Goal: Information Seeking & Learning: Check status

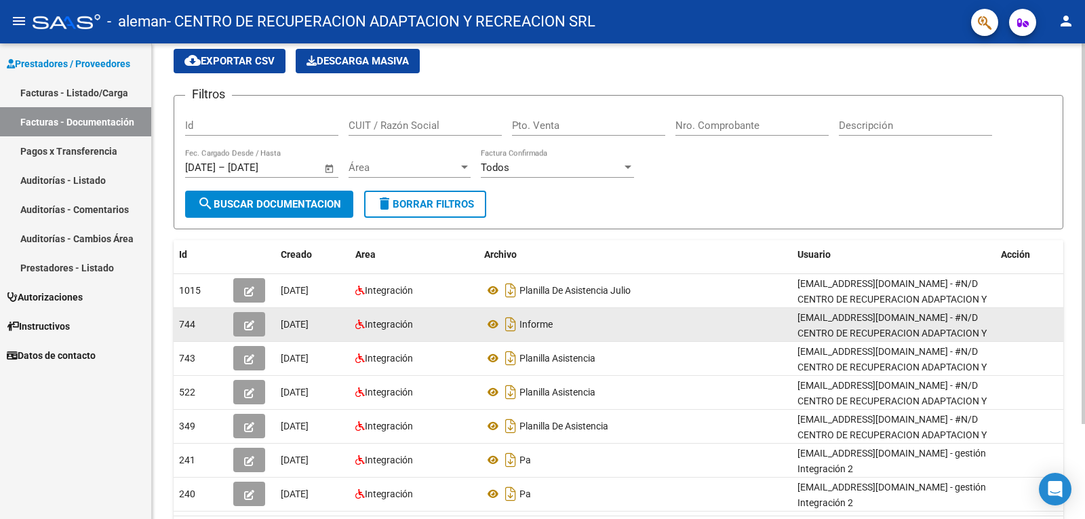
scroll to position [119, 0]
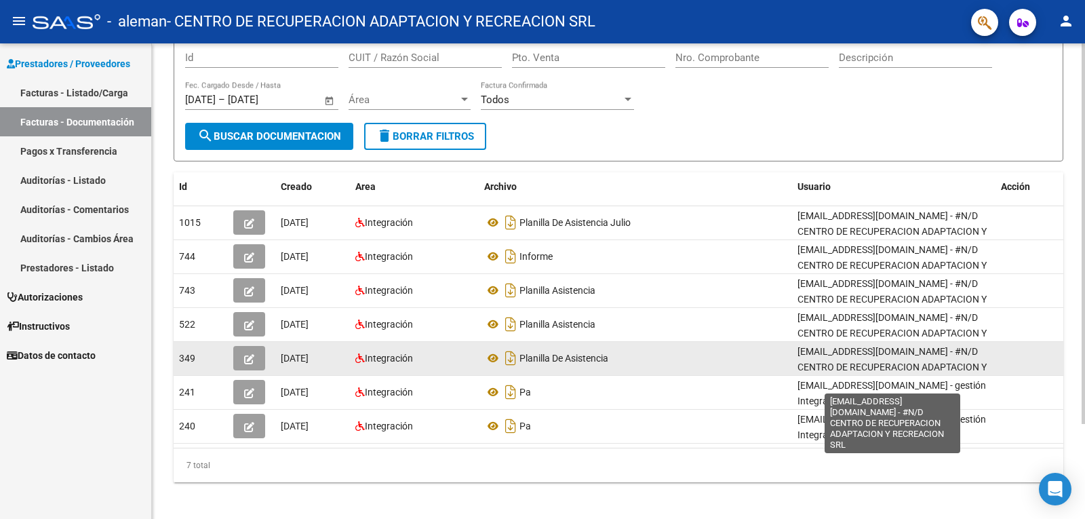
click at [838, 363] on span "[EMAIL_ADDRESS][DOMAIN_NAME] - #N/D CENTRO DE RECUPERACION ADAPTACION Y RECREAC…" at bounding box center [892, 367] width 189 height 42
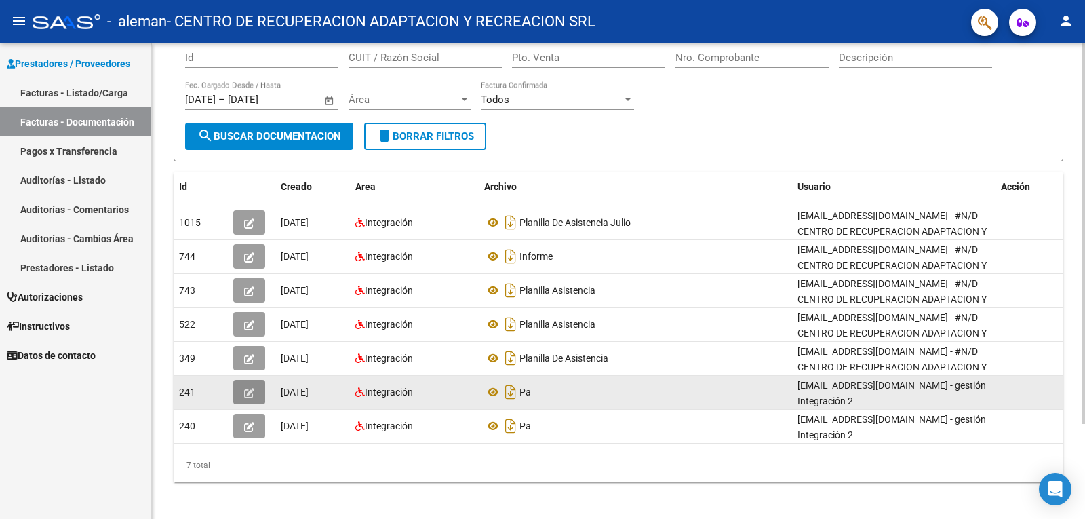
click at [250, 392] on icon "button" at bounding box center [249, 393] width 10 height 10
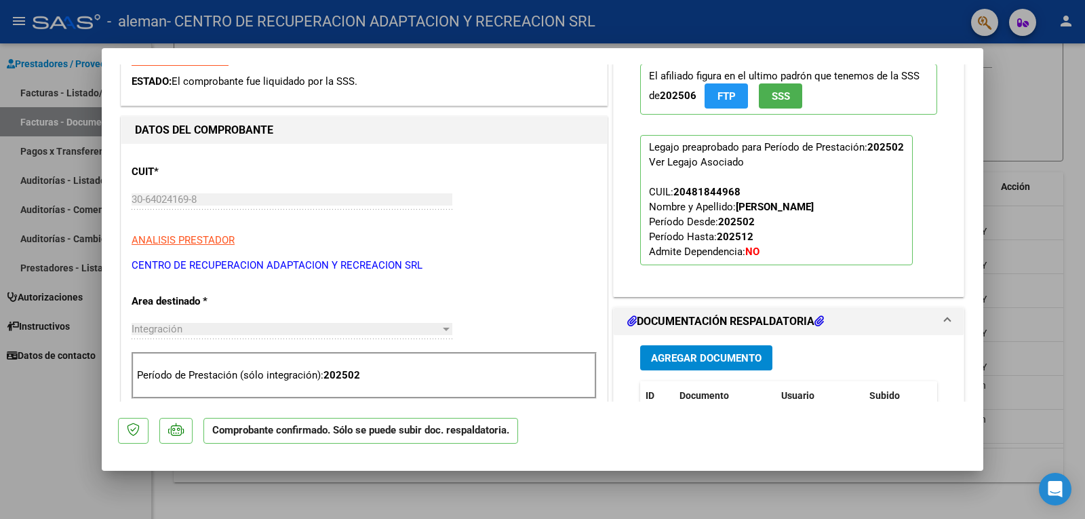
scroll to position [203, 0]
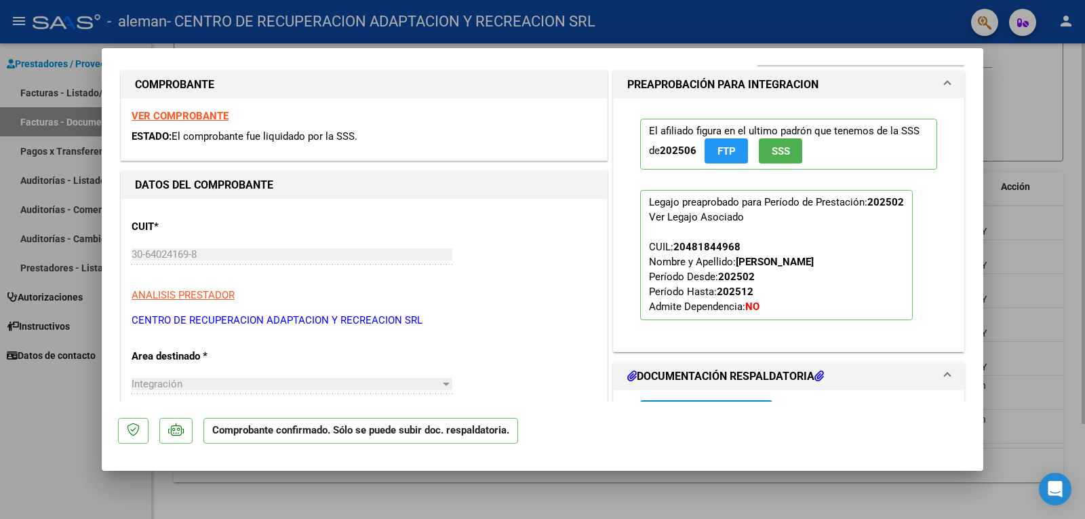
click at [1017, 100] on div at bounding box center [542, 259] width 1085 height 519
type input "$ 0,00"
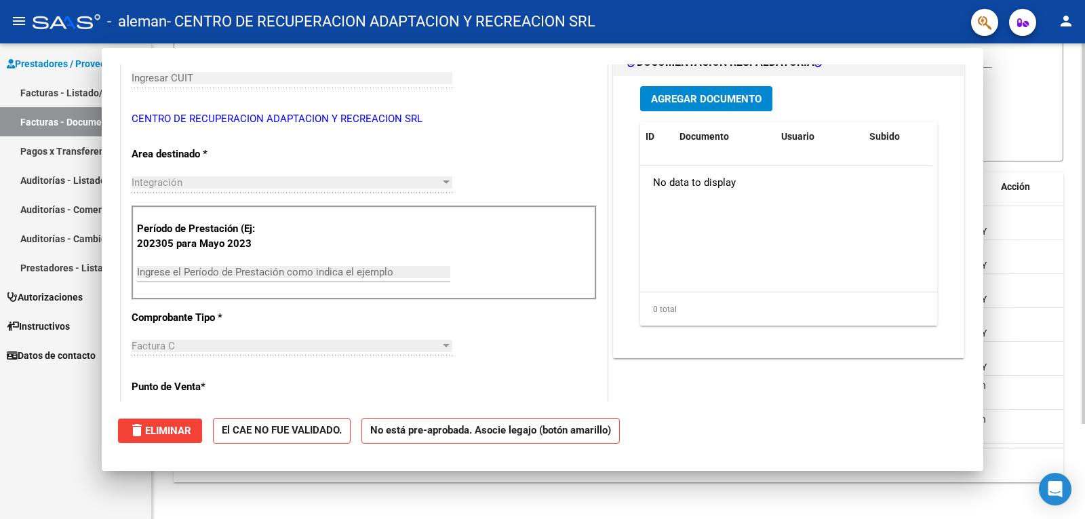
scroll to position [119, 0]
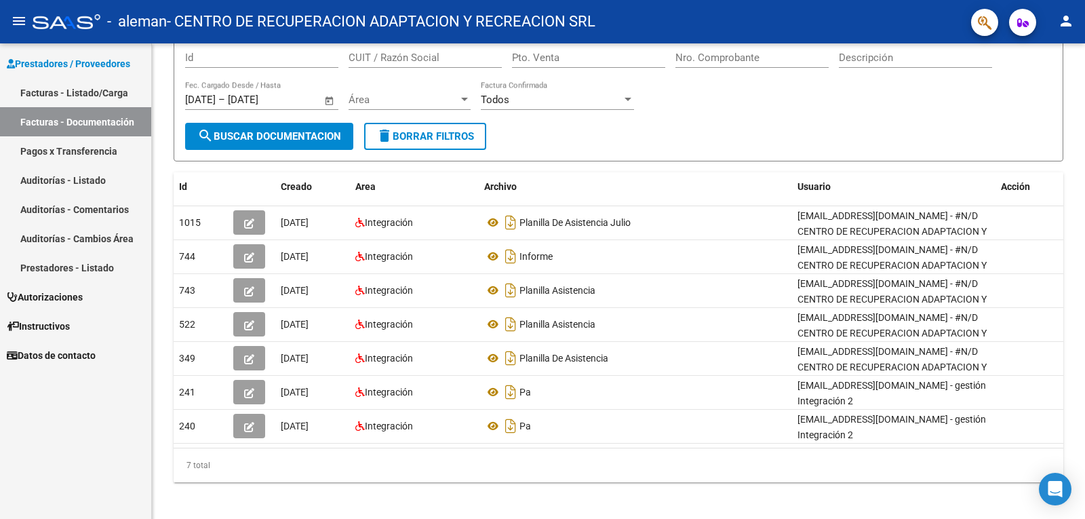
click at [80, 154] on link "Pagos x Transferencia" at bounding box center [75, 150] width 151 height 29
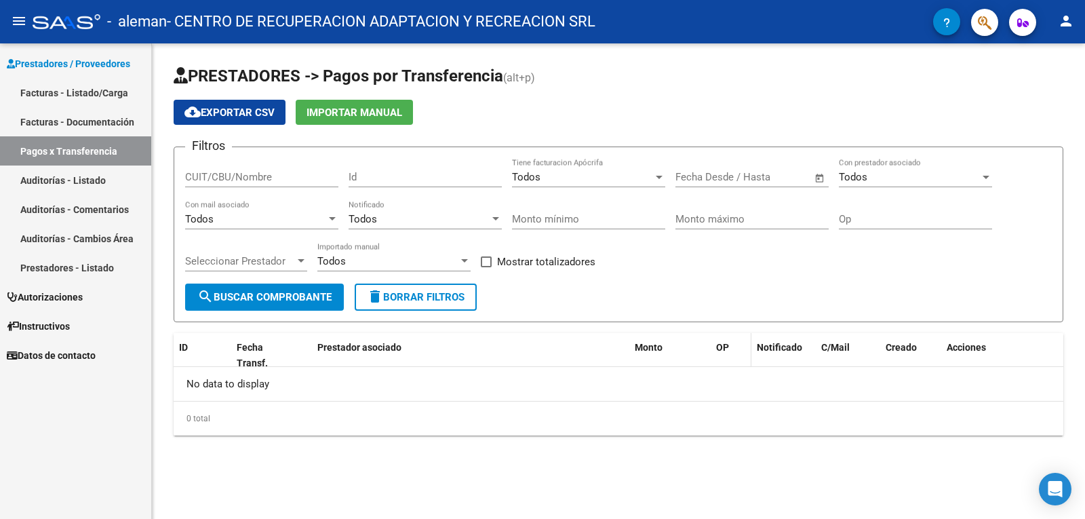
click at [722, 345] on span "OP" at bounding box center [722, 347] width 13 height 11
click at [254, 297] on span "search Buscar Comprobante" at bounding box center [264, 297] width 134 height 12
click at [247, 179] on input "CUIT/CBU/Nombre" at bounding box center [261, 177] width 153 height 12
click at [387, 182] on input "Id" at bounding box center [425, 177] width 153 height 12
click at [83, 80] on link "Facturas - Listado/Carga" at bounding box center [75, 92] width 151 height 29
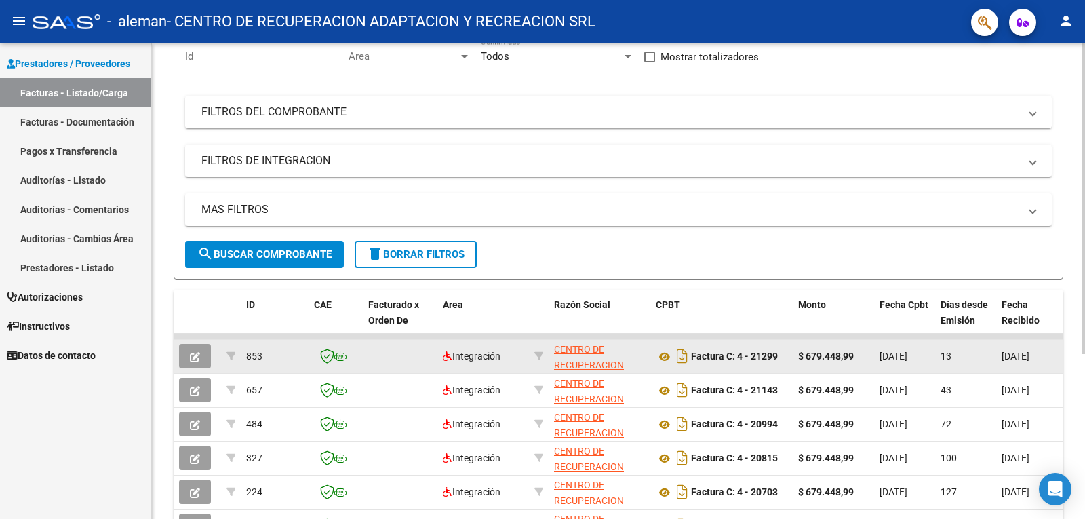
scroll to position [136, 0]
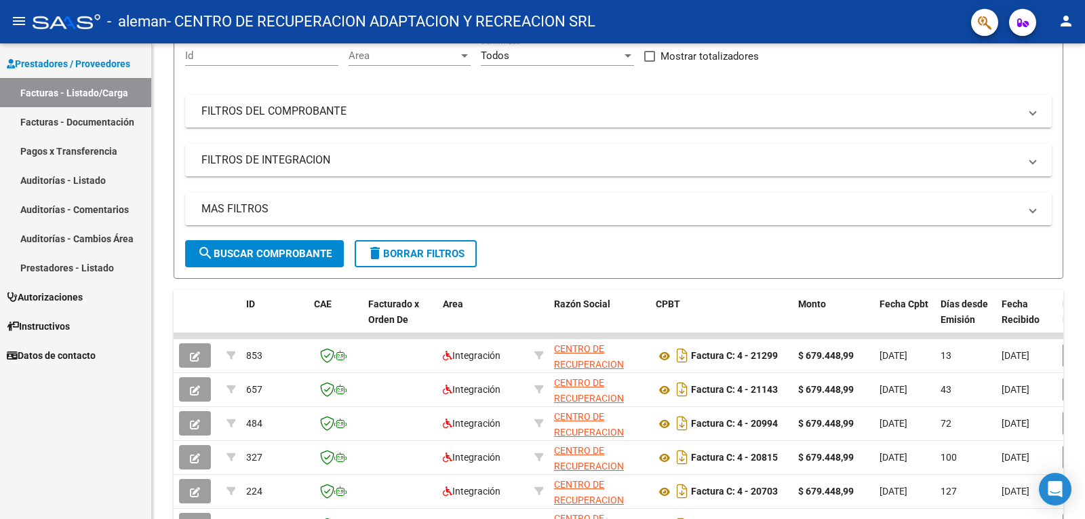
click at [53, 148] on link "Pagos x Transferencia" at bounding box center [75, 150] width 151 height 29
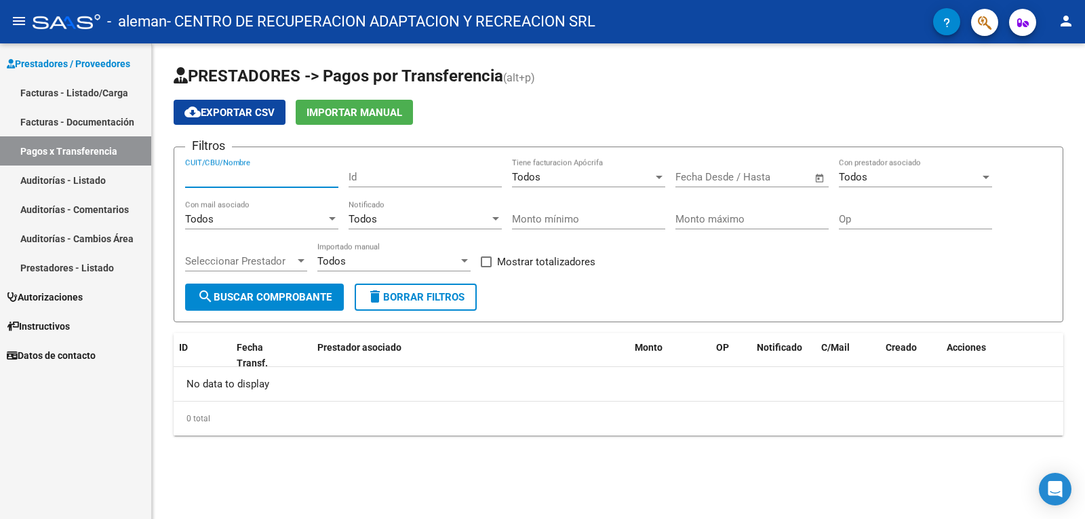
click at [311, 178] on input "CUIT/CBU/Nombre" at bounding box center [261, 177] width 153 height 12
click at [60, 92] on link "Facturas - Listado/Carga" at bounding box center [75, 92] width 151 height 29
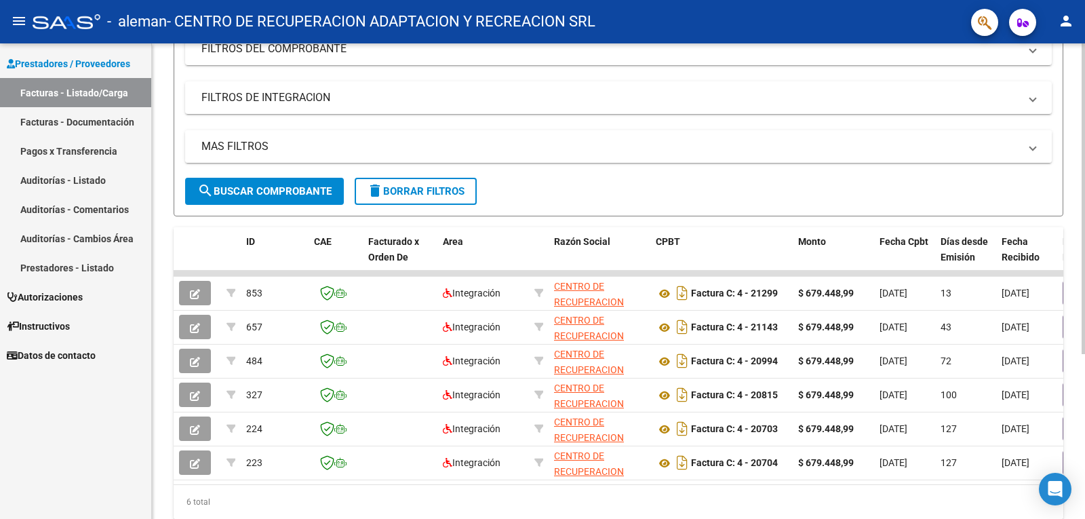
scroll to position [203, 0]
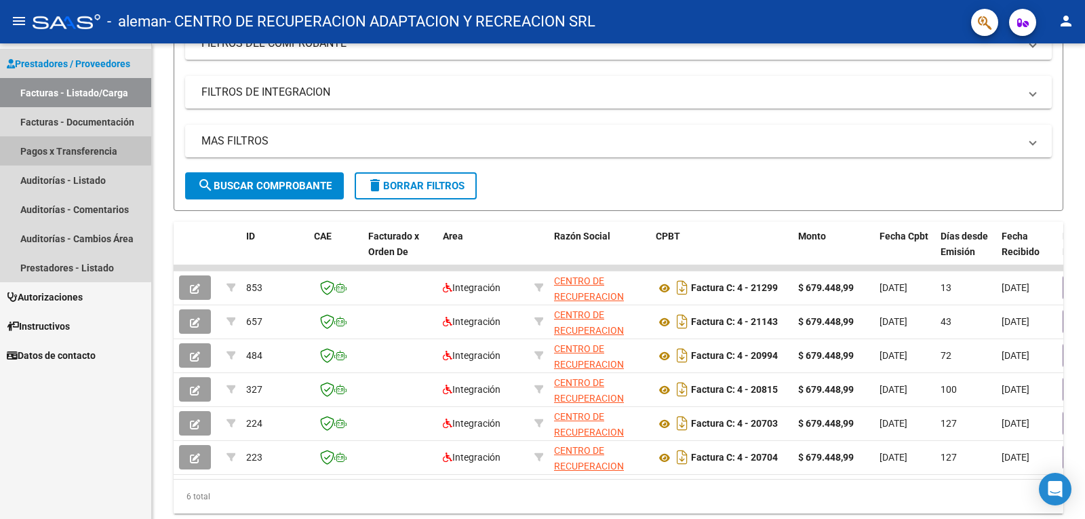
click at [54, 149] on link "Pagos x Transferencia" at bounding box center [75, 150] width 151 height 29
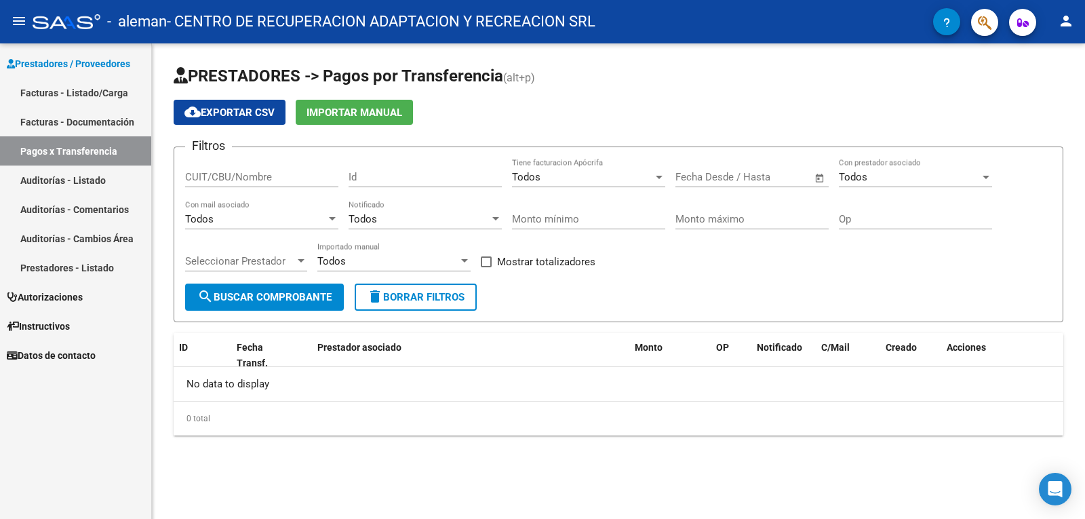
click at [395, 178] on input "Id" at bounding box center [425, 177] width 153 height 12
type input "657"
click at [206, 181] on input "CUIT/CBU/Nombre" at bounding box center [261, 177] width 153 height 12
click at [206, 176] on input "CUIT/CBU/Nombre" at bounding box center [261, 177] width 153 height 12
type input "3060241698"
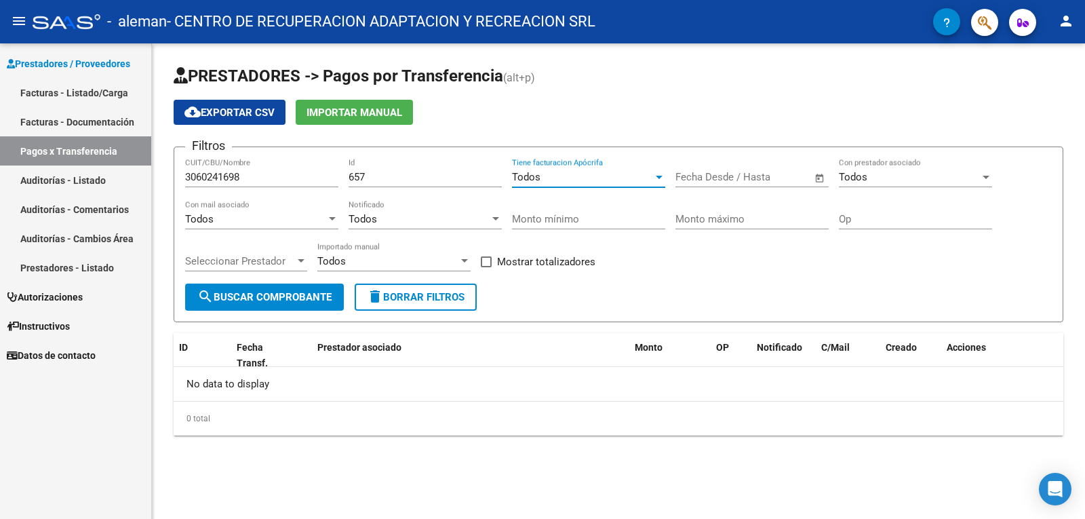
click at [565, 181] on div "Todos" at bounding box center [582, 177] width 141 height 12
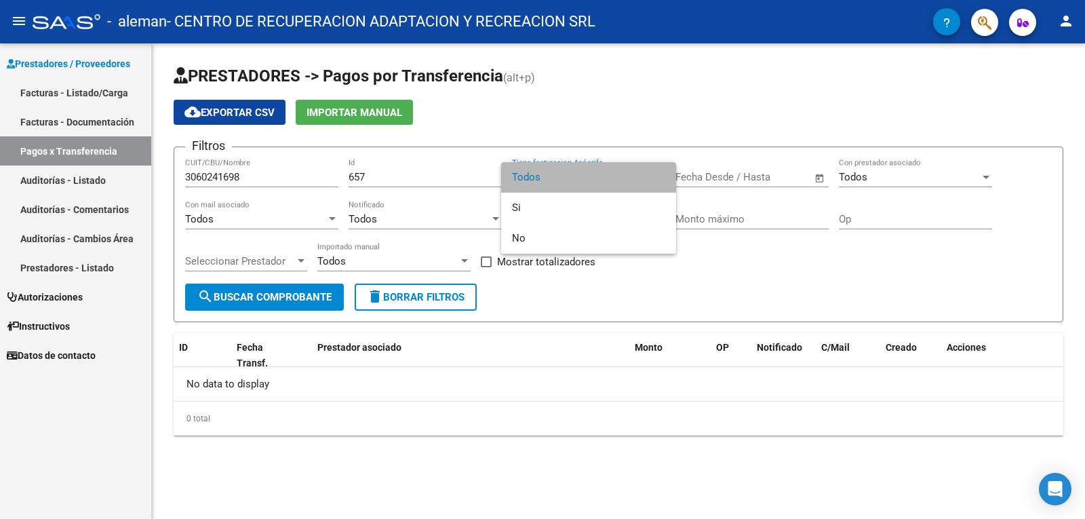
click at [565, 181] on span "Todos" at bounding box center [588, 177] width 153 height 31
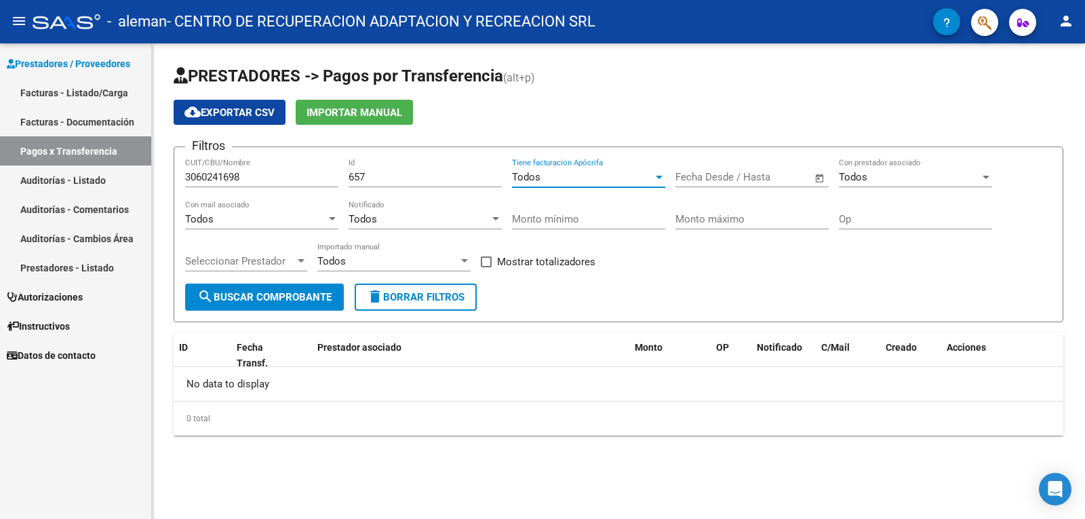
click at [567, 185] on div "Todos Tiene facturacion Apócrifa" at bounding box center [588, 172] width 153 height 29
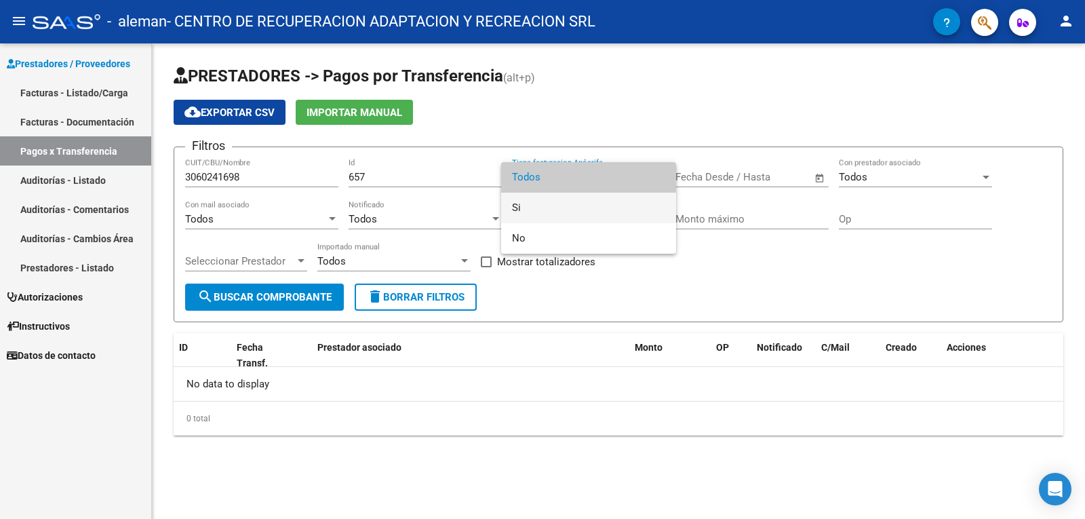
click at [534, 217] on span "Si" at bounding box center [588, 208] width 153 height 31
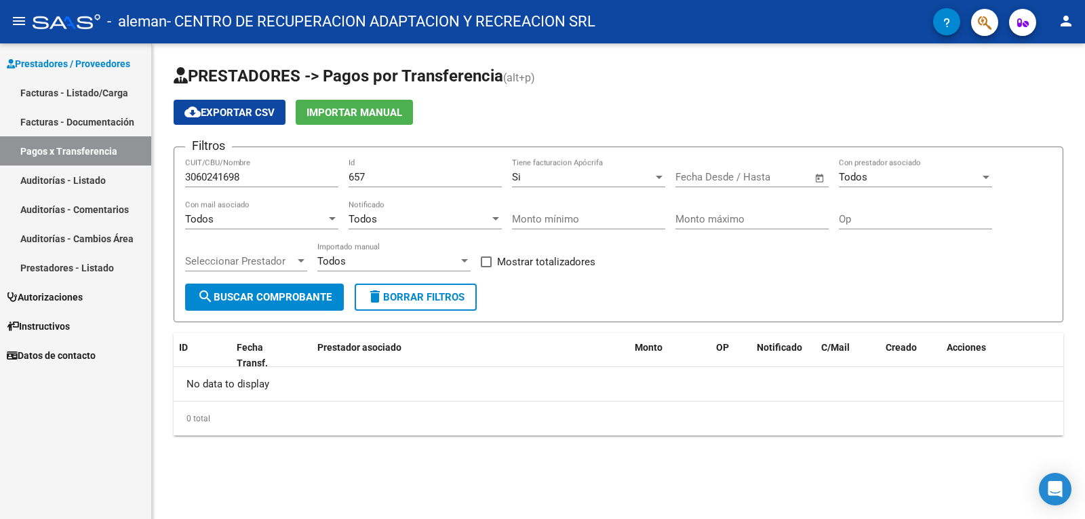
click at [822, 175] on span "Open calendar" at bounding box center [820, 177] width 33 height 33
click at [827, 222] on span "Previous month" at bounding box center [832, 215] width 27 height 27
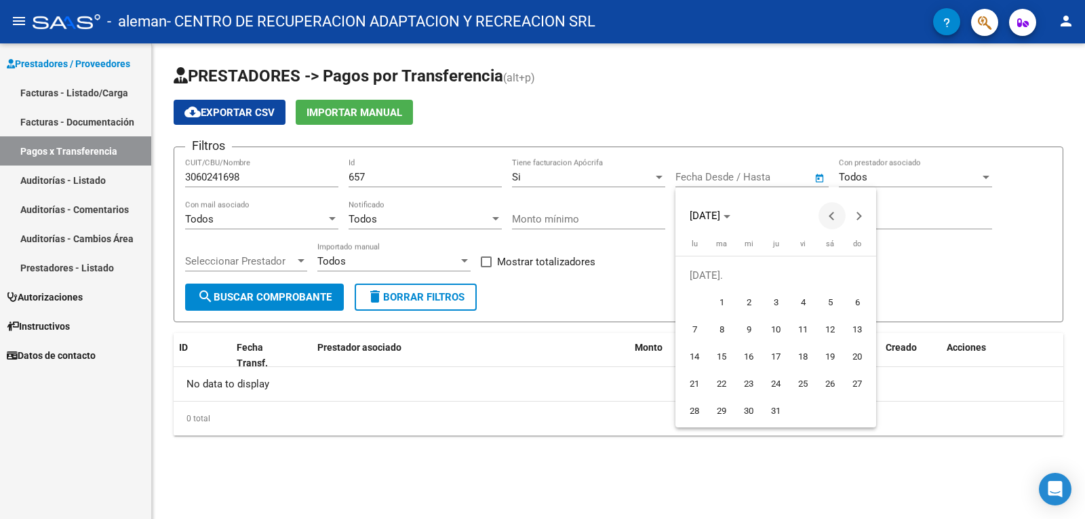
click at [827, 222] on span "Previous month" at bounding box center [832, 215] width 27 height 27
click at [853, 277] on span "1" at bounding box center [857, 275] width 24 height 24
type input "[DATE]"
click at [951, 269] on div at bounding box center [542, 259] width 1085 height 519
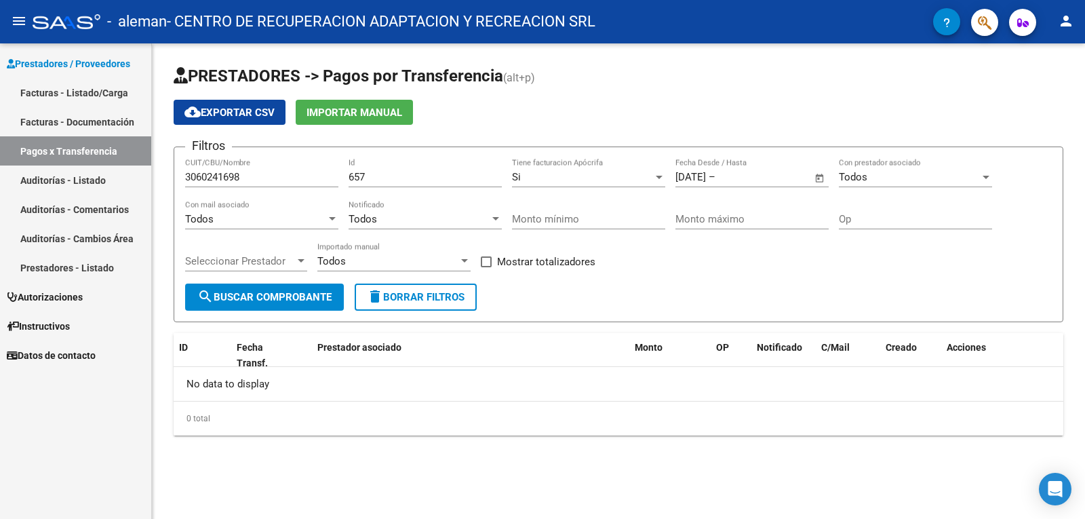
click at [259, 303] on span "search Buscar Comprobante" at bounding box center [264, 297] width 134 height 12
click at [267, 176] on input "3060241698" at bounding box center [261, 177] width 153 height 12
type input "3"
click at [286, 300] on span "search Buscar Comprobante" at bounding box center [264, 297] width 134 height 12
click at [332, 220] on div at bounding box center [332, 218] width 7 height 3
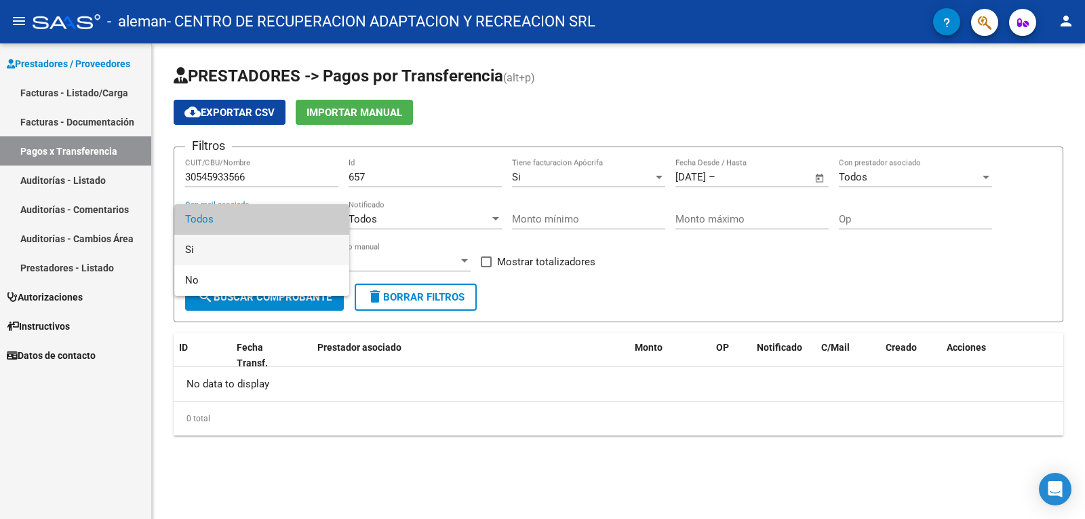
click at [255, 250] on span "Si" at bounding box center [261, 250] width 153 height 31
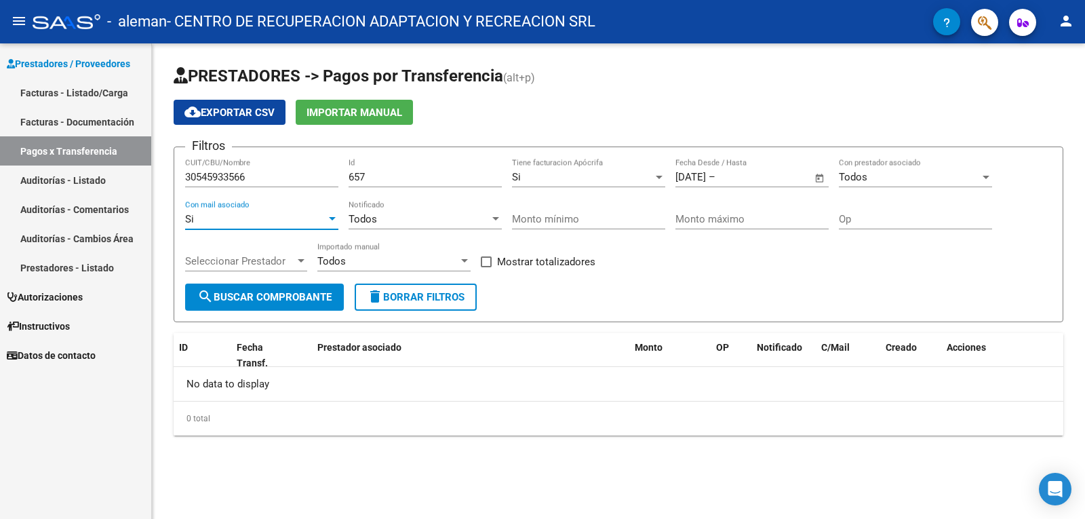
click at [489, 220] on div "Todos" at bounding box center [419, 219] width 141 height 12
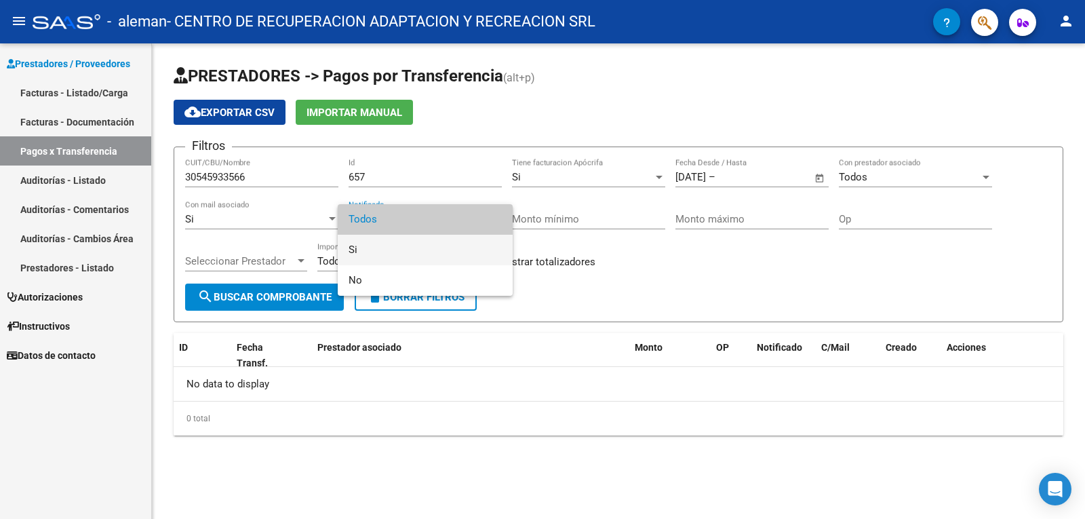
click at [435, 254] on span "Si" at bounding box center [425, 250] width 153 height 31
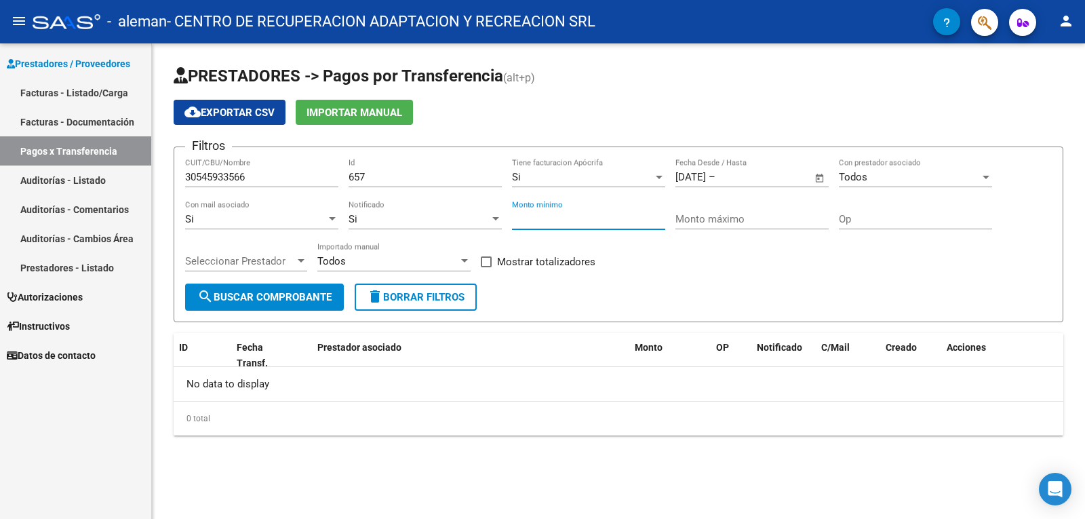
click at [565, 224] on input "Monto mínimo" at bounding box center [588, 219] width 153 height 12
click at [590, 251] on div "Filtros 30545933566 CUIT/CBU/Nombre 657 Id Si Tiene facturacion Apócrifa [DATE]…" at bounding box center [618, 220] width 867 height 125
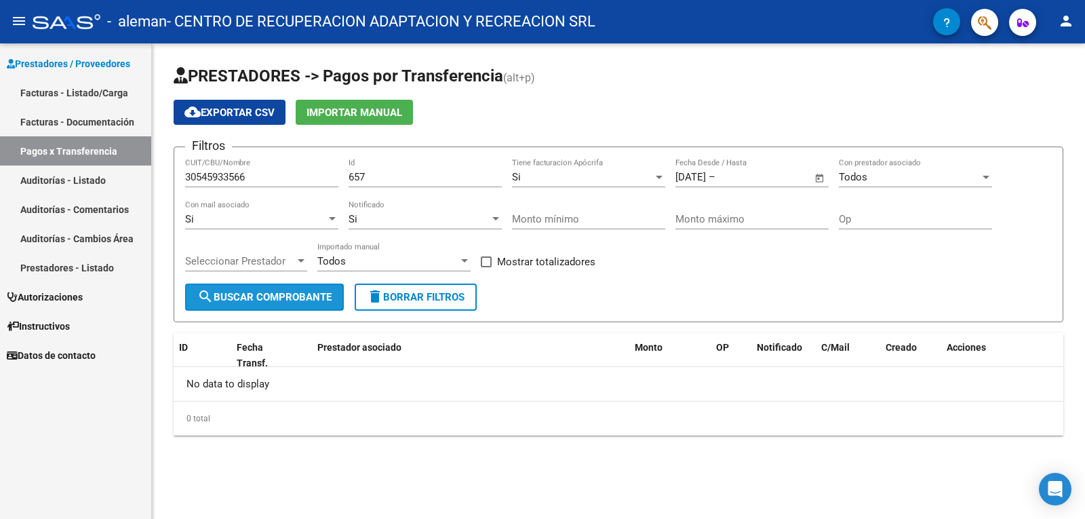
click at [300, 307] on button "search Buscar Comprobante" at bounding box center [264, 297] width 159 height 27
click at [250, 176] on input "30545933566" at bounding box center [261, 177] width 153 height 12
type input "3"
type input "30640241698"
click at [294, 291] on span "search Buscar Comprobante" at bounding box center [264, 297] width 134 height 12
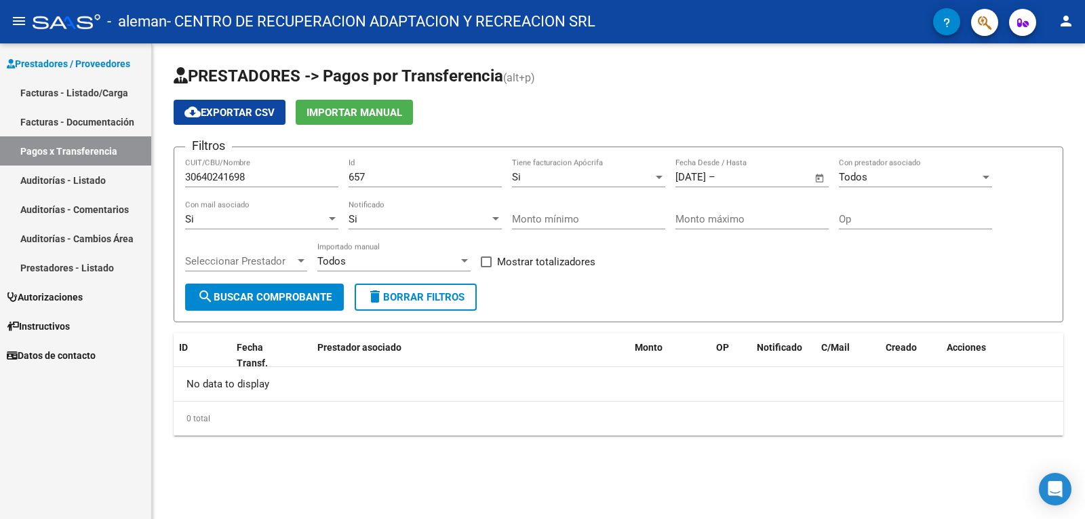
click at [909, 213] on input "Op" at bounding box center [915, 219] width 153 height 12
click at [886, 176] on div "Todos" at bounding box center [909, 177] width 141 height 12
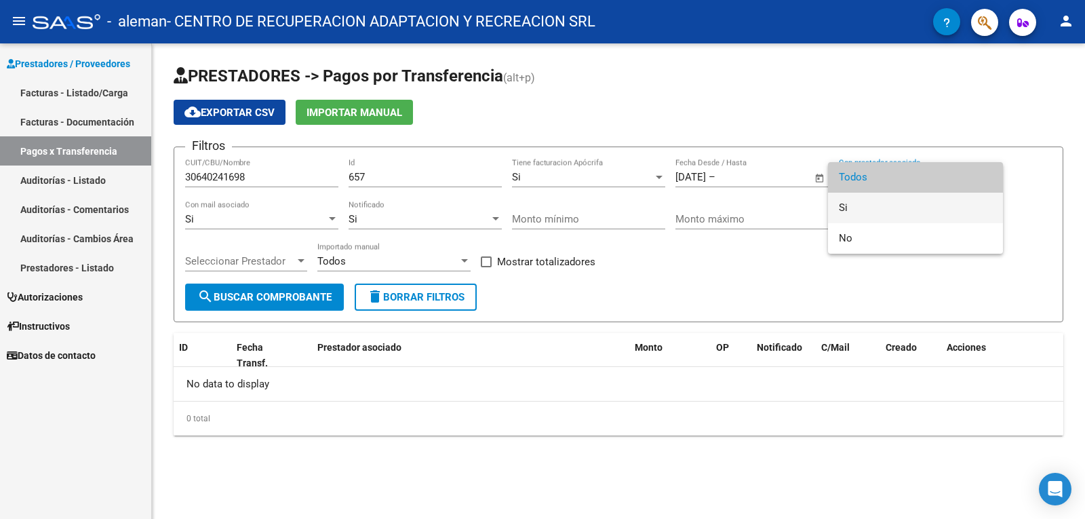
click at [870, 203] on span "Si" at bounding box center [915, 208] width 153 height 31
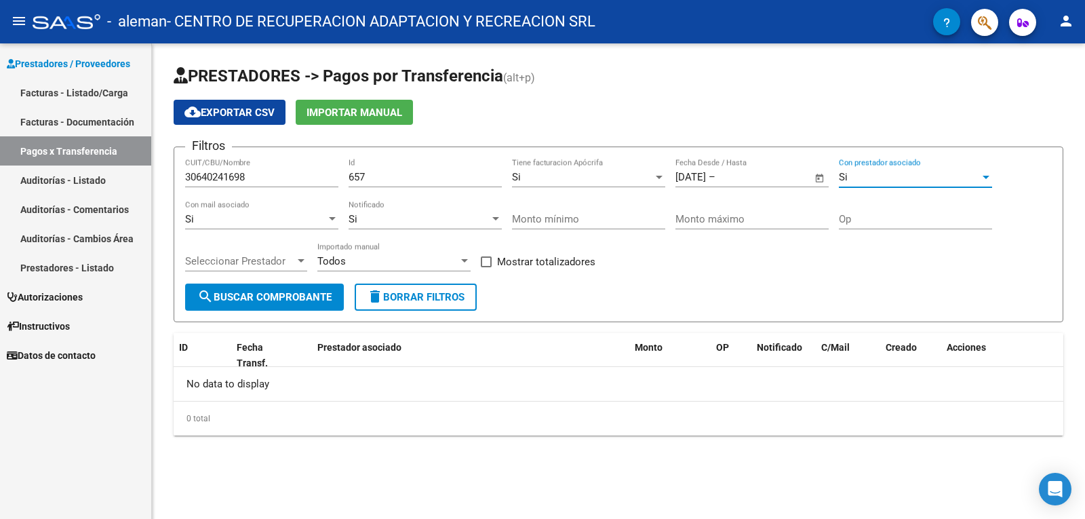
click at [815, 176] on span "Open calendar" at bounding box center [820, 177] width 33 height 33
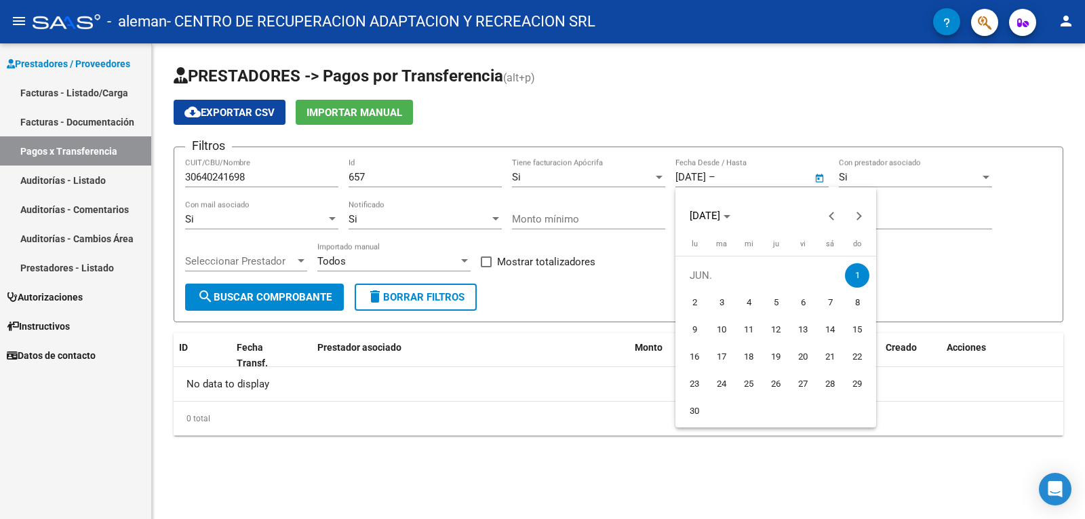
click at [747, 276] on td "JUN." at bounding box center [762, 275] width 163 height 27
click at [855, 273] on span "1" at bounding box center [857, 275] width 24 height 24
type input "[DATE]"
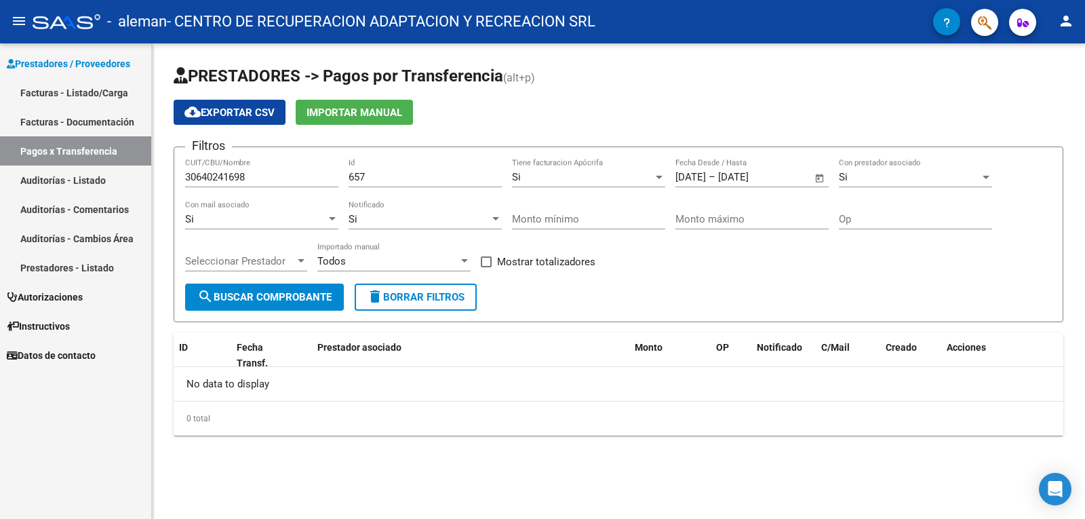
click at [819, 178] on span "Open calendar" at bounding box center [820, 177] width 33 height 33
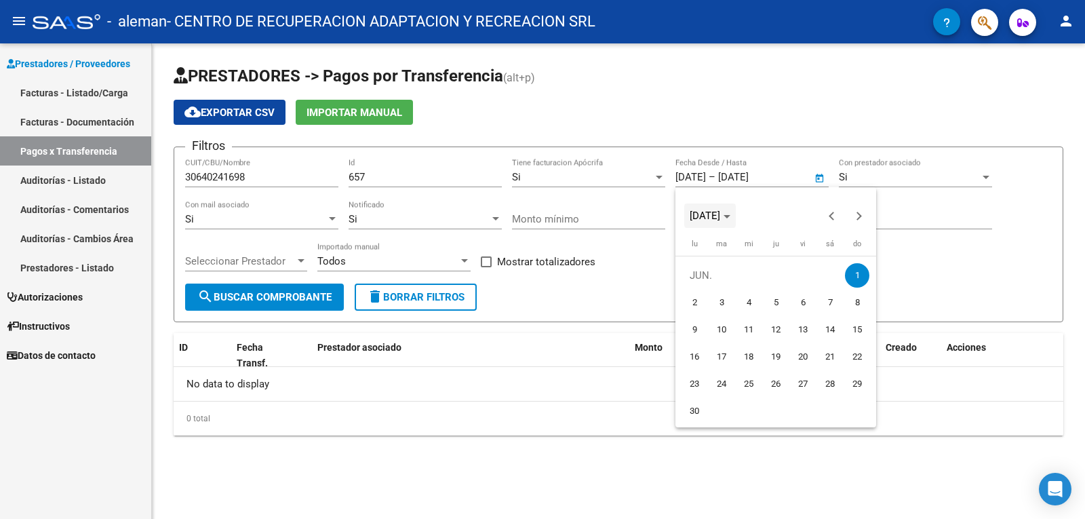
click at [730, 218] on polygon "Choose month and year" at bounding box center [727, 216] width 7 height 3
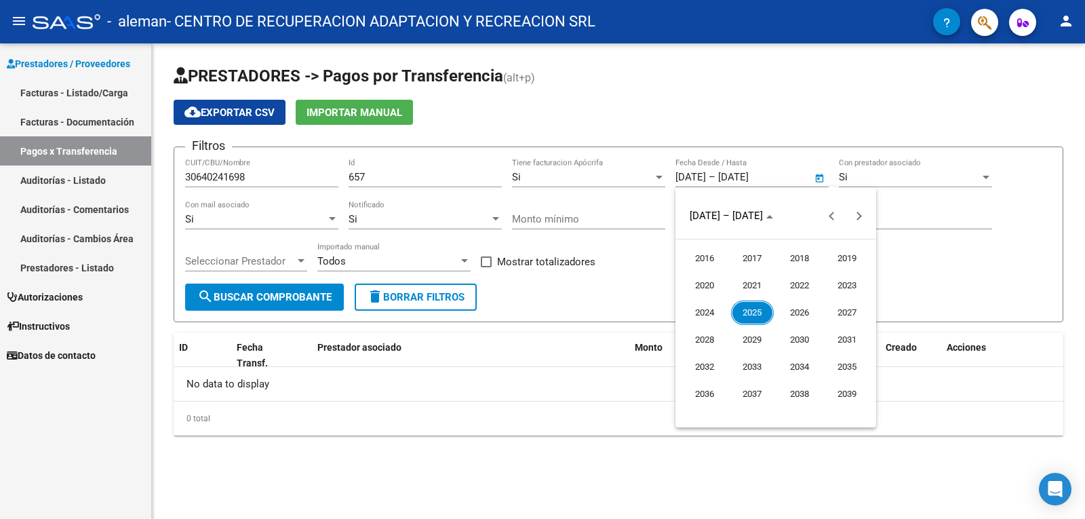
click at [754, 311] on span "2025" at bounding box center [752, 312] width 43 height 24
click at [846, 313] on span "AGO." at bounding box center [847, 312] width 43 height 24
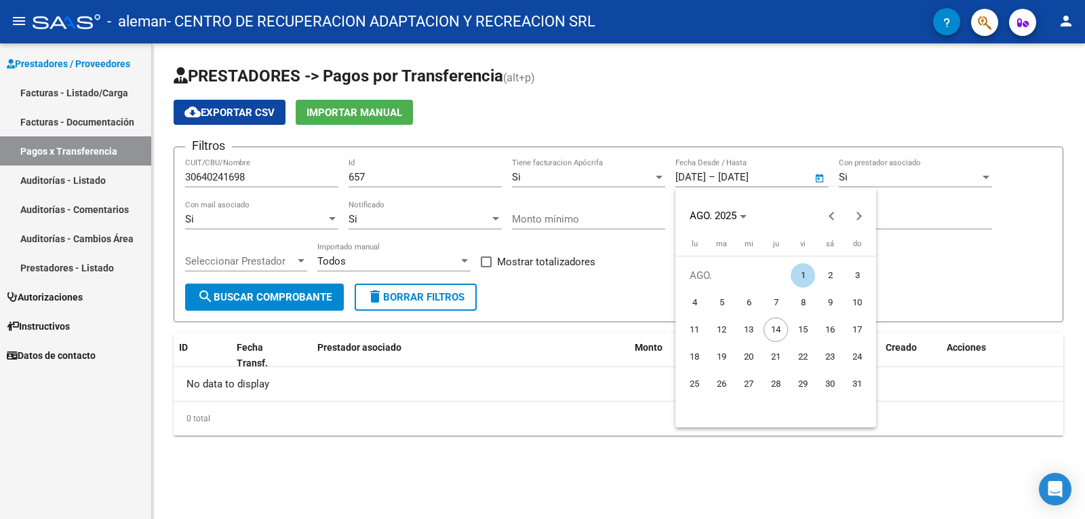
click at [862, 387] on span "31" at bounding box center [857, 384] width 24 height 24
type input "[DATE]"
drag, startPoint x: 884, startPoint y: 461, endPoint x: 785, endPoint y: 275, distance: 211.5
click at [884, 458] on div at bounding box center [542, 259] width 1085 height 519
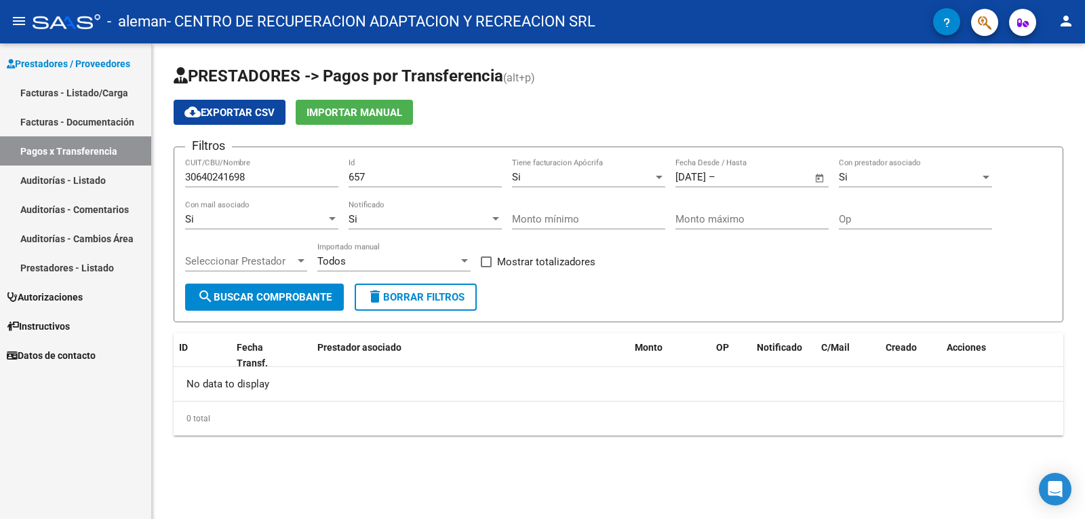
click at [818, 180] on span "Open calendar" at bounding box center [820, 177] width 33 height 33
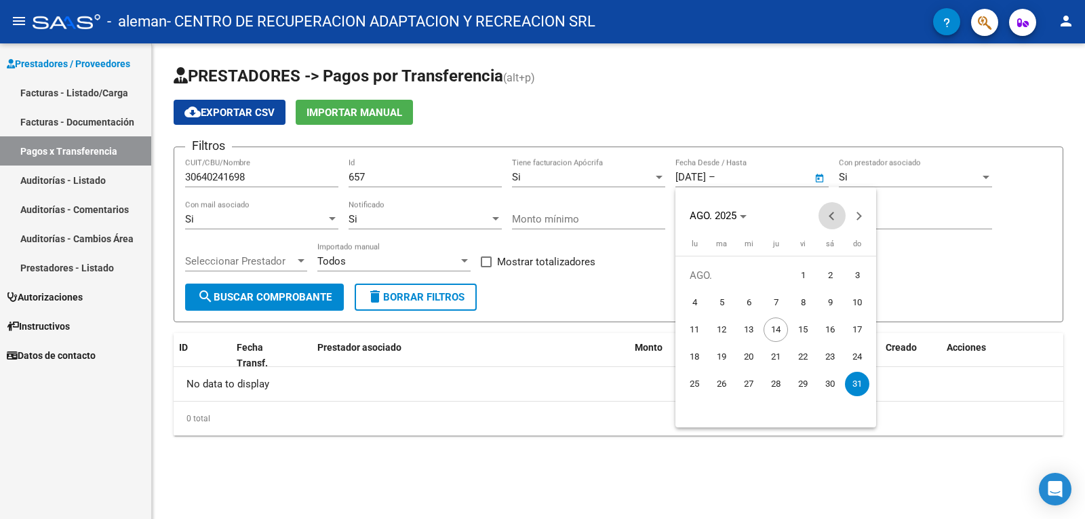
click at [828, 214] on span "Previous month" at bounding box center [832, 215] width 27 height 27
click at [855, 277] on span "1" at bounding box center [857, 275] width 24 height 24
type input "[DATE]"
click at [730, 219] on span "[DATE]" at bounding box center [710, 215] width 41 height 9
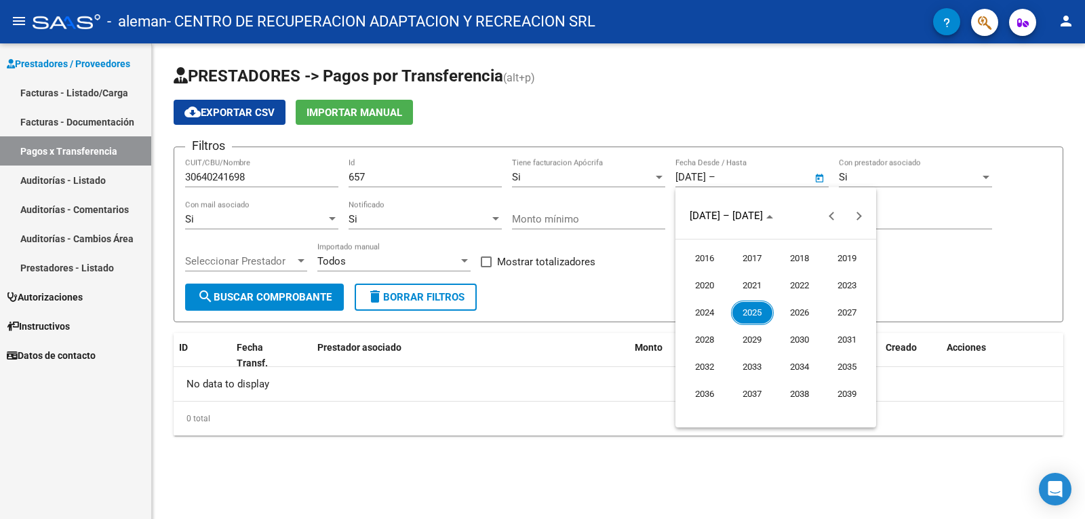
click at [756, 311] on span "2025" at bounding box center [752, 312] width 43 height 24
click at [840, 308] on span "AGO." at bounding box center [847, 312] width 43 height 24
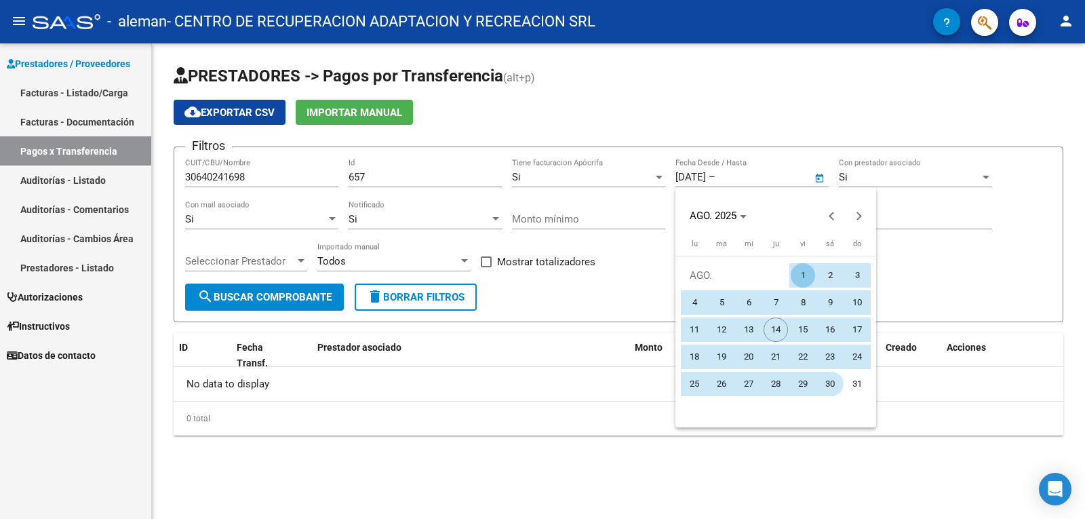
click at [826, 380] on span "30" at bounding box center [830, 384] width 24 height 24
type input "[DATE]"
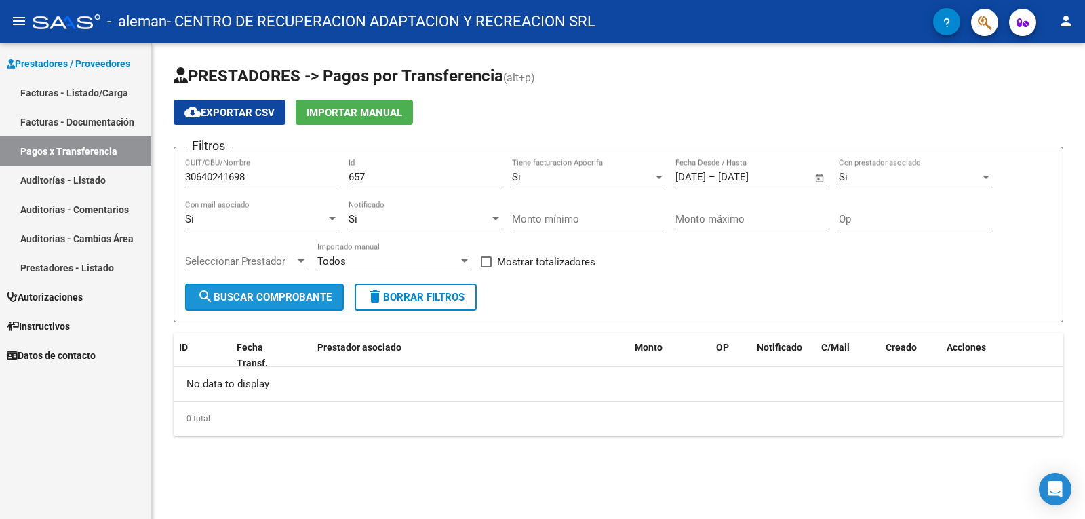
click at [283, 295] on span "search Buscar Comprobante" at bounding box center [264, 297] width 134 height 12
click at [254, 268] on div "Seleccionar Prestador Seleccionar Prestador" at bounding box center [246, 256] width 122 height 29
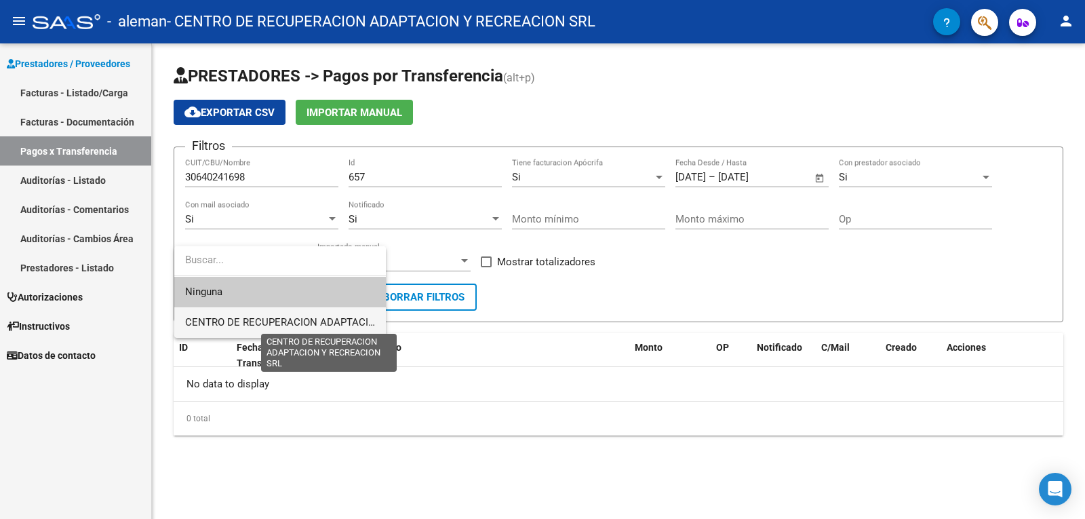
click at [248, 317] on span "CENTRO DE RECUPERACION ADAPTACION Y RECREACION SRL" at bounding box center [330, 322] width 291 height 12
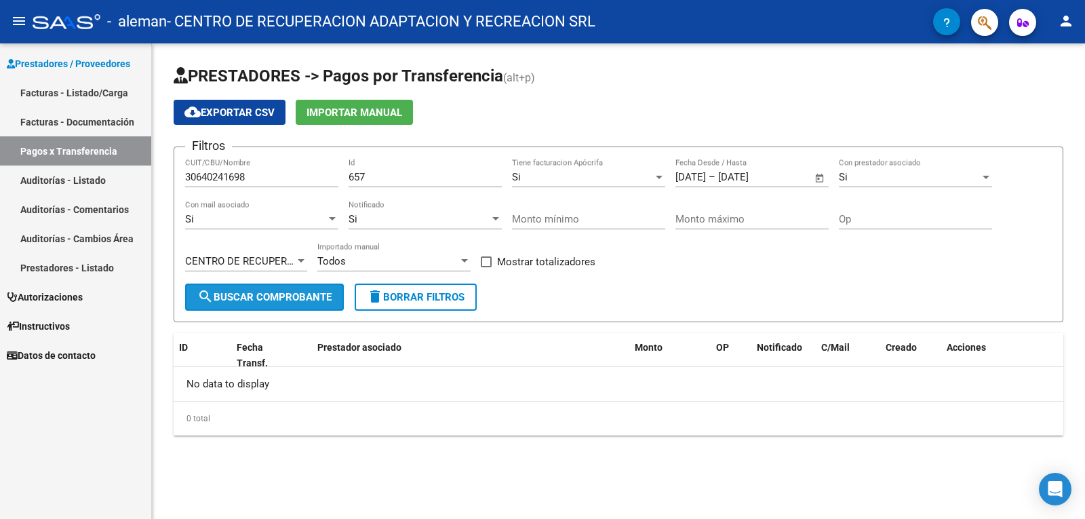
click at [239, 296] on span "search Buscar Comprobante" at bounding box center [264, 297] width 134 height 12
click at [250, 181] on input "30640241698" at bounding box center [261, 177] width 153 height 12
type input "3"
type input "30545933566"
click at [313, 412] on div "0 total" at bounding box center [619, 419] width 890 height 34
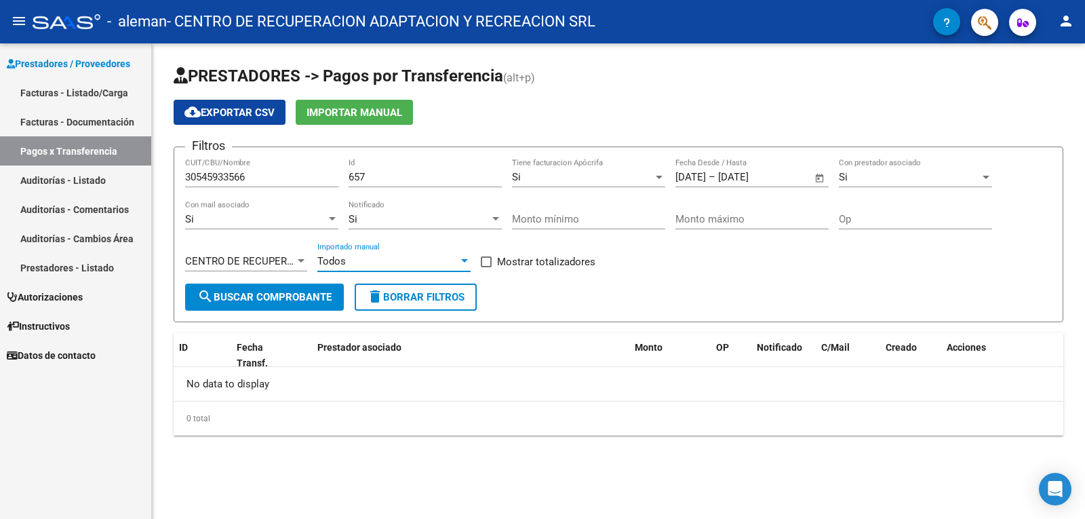
click at [356, 265] on div "Todos" at bounding box center [387, 261] width 141 height 12
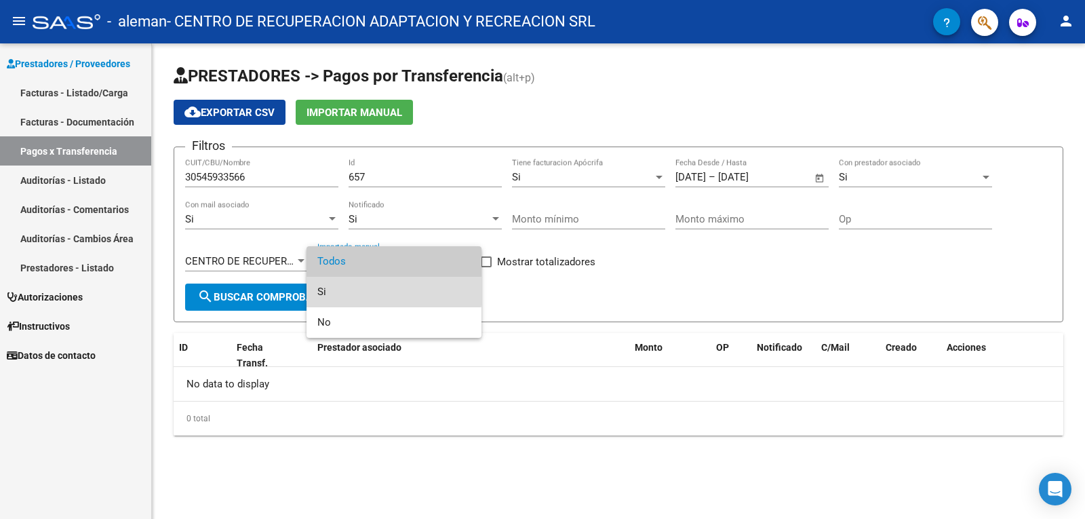
click at [345, 291] on span "Si" at bounding box center [393, 292] width 153 height 31
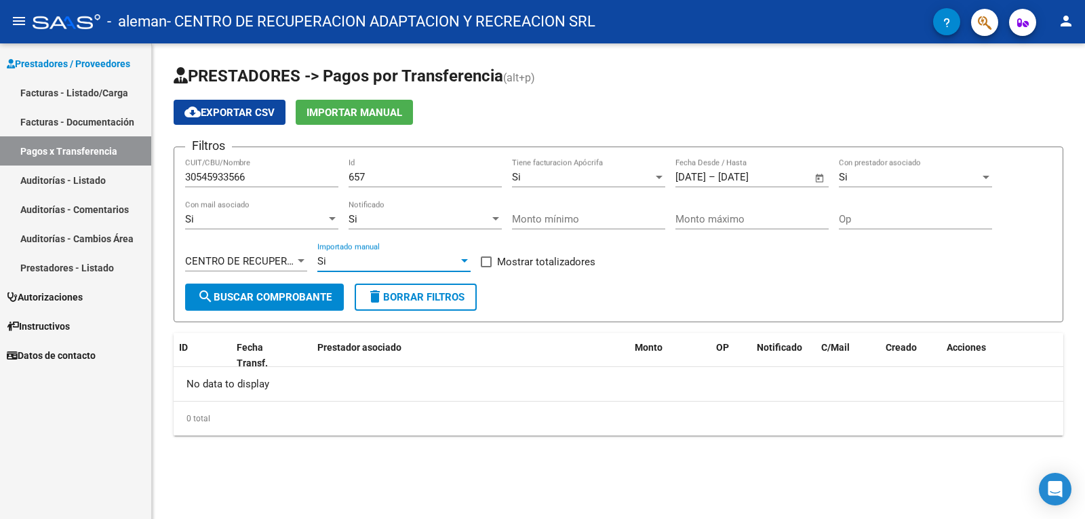
click at [302, 304] on button "search Buscar Comprobante" at bounding box center [264, 297] width 159 height 27
click at [534, 223] on input "Monto mínimo" at bounding box center [588, 219] width 153 height 12
type input "659065"
click at [583, 228] on div "22 Monto mínimo" at bounding box center [588, 214] width 153 height 29
click at [550, 218] on input "22" at bounding box center [588, 219] width 153 height 12
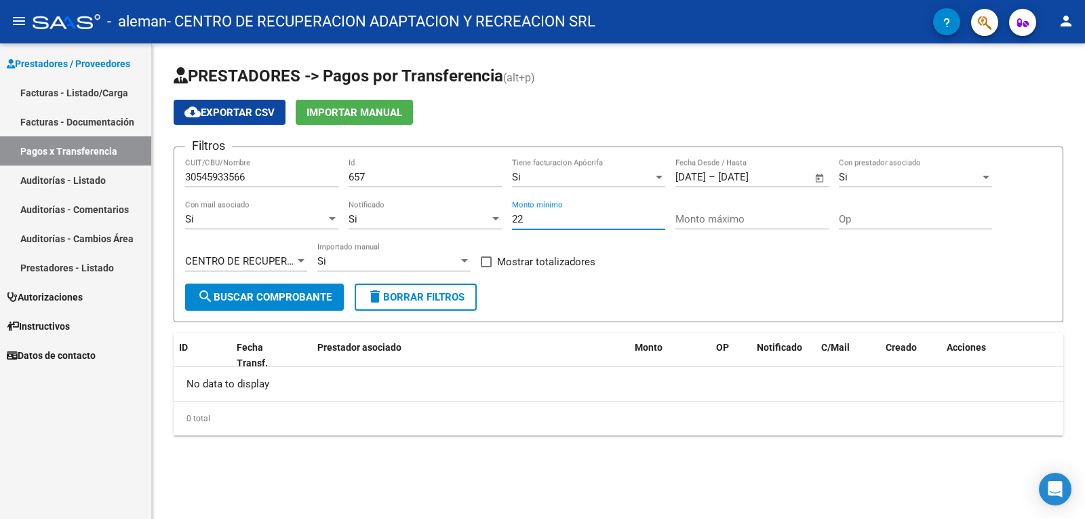
type input "2"
click at [564, 215] on input "Monto mínimo" at bounding box center [588, 219] width 153 height 12
paste input "659065.52"
type input "659065.52"
click at [701, 222] on input "Monto máximo" at bounding box center [752, 219] width 153 height 12
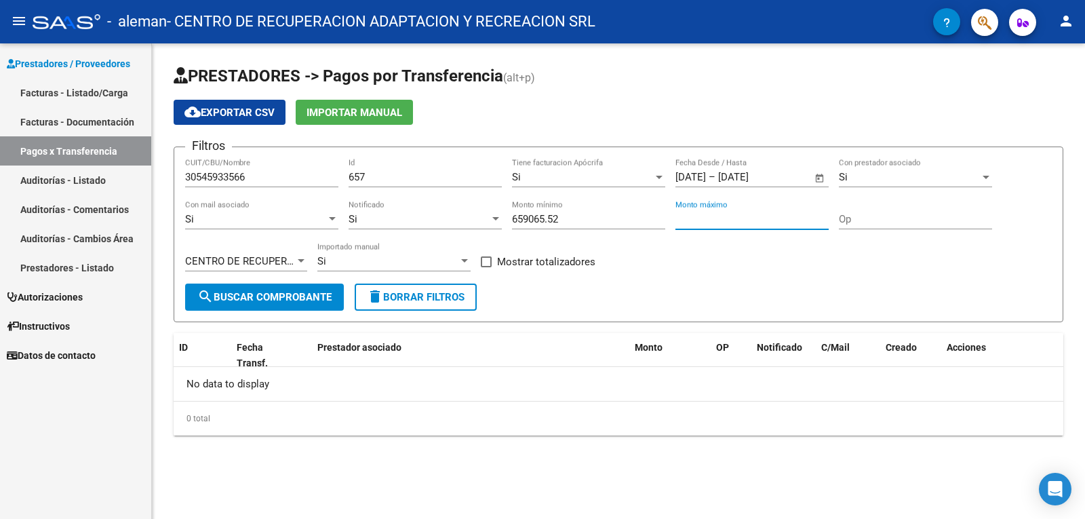
paste input "679448.99"
type input "679448.99"
click at [272, 309] on button "search Buscar Comprobante" at bounding box center [264, 297] width 159 height 27
click at [256, 173] on input "30545933566" at bounding box center [261, 177] width 153 height 12
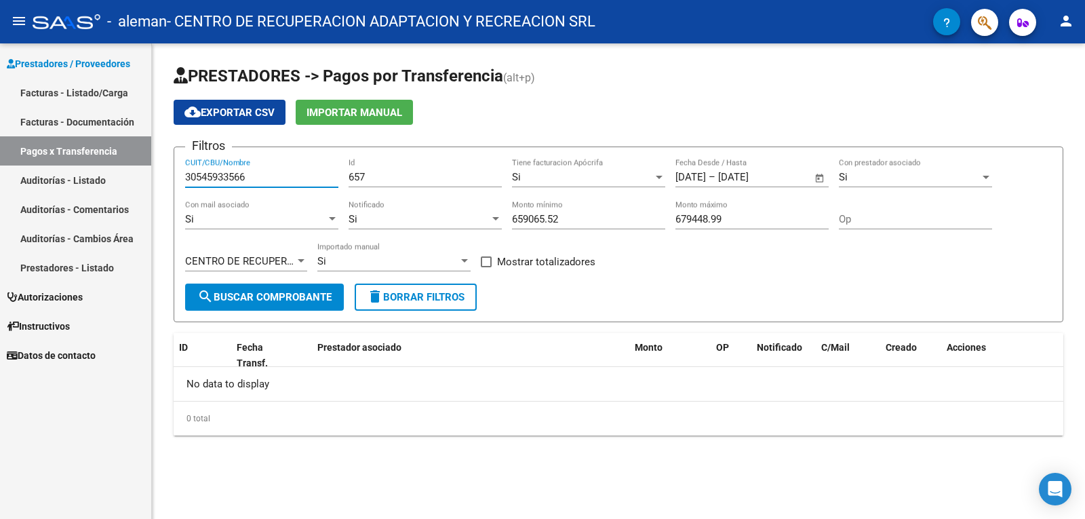
click at [253, 176] on input "30545933566" at bounding box center [261, 177] width 153 height 12
type input "3"
type input "306402416908"
click at [237, 284] on button "search Buscar Comprobante" at bounding box center [264, 297] width 159 height 27
click at [398, 178] on input "657" at bounding box center [425, 177] width 153 height 12
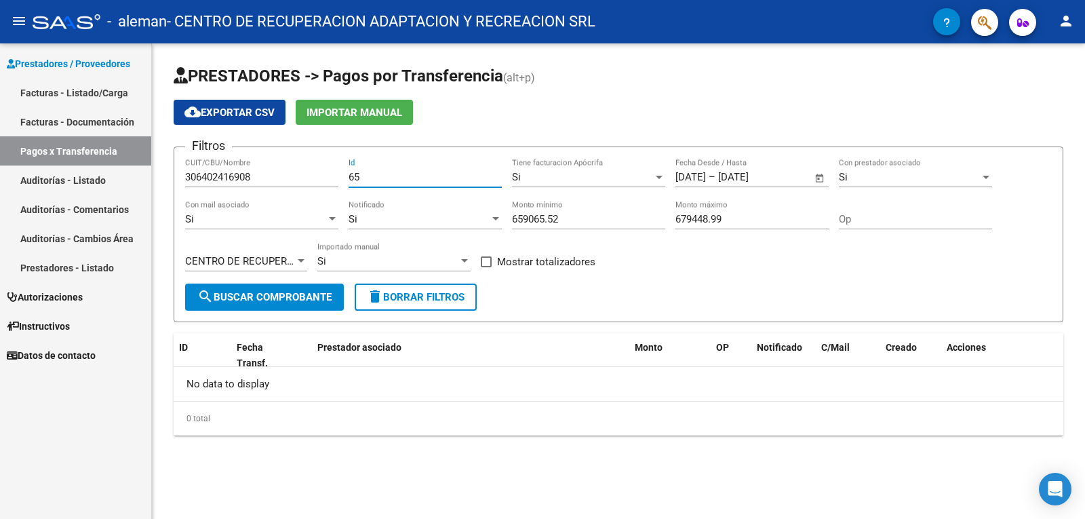
type input "6"
click at [277, 292] on span "search Buscar Comprobante" at bounding box center [264, 297] width 134 height 12
click at [276, 300] on span "search Buscar Comprobante" at bounding box center [264, 297] width 134 height 12
click at [241, 117] on span "cloud_download Exportar CSV" at bounding box center [229, 112] width 90 height 12
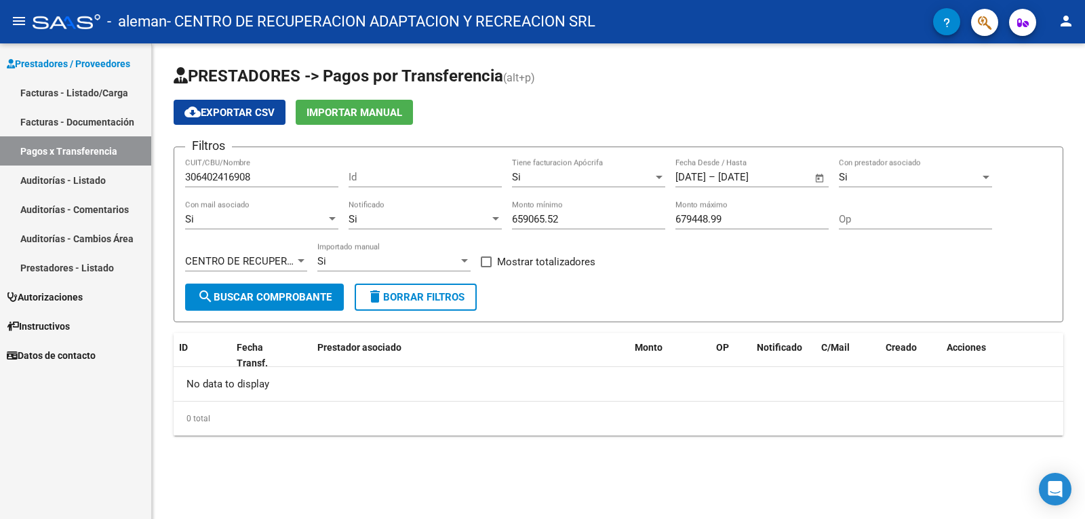
click at [386, 174] on input "Id" at bounding box center [425, 177] width 153 height 12
type input "657"
click at [412, 224] on div "Si" at bounding box center [419, 219] width 141 height 12
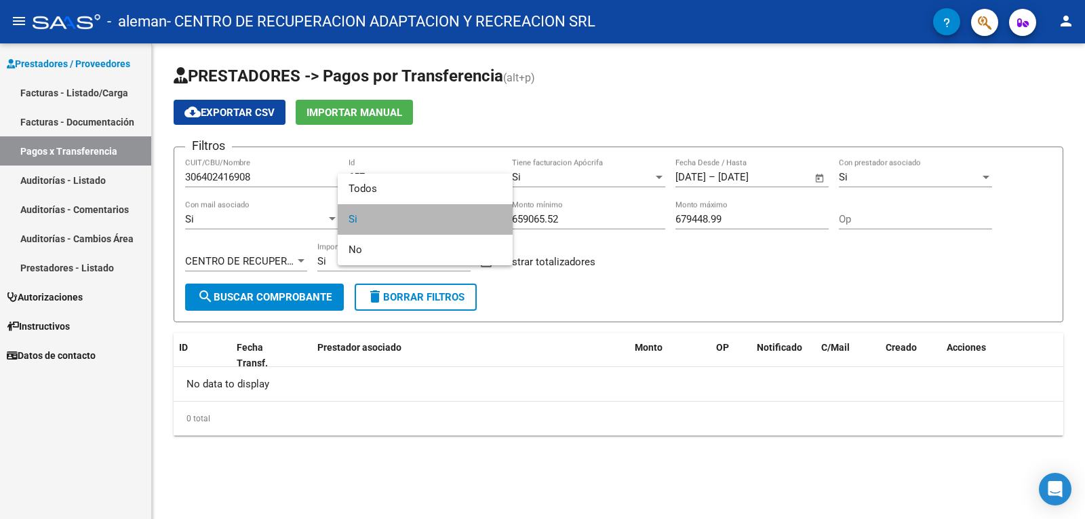
click at [367, 218] on span "Si" at bounding box center [425, 219] width 153 height 31
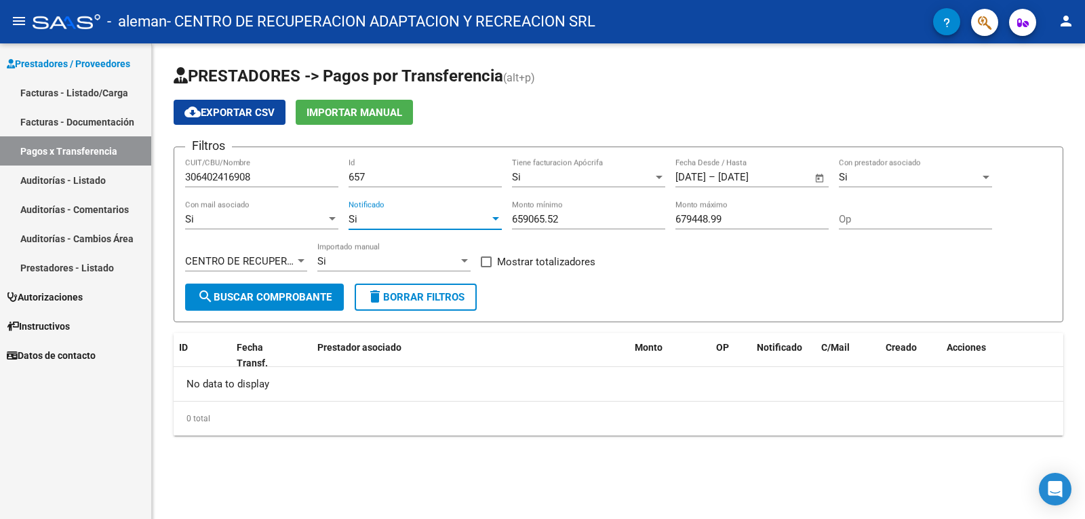
click at [236, 298] on span "search Buscar Comprobante" at bounding box center [264, 297] width 134 height 12
click at [214, 114] on span "cloud_download Exportar CSV" at bounding box center [229, 112] width 90 height 12
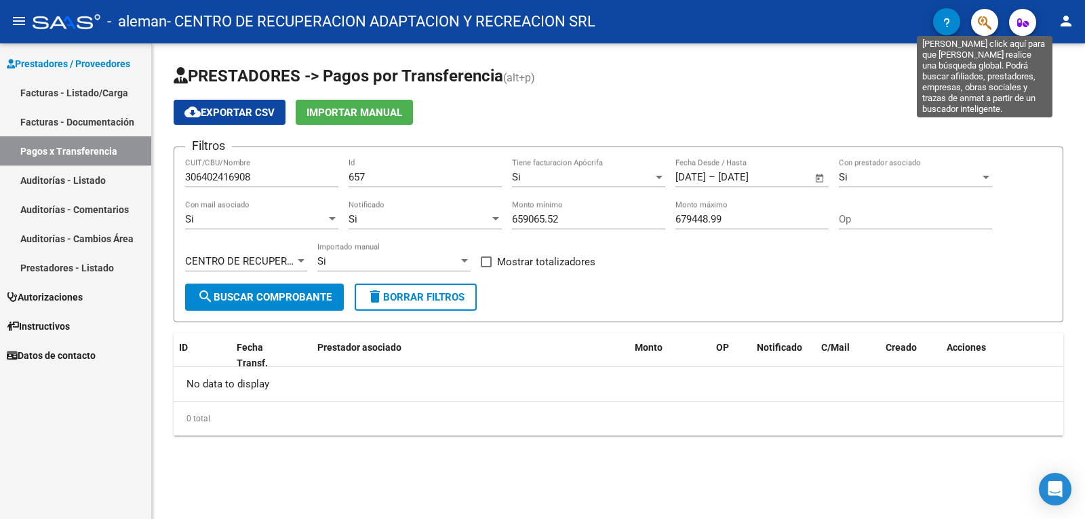
click at [987, 21] on icon "button" at bounding box center [985, 23] width 14 height 16
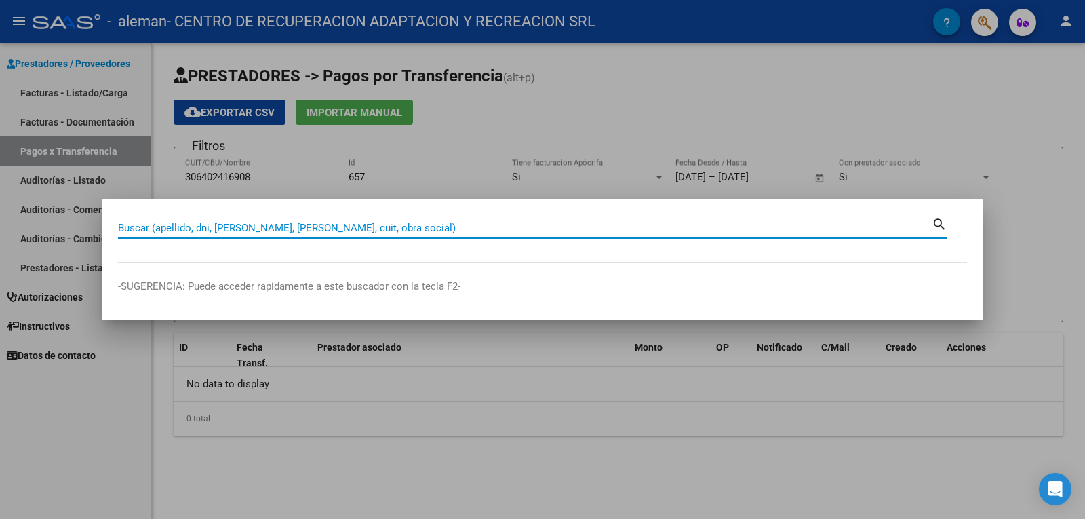
click at [939, 224] on mat-icon "search" at bounding box center [940, 223] width 16 height 16
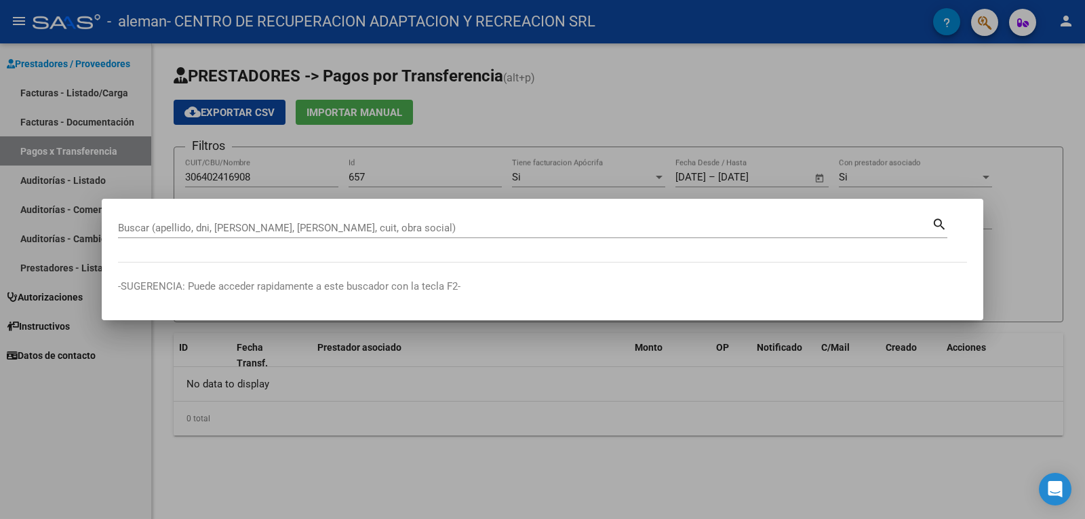
click at [1015, 255] on div at bounding box center [542, 259] width 1085 height 519
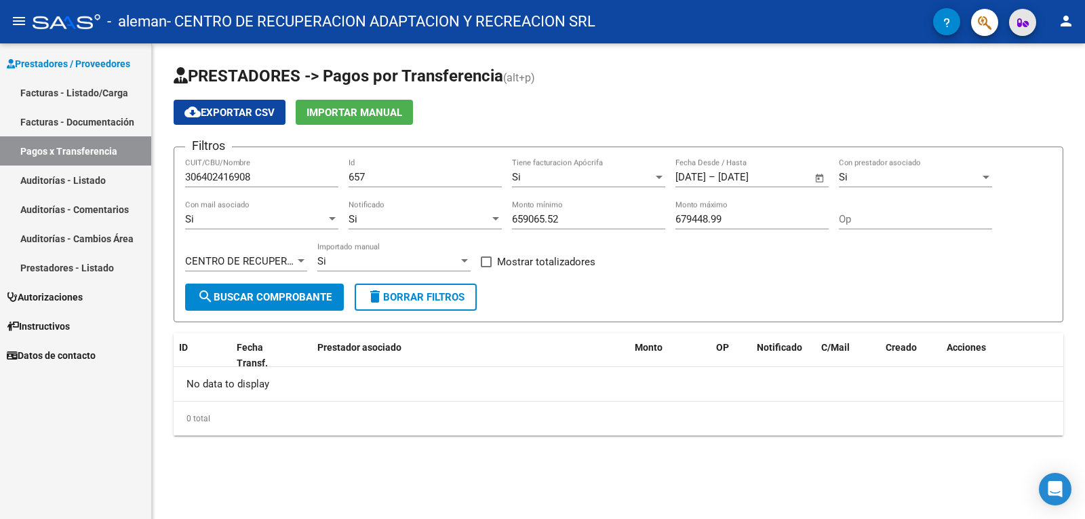
click at [1018, 30] on span "button" at bounding box center [1023, 22] width 12 height 27
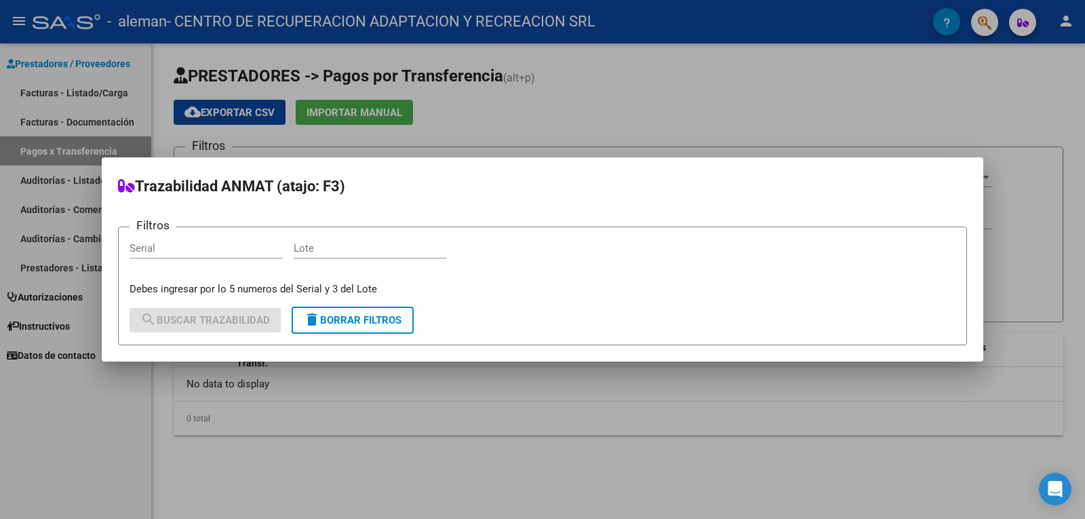
click at [1028, 146] on div at bounding box center [542, 259] width 1085 height 519
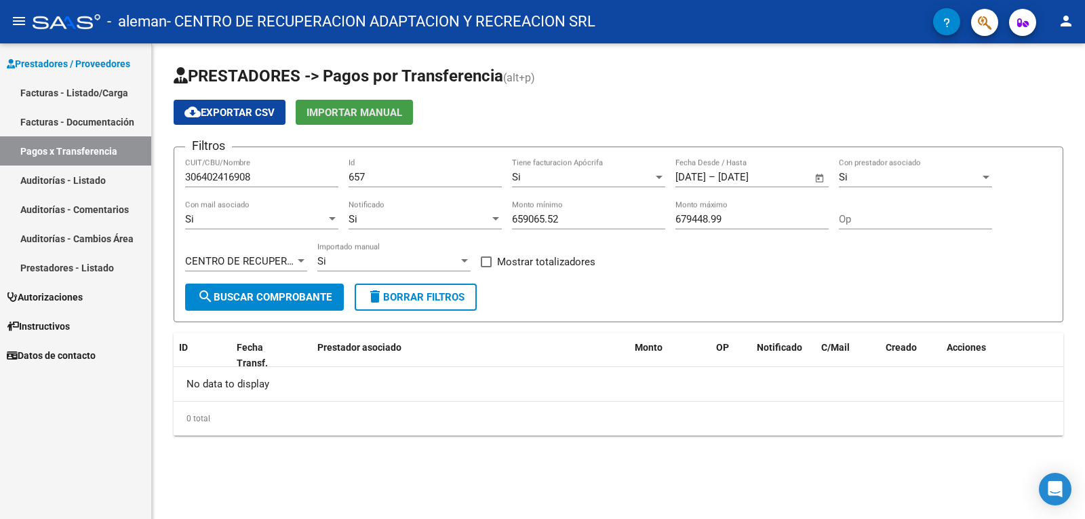
click at [372, 116] on span "Importar Manual" at bounding box center [355, 112] width 96 height 12
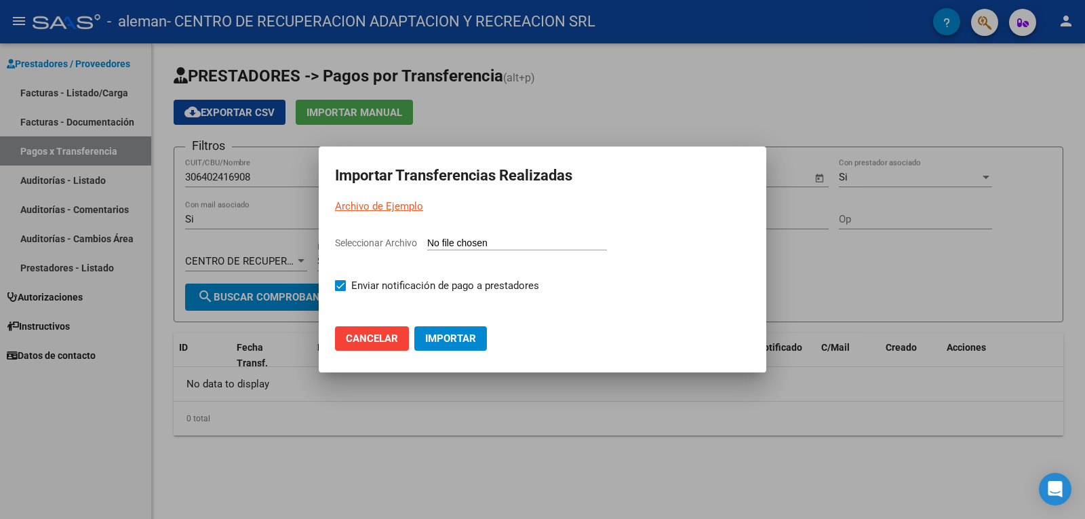
click at [486, 241] on input "Seleccionar Archivo" at bounding box center [517, 243] width 180 height 13
click at [361, 337] on span "Cancelar" at bounding box center [372, 338] width 52 height 12
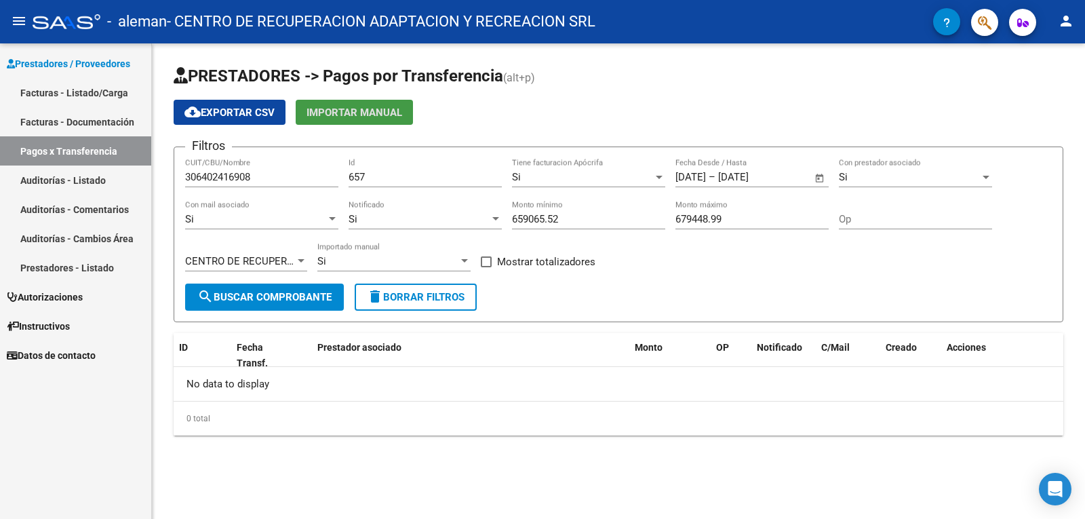
click at [488, 262] on span at bounding box center [486, 261] width 11 height 11
click at [486, 267] on input "Mostrar totalizadores" at bounding box center [486, 267] width 1 height 1
checkbox input "true"
click at [267, 302] on span "search Buscar Comprobante" at bounding box center [264, 297] width 134 height 12
click at [267, 298] on span "search Buscar Comprobante" at bounding box center [264, 297] width 134 height 12
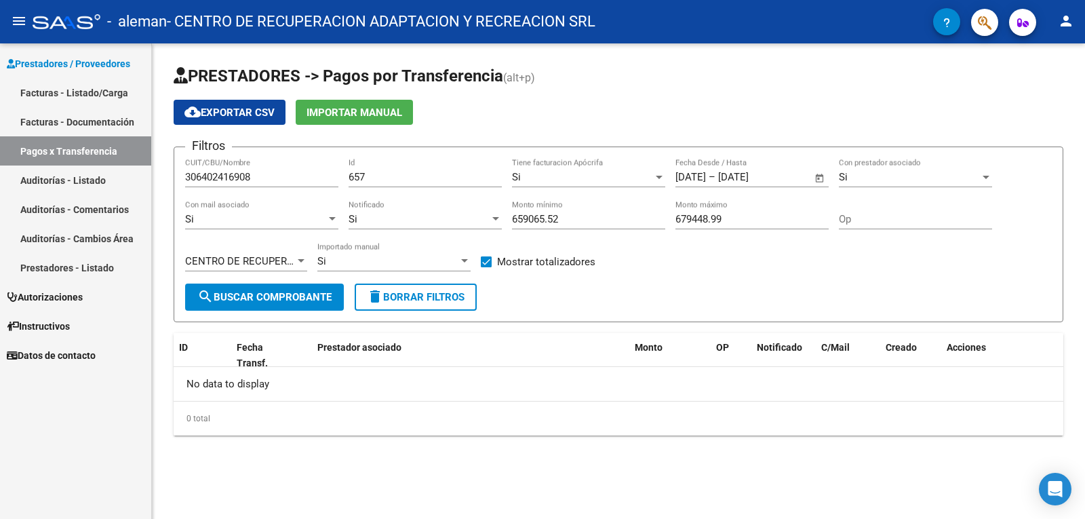
click at [328, 221] on div at bounding box center [332, 219] width 12 height 11
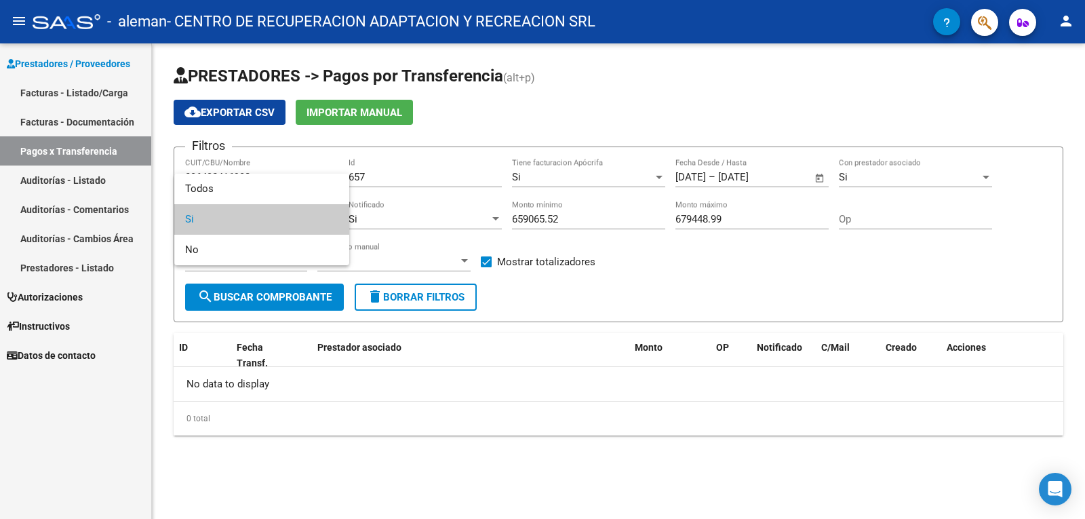
click at [318, 221] on span "Si" at bounding box center [261, 219] width 153 height 31
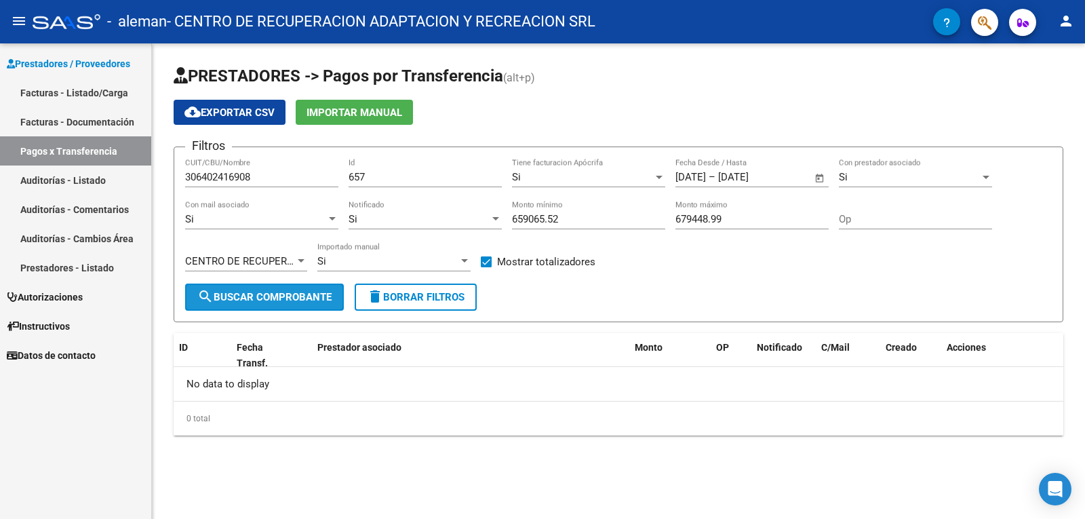
click at [304, 286] on button "search Buscar Comprobante" at bounding box center [264, 297] width 159 height 27
click at [366, 400] on div "No data to display" at bounding box center [619, 384] width 890 height 34
click at [86, 124] on link "Facturas - Documentación" at bounding box center [75, 121] width 151 height 29
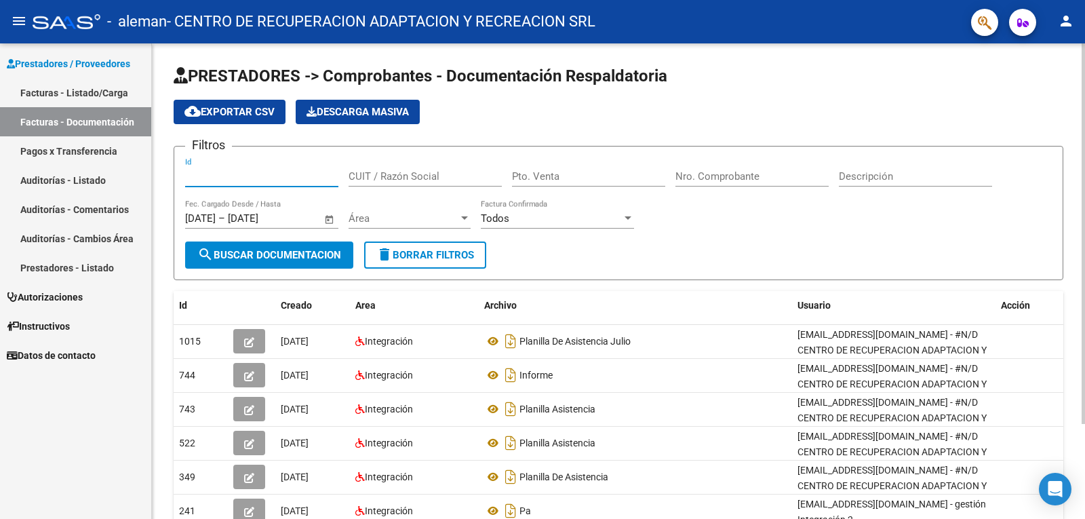
click at [224, 180] on input "Id" at bounding box center [261, 176] width 153 height 12
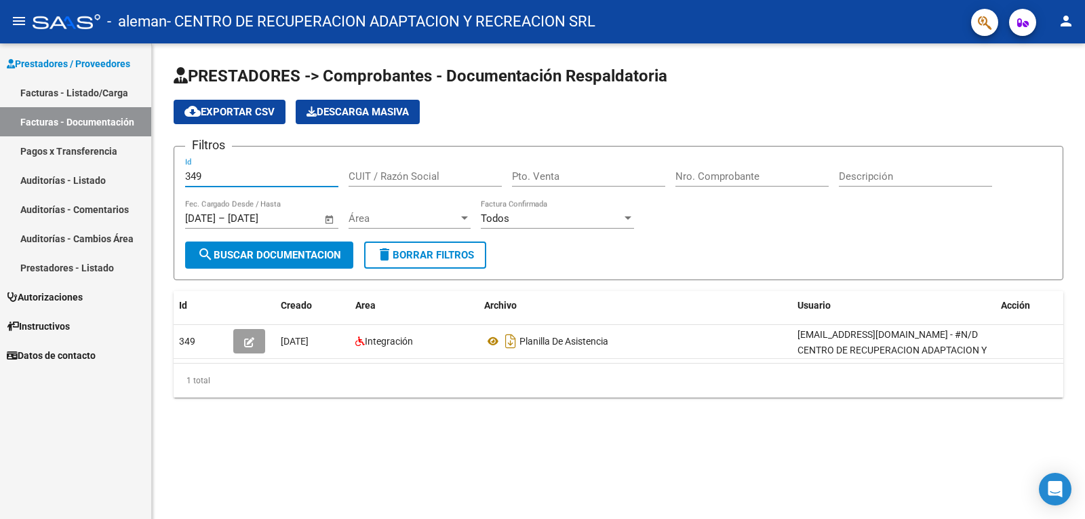
type input "349"
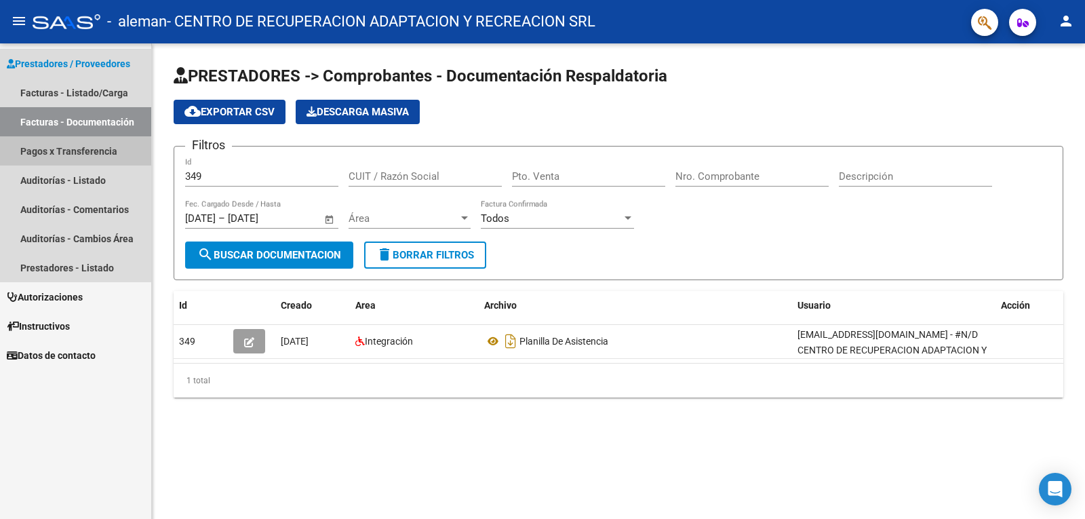
click at [39, 155] on link "Pagos x Transferencia" at bounding box center [75, 150] width 151 height 29
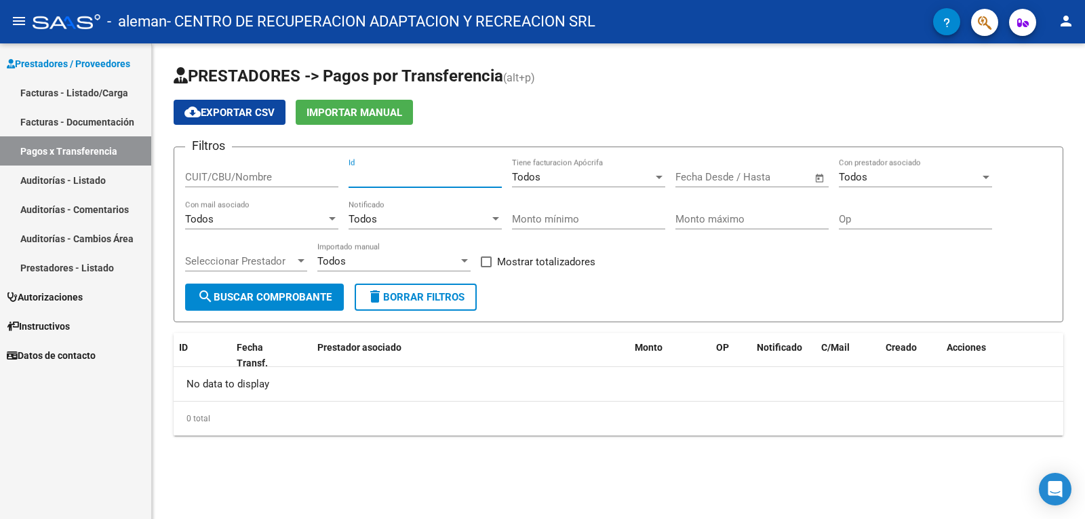
click at [367, 178] on input "Id" at bounding box center [425, 177] width 153 height 12
type input "349"
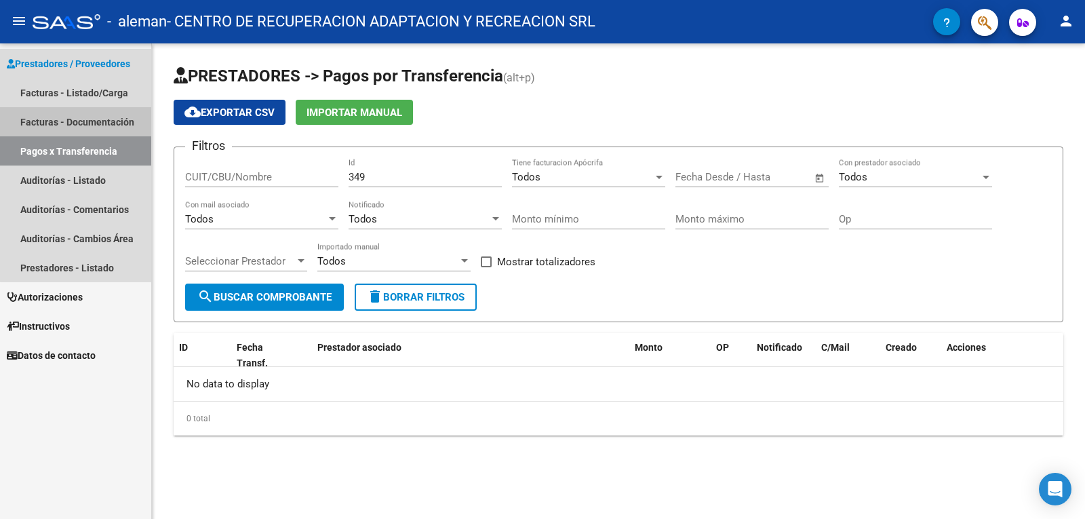
click at [98, 123] on link "Facturas - Documentación" at bounding box center [75, 121] width 151 height 29
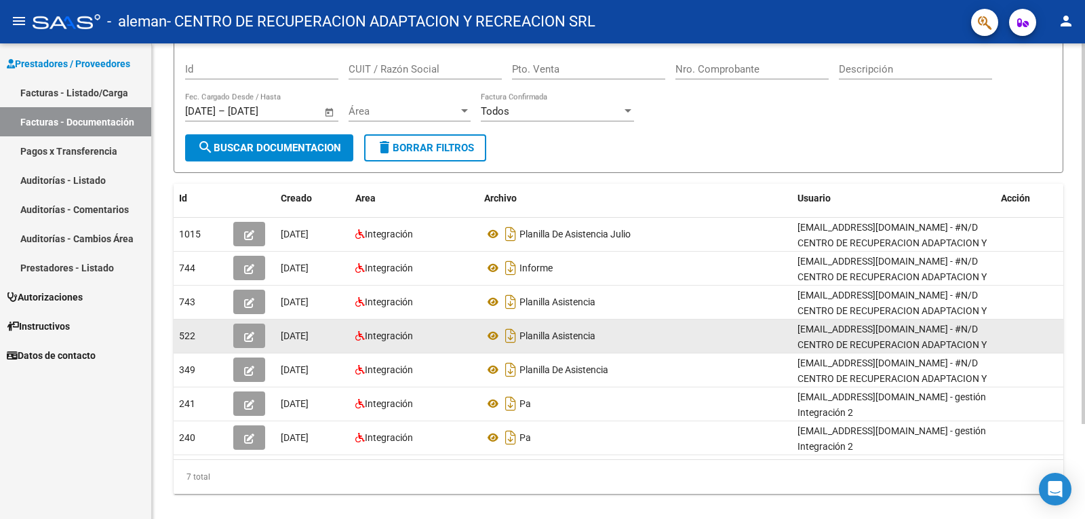
scroll to position [119, 0]
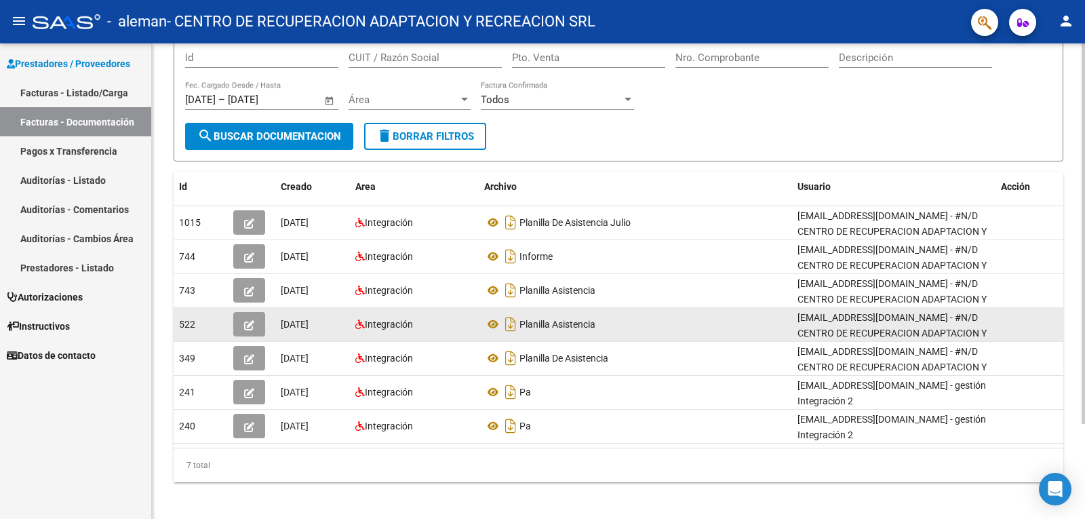
click at [253, 327] on icon "button" at bounding box center [249, 325] width 10 height 10
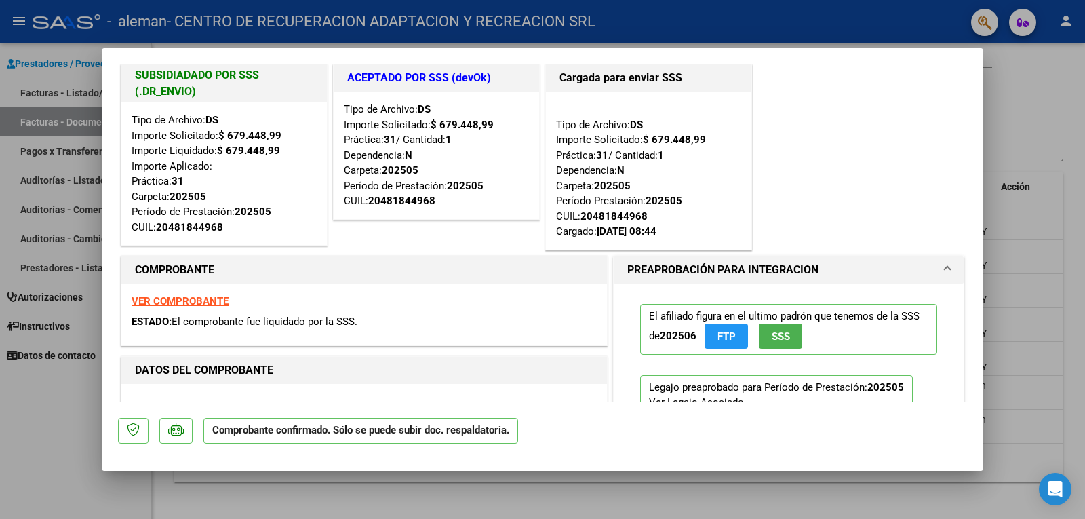
scroll to position [0, 0]
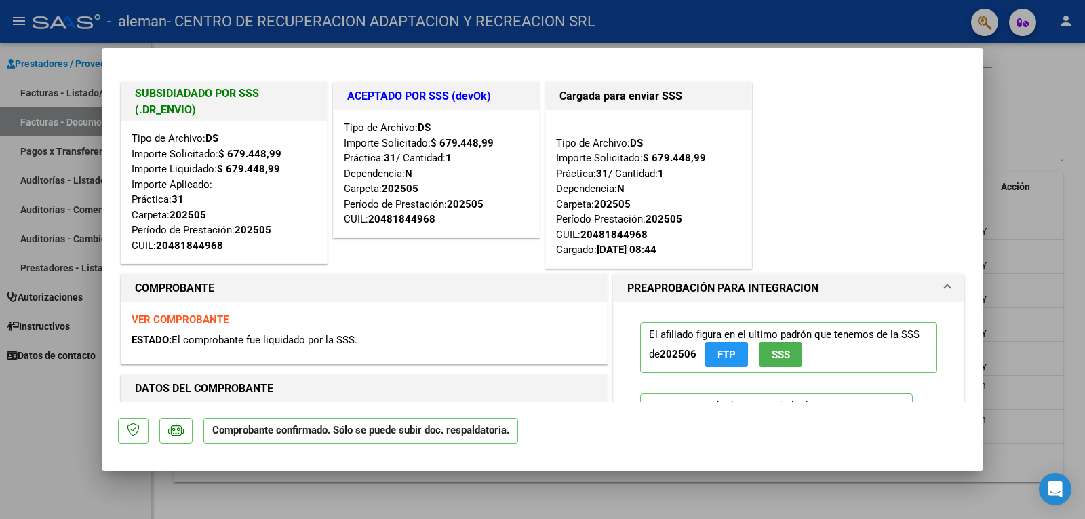
drag, startPoint x: 431, startPoint y: 221, endPoint x: 384, endPoint y: 226, distance: 47.7
click at [223, 238] on div "20481844968" at bounding box center [189, 246] width 67 height 16
click at [449, 254] on div "ACEPTADO POR SSS (devOk) Tipo de Archivo: DS Importe Solicitado: $ 679.448,99 P…" at bounding box center [436, 175] width 212 height 192
drag, startPoint x: 436, startPoint y: 218, endPoint x: 365, endPoint y: 228, distance: 71.8
click at [365, 228] on div "Tipo de Archivo: DS Importe Solicitado: $ 679.448,99 Práctica: 31 / Cantidad: 1…" at bounding box center [437, 174] width 206 height 128
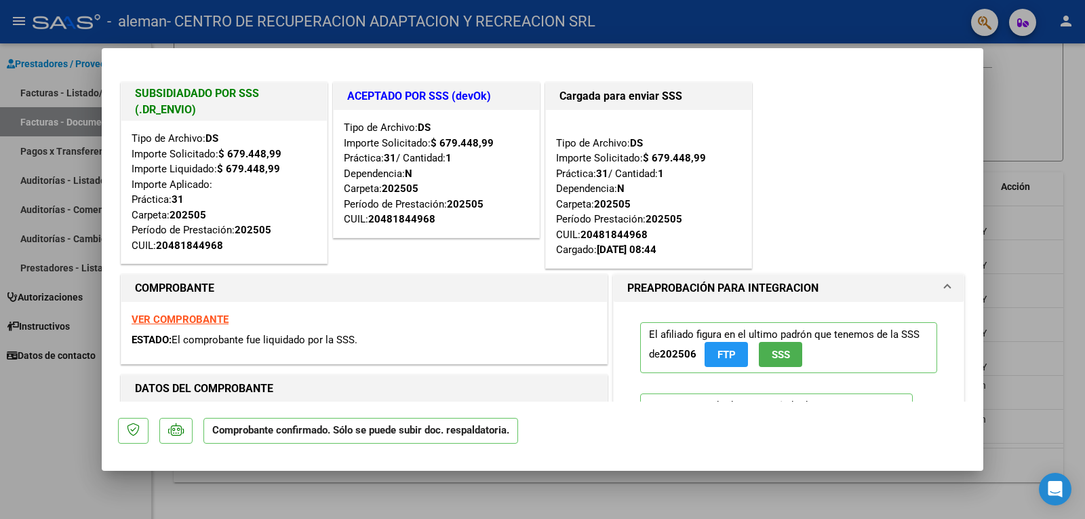
copy div "20481844968"
click at [1011, 138] on div at bounding box center [542, 259] width 1085 height 519
type input "$ 0,00"
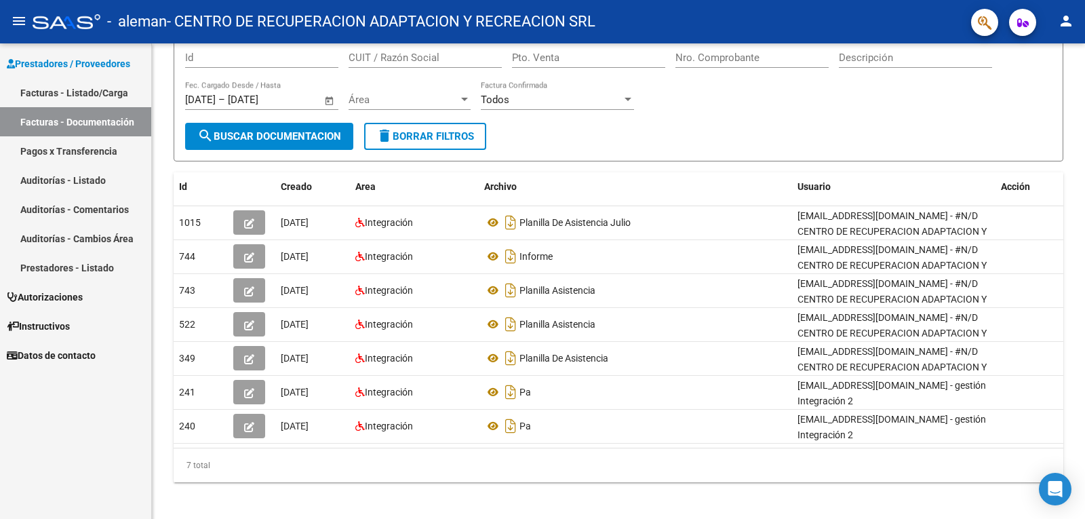
scroll to position [119, 0]
click at [79, 154] on link "Pagos x Transferencia" at bounding box center [75, 150] width 151 height 29
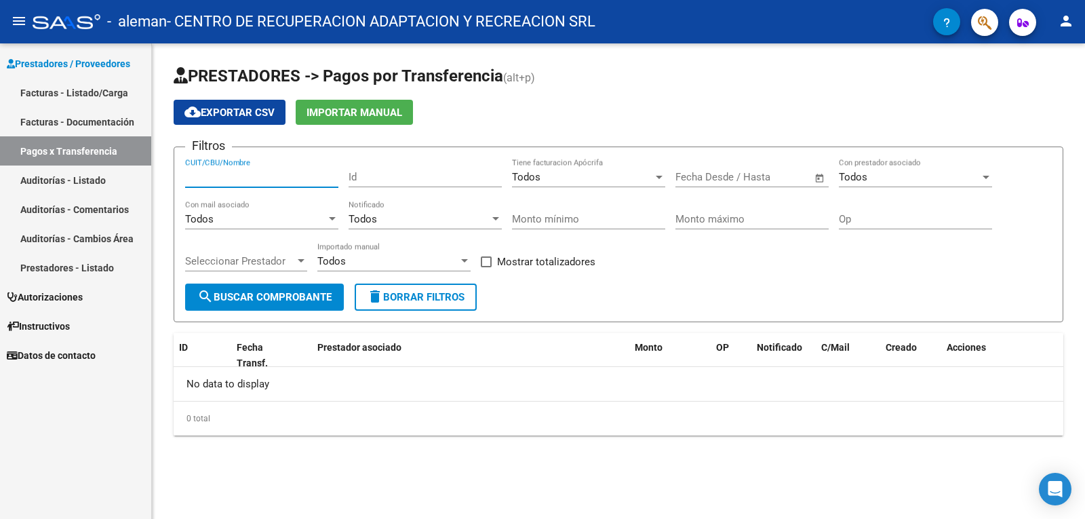
click at [224, 179] on input "CUIT/CBU/Nombre" at bounding box center [261, 177] width 153 height 12
paste input "20481844968"
type input "20481844968"
click at [385, 172] on input "Id" at bounding box center [425, 177] width 153 height 12
type input "349"
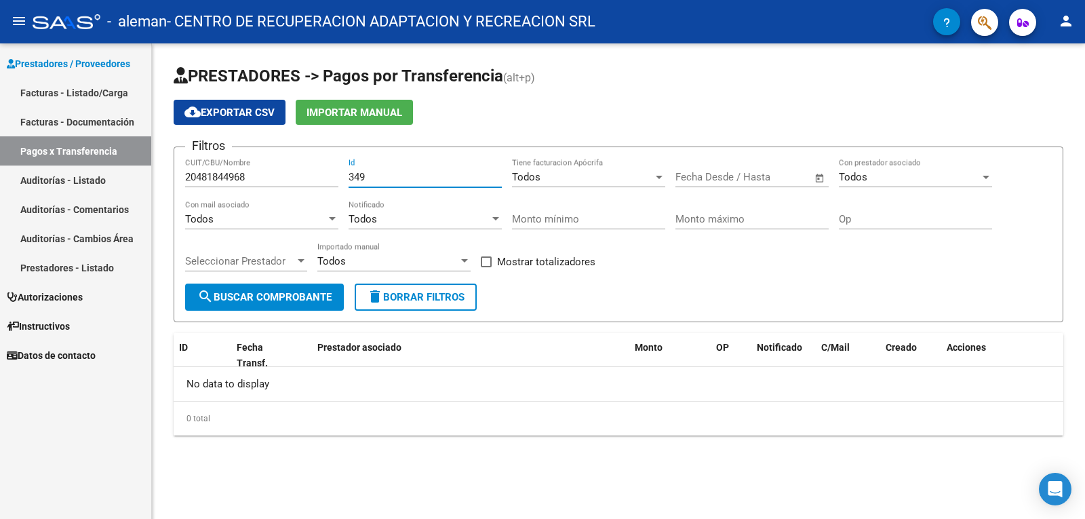
click at [464, 210] on div "Todos Notificado" at bounding box center [425, 214] width 153 height 29
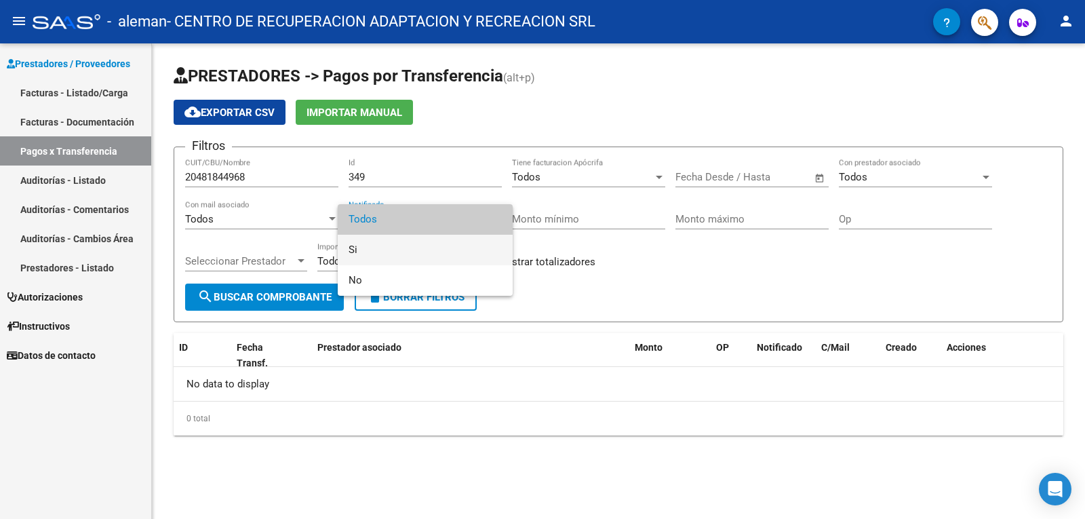
click at [351, 254] on span "Si" at bounding box center [425, 250] width 153 height 31
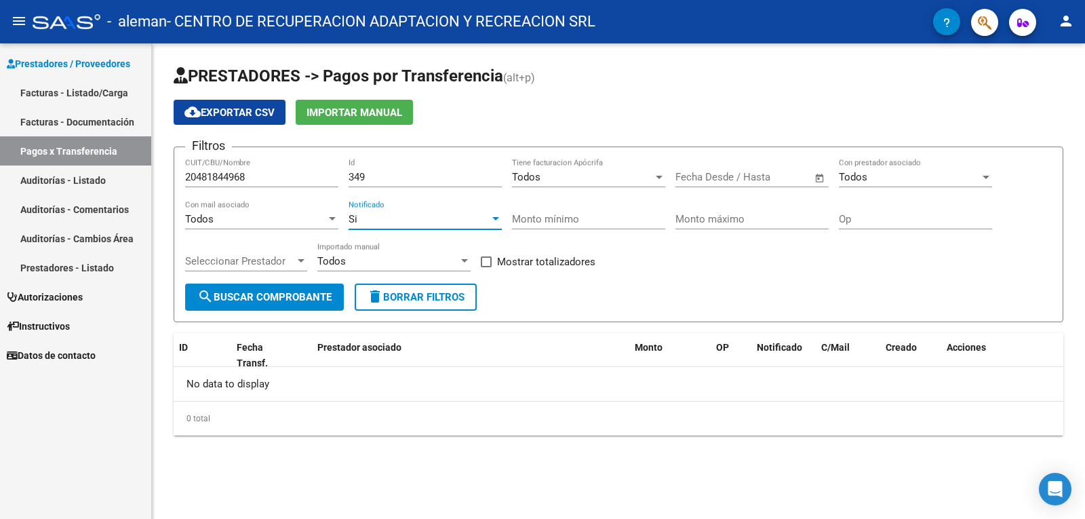
click at [323, 219] on div "Todos" at bounding box center [255, 219] width 141 height 12
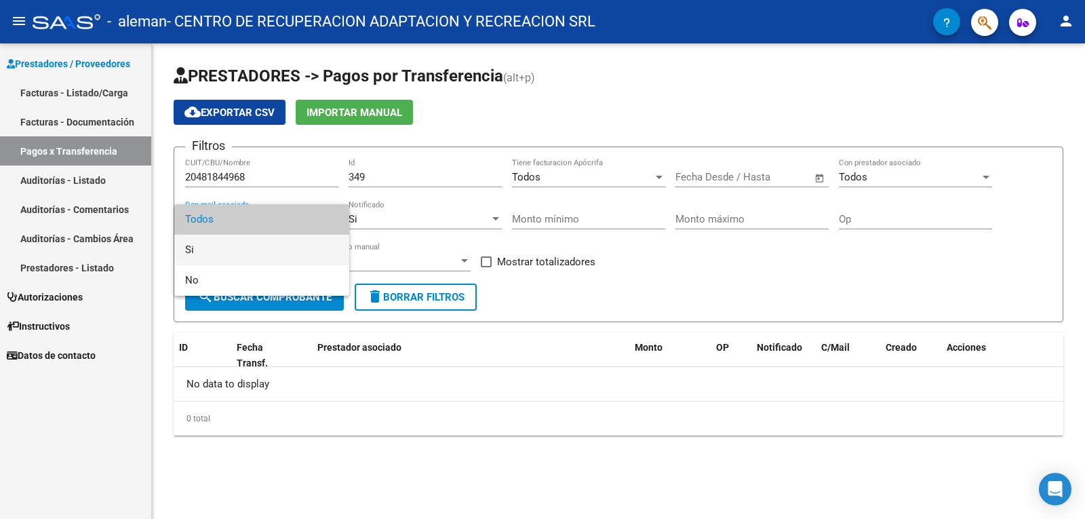
click at [257, 250] on span "Si" at bounding box center [261, 250] width 153 height 31
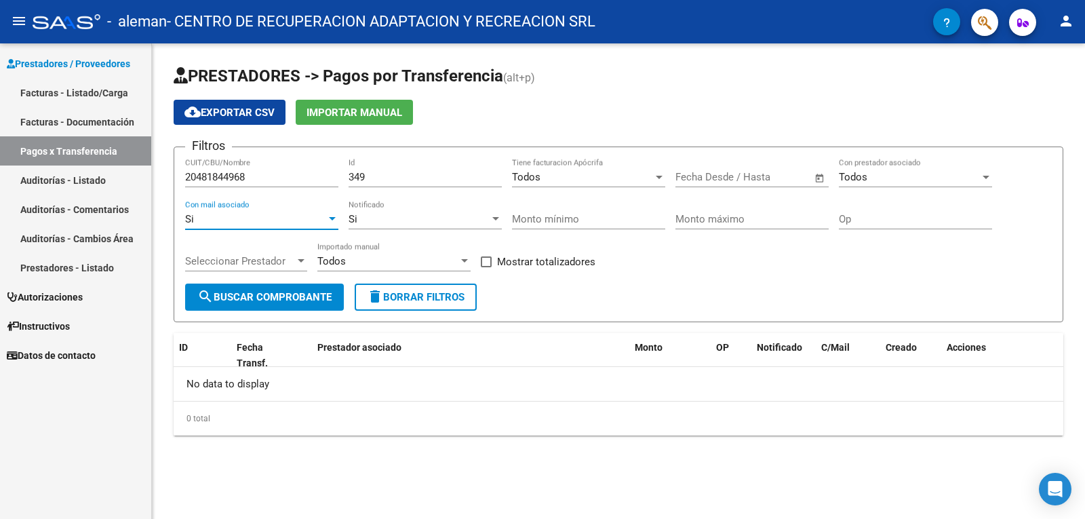
click at [598, 164] on div "Todos Tiene facturacion Apócrifa" at bounding box center [588, 172] width 153 height 29
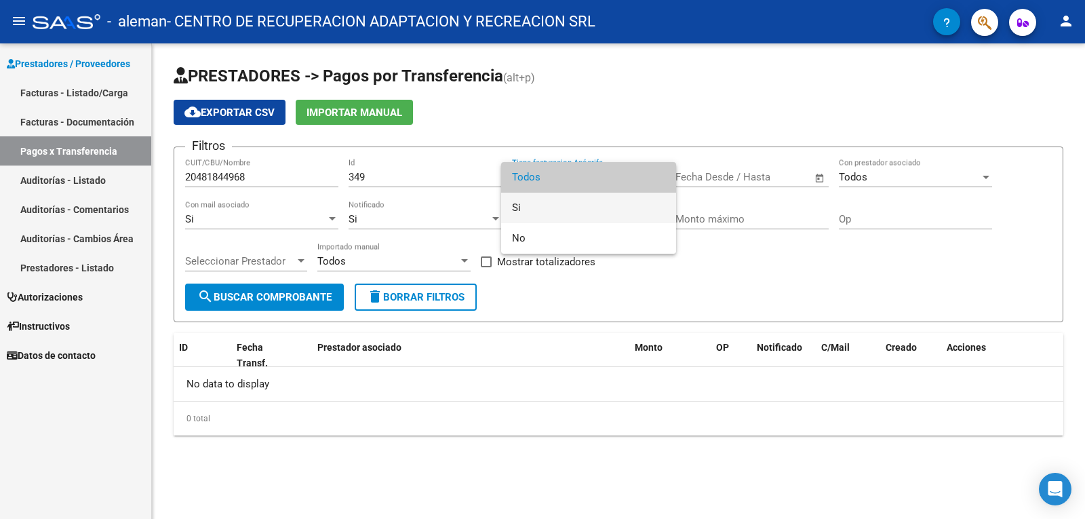
click at [555, 215] on span "Si" at bounding box center [588, 208] width 153 height 31
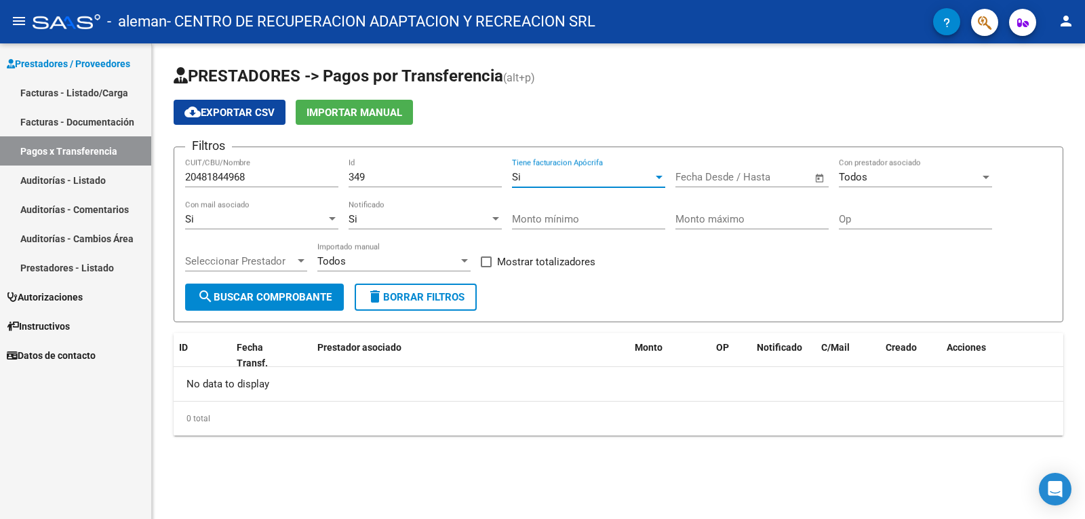
click at [818, 178] on span "Open calendar" at bounding box center [820, 177] width 33 height 33
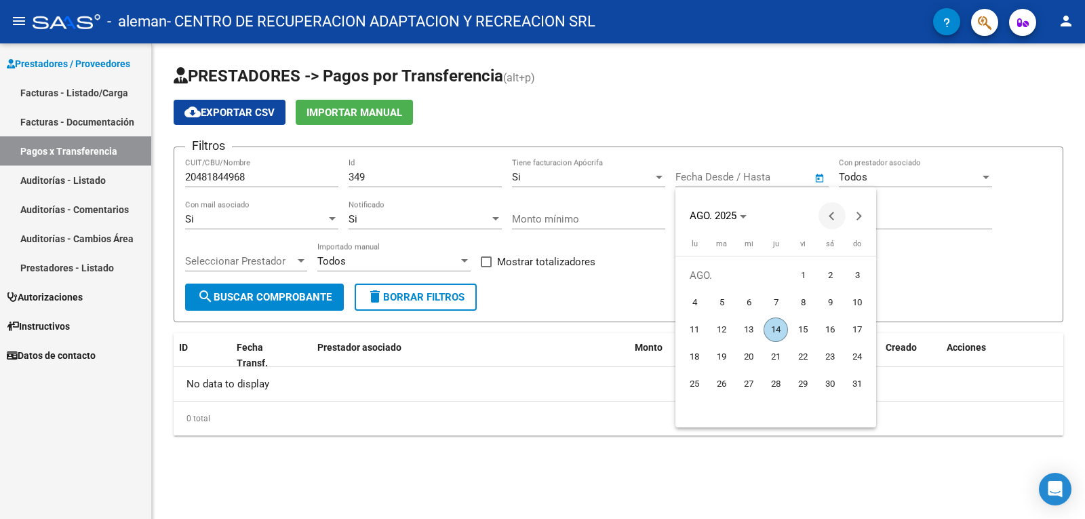
click at [825, 218] on span "Previous month" at bounding box center [832, 215] width 27 height 27
drag, startPoint x: 716, startPoint y: 297, endPoint x: 724, endPoint y: 292, distance: 9.8
click at [718, 297] on span "1" at bounding box center [721, 302] width 24 height 24
type input "[DATE]"
click at [859, 219] on span "Next month" at bounding box center [859, 215] width 27 height 27
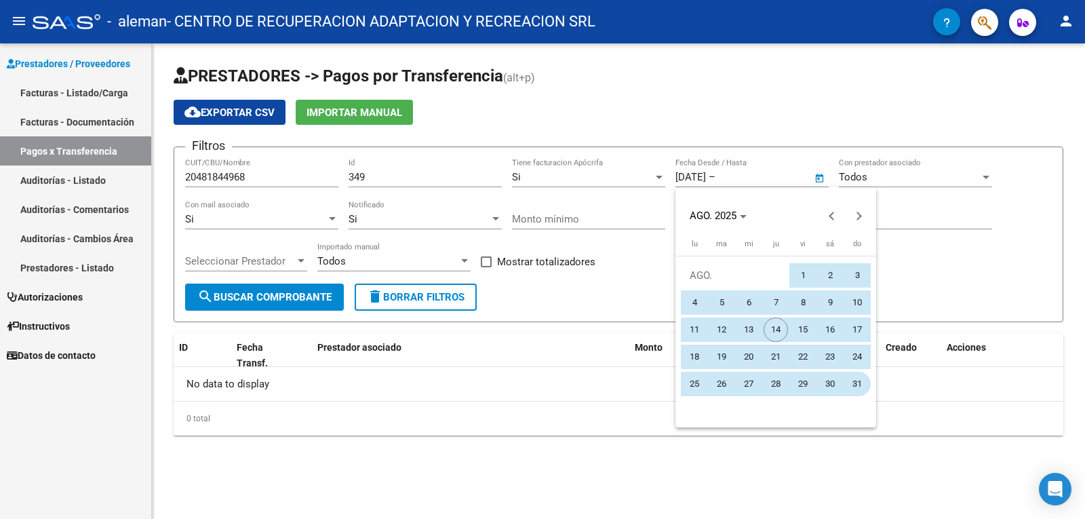
click at [859, 385] on span "31" at bounding box center [857, 384] width 24 height 24
type input "[DATE]"
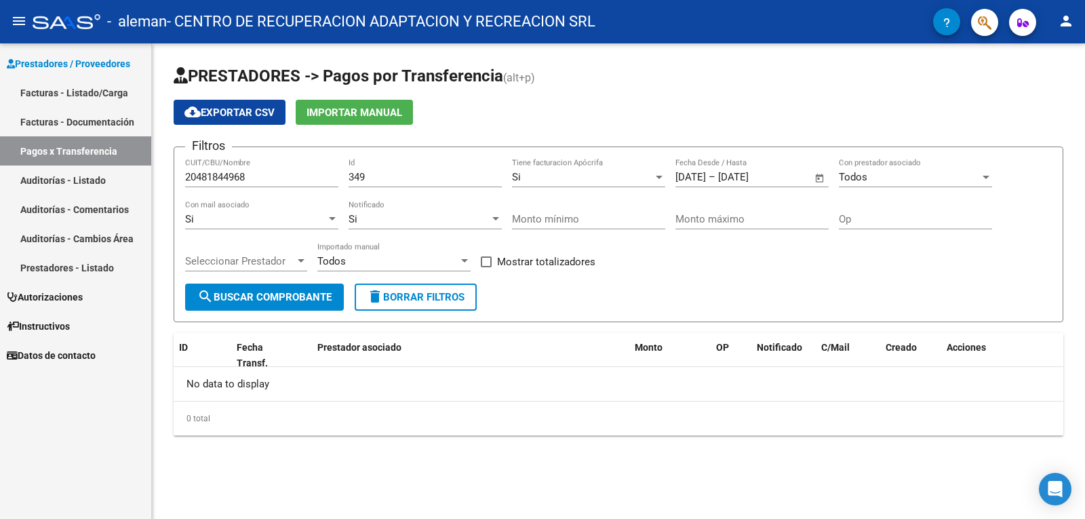
click at [888, 181] on div "Todos" at bounding box center [909, 177] width 141 height 12
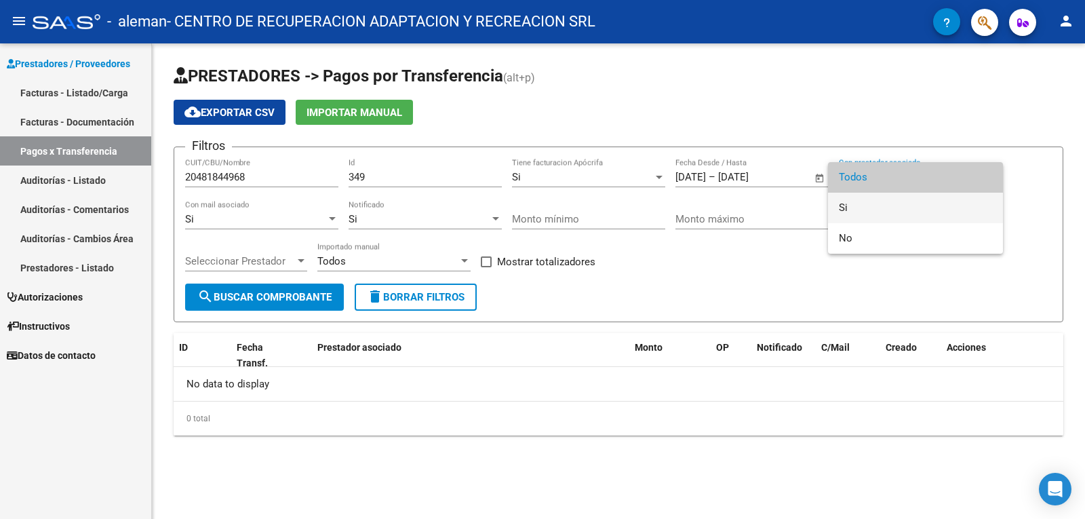
click at [875, 215] on span "Si" at bounding box center [915, 208] width 153 height 31
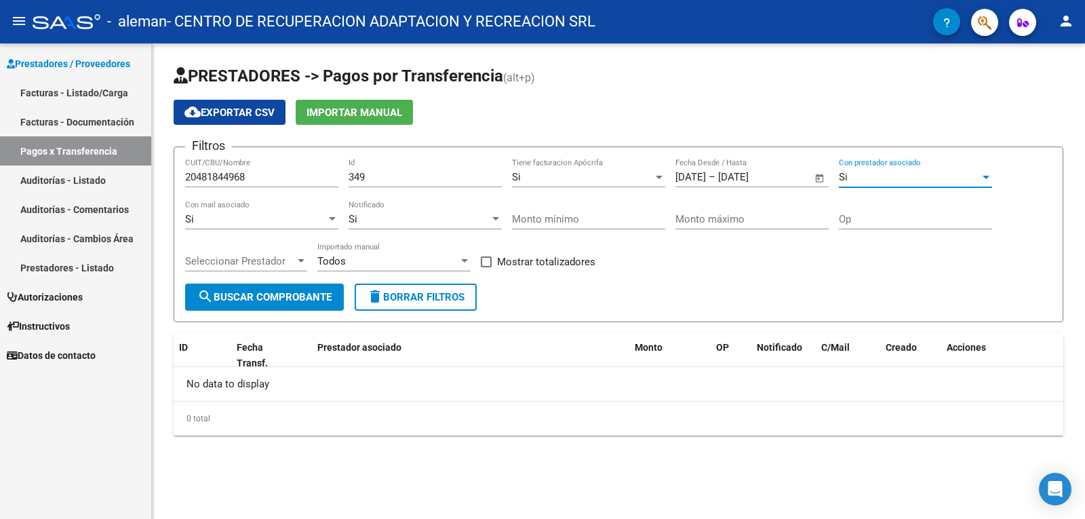
click at [486, 264] on span at bounding box center [486, 261] width 11 height 11
click at [486, 267] on input "Mostrar totalizadores" at bounding box center [486, 267] width 1 height 1
checkbox input "true"
click at [300, 268] on div "Seleccionar Prestador Seleccionar Prestador" at bounding box center [246, 256] width 122 height 29
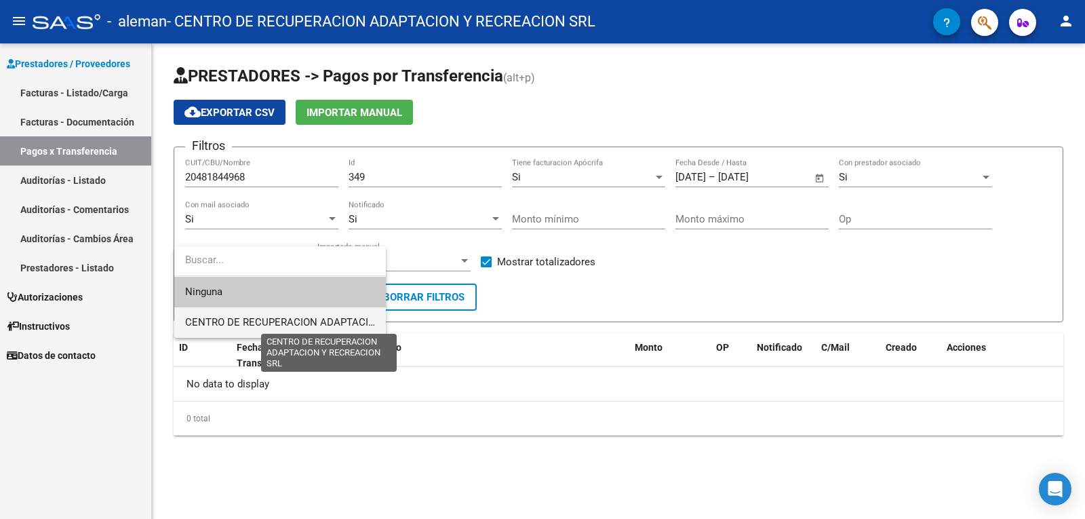
click at [281, 321] on span "CENTRO DE RECUPERACION ADAPTACION Y RECREACION SRL" at bounding box center [330, 322] width 291 height 12
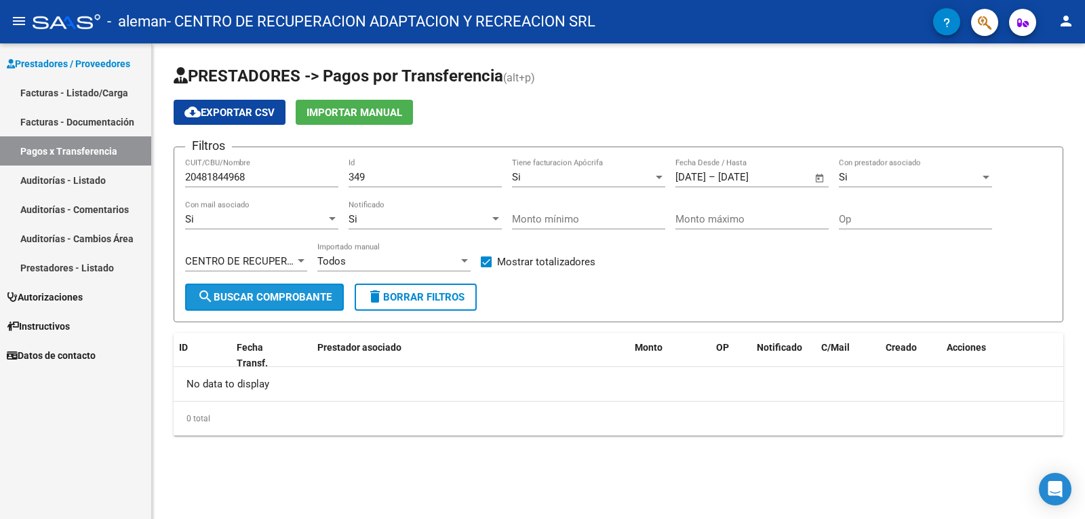
click at [277, 298] on span "search Buscar Comprobante" at bounding box center [264, 297] width 134 height 12
click at [268, 178] on input "20481844968" at bounding box center [261, 177] width 153 height 12
type input "2"
click at [210, 177] on input "CUIT/CBU/Nombre" at bounding box center [261, 177] width 153 height 12
paste input "30-64024169-8"
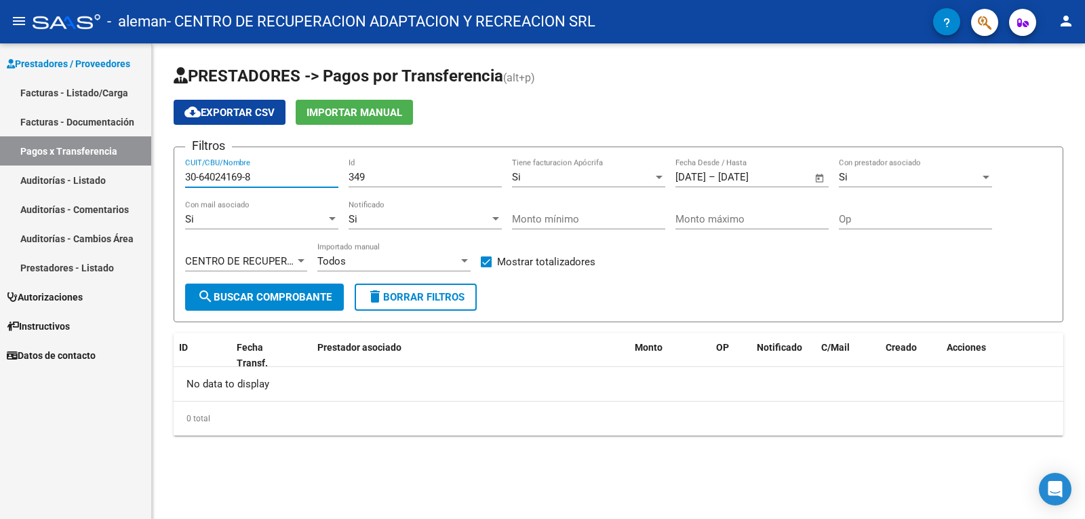
click at [299, 300] on span "search Buscar Comprobante" at bounding box center [264, 297] width 134 height 12
click at [249, 173] on input "30-64024169-8" at bounding box center [261, 177] width 153 height 12
click at [197, 174] on input "30-640241698" at bounding box center [261, 177] width 153 height 12
click at [201, 176] on input "30-640241698" at bounding box center [261, 177] width 153 height 12
type input "30640241698"
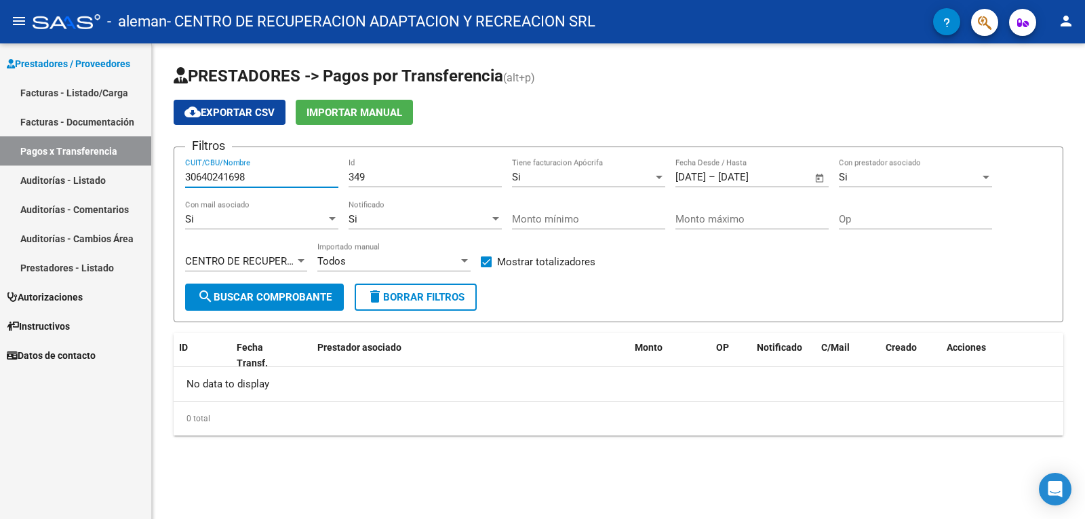
click at [248, 298] on span "search Buscar Comprobante" at bounding box center [264, 297] width 134 height 12
click at [535, 302] on form "Filtros 30640241698 CUIT/CBU/Nombre 349 Id Si Tiene facturacion Apócrifa [DATE]…" at bounding box center [619, 234] width 890 height 176
click at [606, 222] on input "Monto mínimo" at bounding box center [588, 219] width 153 height 12
click at [526, 218] on input "Monto mínimo" at bounding box center [588, 219] width 153 height 12
paste input "659065.52"
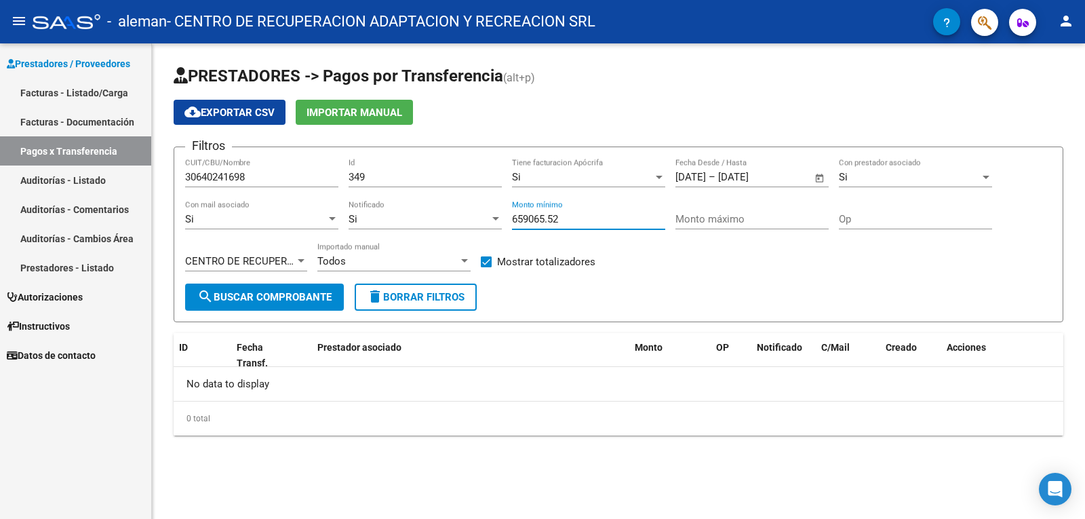
type input "659065.52"
click at [730, 224] on input "Monto máximo" at bounding box center [752, 219] width 153 height 12
paste input "679448.99"
type input "679448.99"
click at [242, 298] on span "search Buscar Comprobante" at bounding box center [264, 297] width 134 height 12
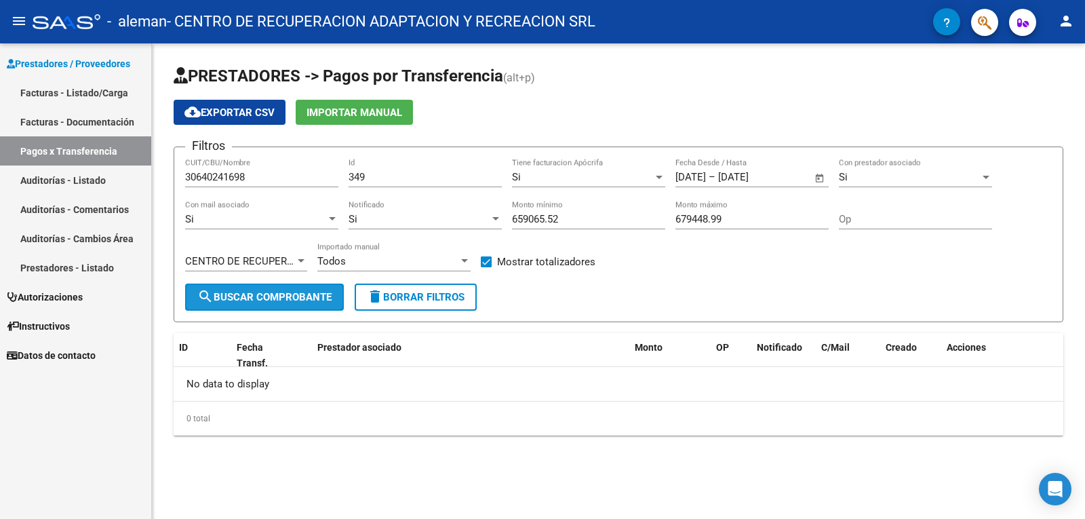
click at [242, 298] on span "search Buscar Comprobante" at bounding box center [264, 297] width 134 height 12
click at [520, 83] on span "(alt+p)" at bounding box center [519, 77] width 32 height 13
drag, startPoint x: 255, startPoint y: 77, endPoint x: 296, endPoint y: 75, distance: 40.7
click at [256, 77] on span "PRESTADORES -> Pagos por Transferencia" at bounding box center [339, 75] width 330 height 19
drag, startPoint x: 313, startPoint y: 75, endPoint x: 326, endPoint y: 77, distance: 13.2
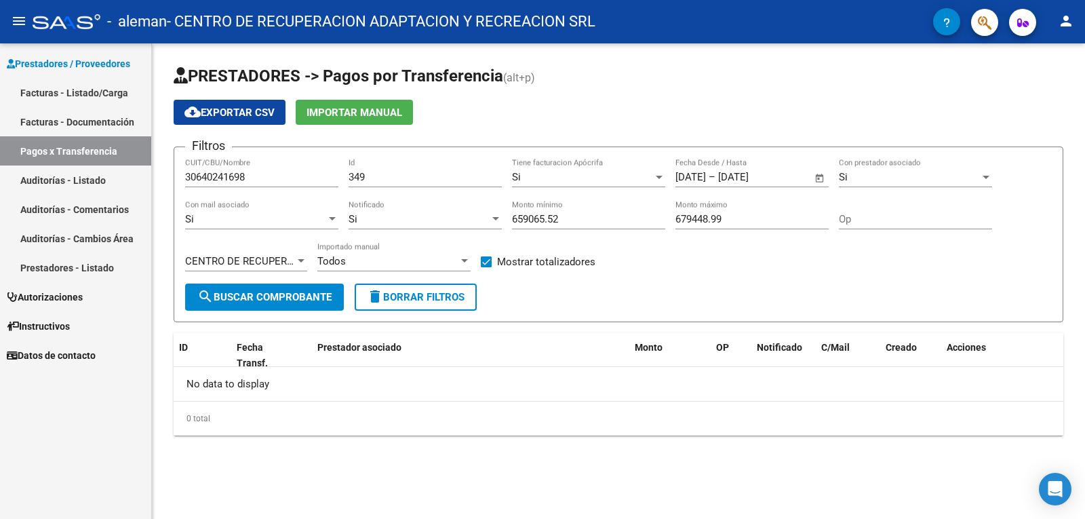
click at [317, 76] on span "PRESTADORES -> Pagos por Transferencia" at bounding box center [339, 75] width 330 height 19
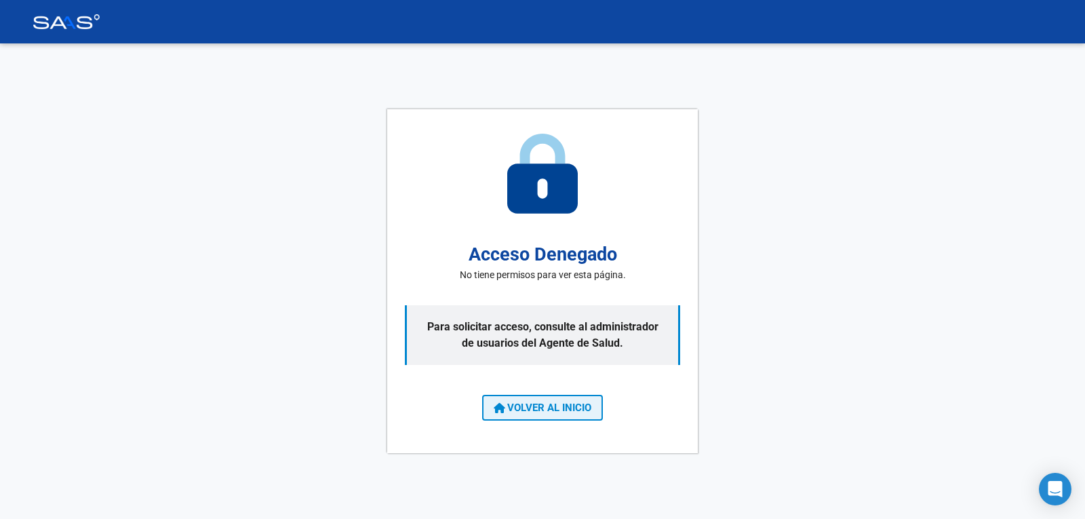
click at [527, 405] on span "VOLVER AL INICIO" at bounding box center [543, 408] width 98 height 12
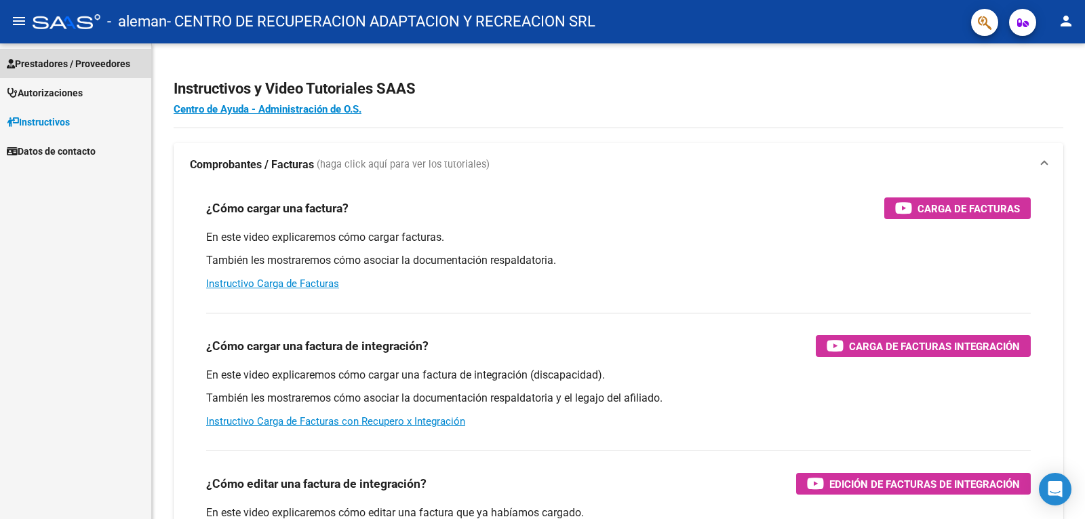
click at [62, 70] on span "Prestadores / Proveedores" at bounding box center [68, 63] width 123 height 15
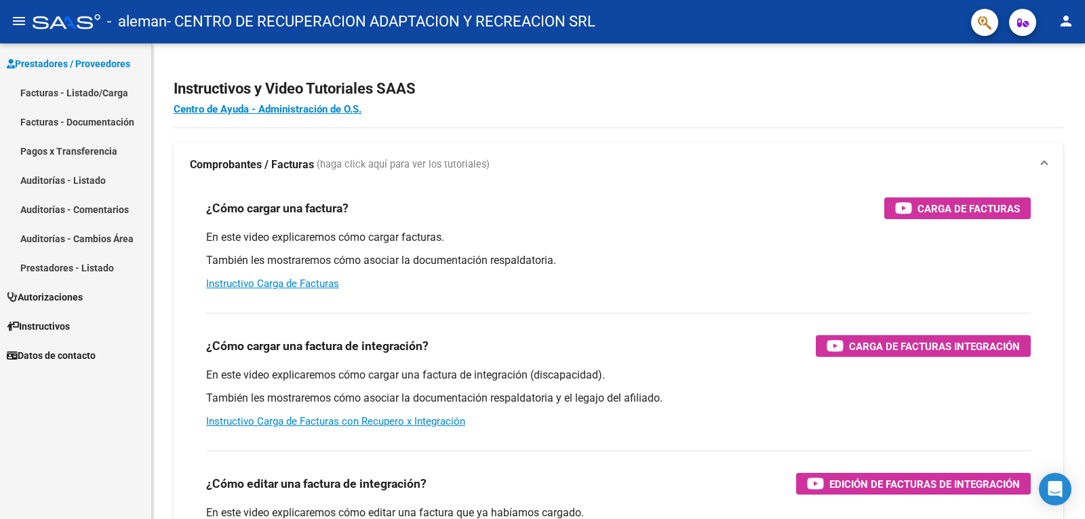
click at [76, 94] on link "Facturas - Listado/Carga" at bounding box center [75, 92] width 151 height 29
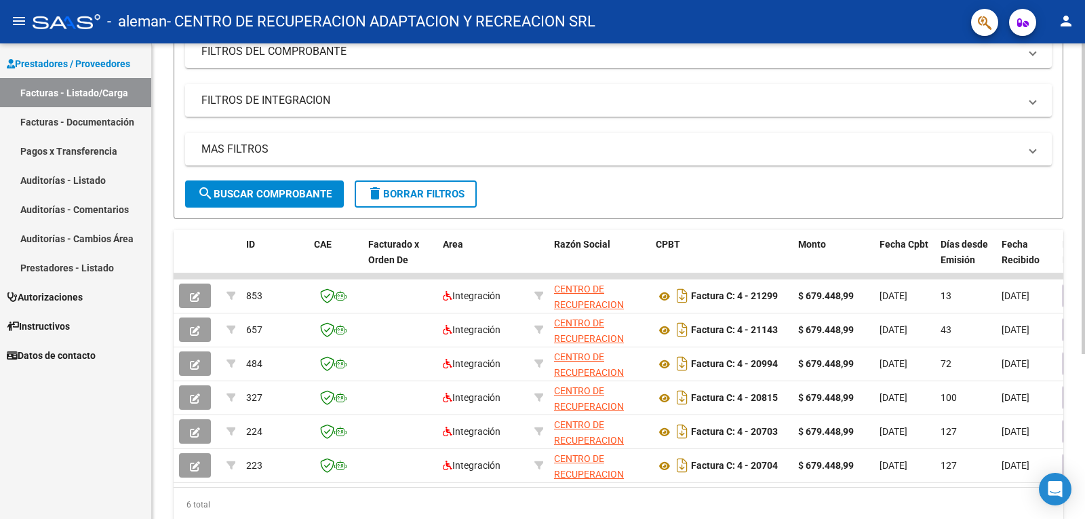
scroll to position [203, 0]
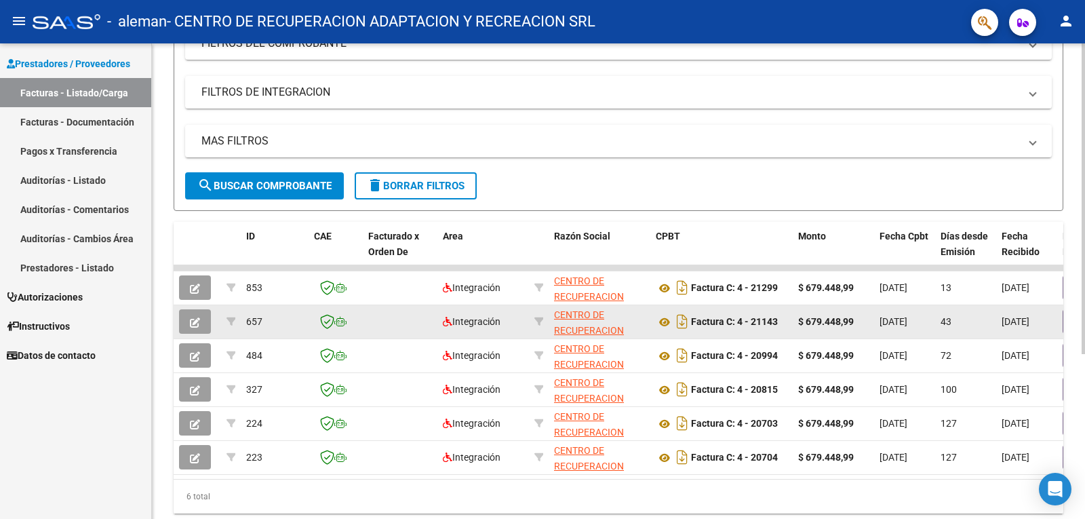
click at [189, 324] on button "button" at bounding box center [195, 321] width 32 height 24
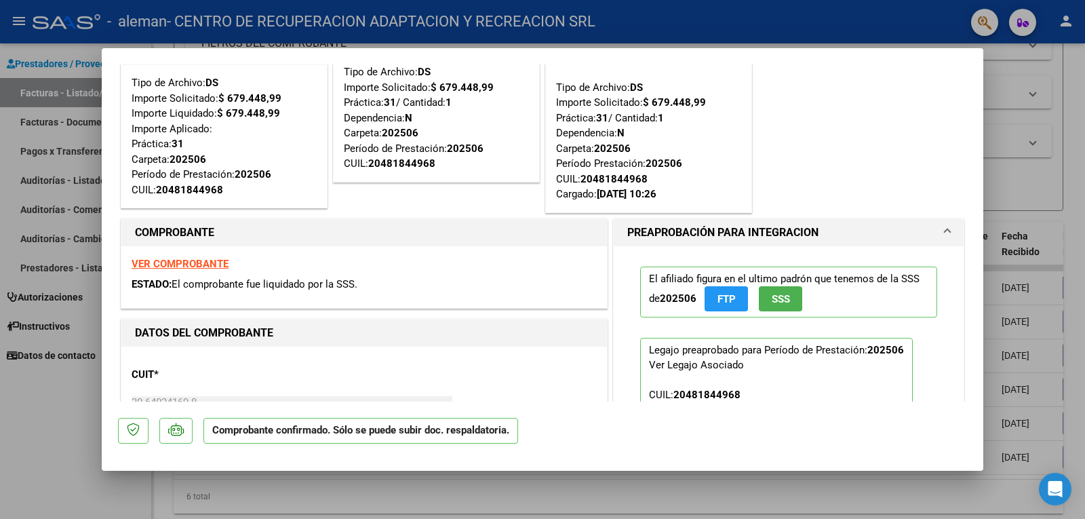
scroll to position [0, 0]
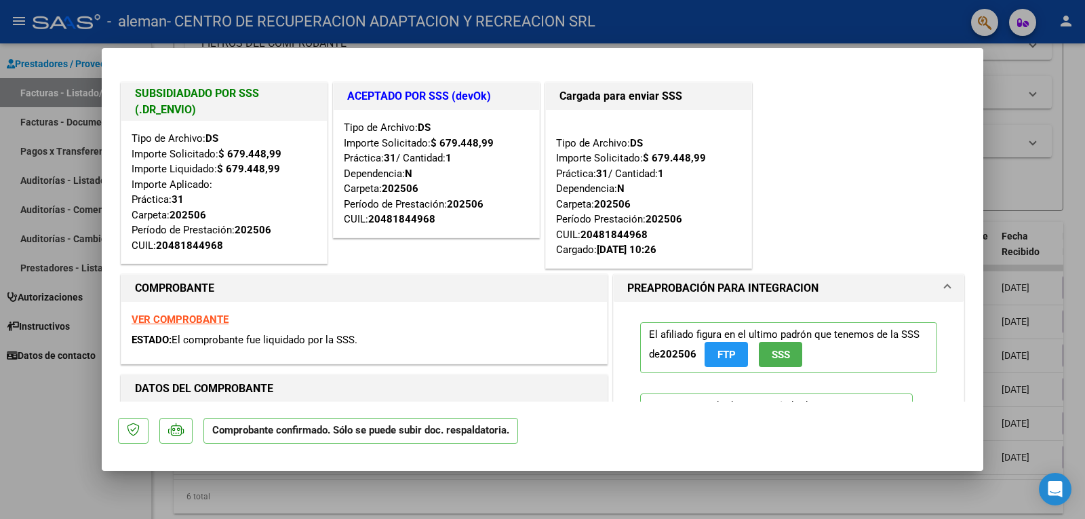
click at [1076, 149] on div at bounding box center [542, 259] width 1085 height 519
type input "$ 0,00"
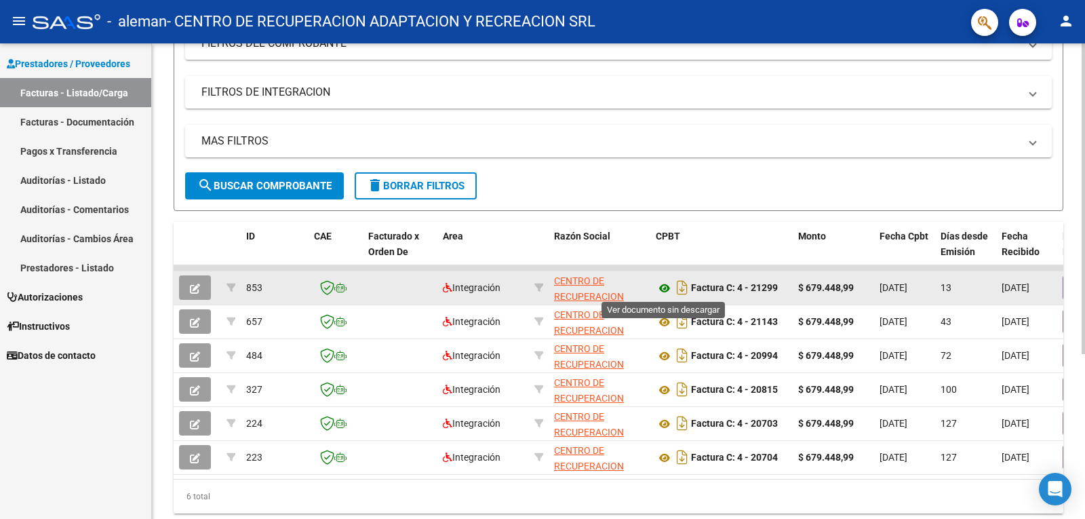
click at [663, 287] on icon at bounding box center [665, 288] width 18 height 16
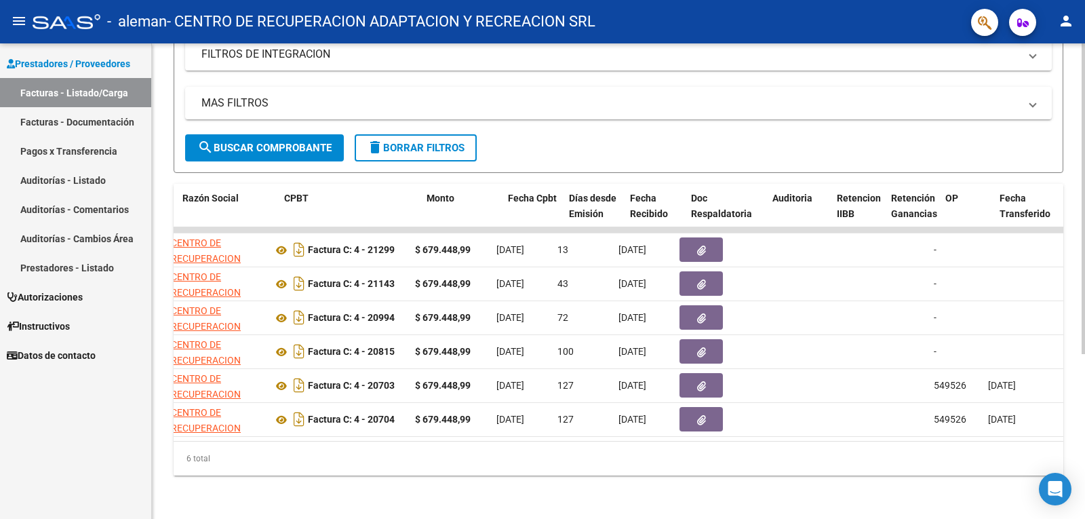
scroll to position [0, 406]
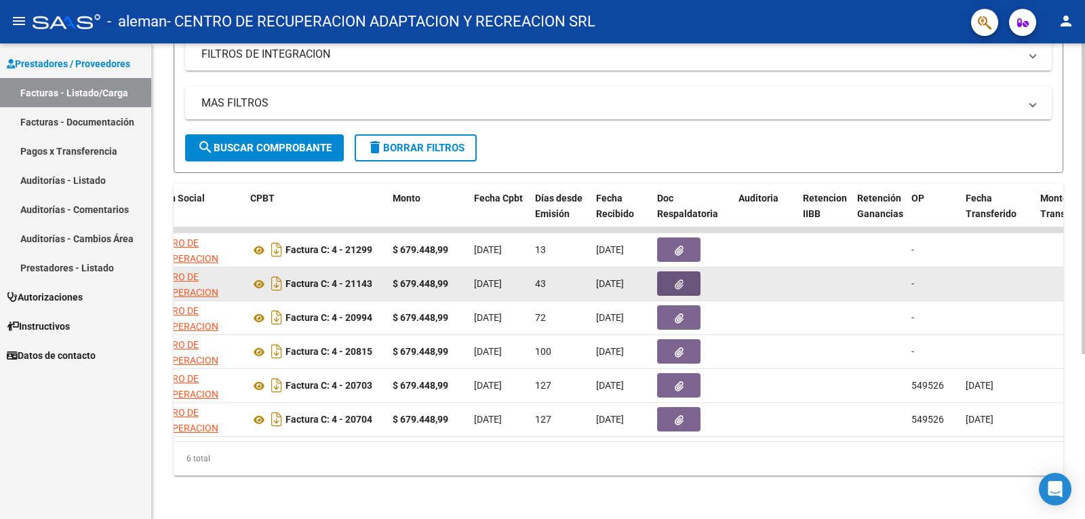
click at [676, 279] on icon "button" at bounding box center [679, 284] width 9 height 10
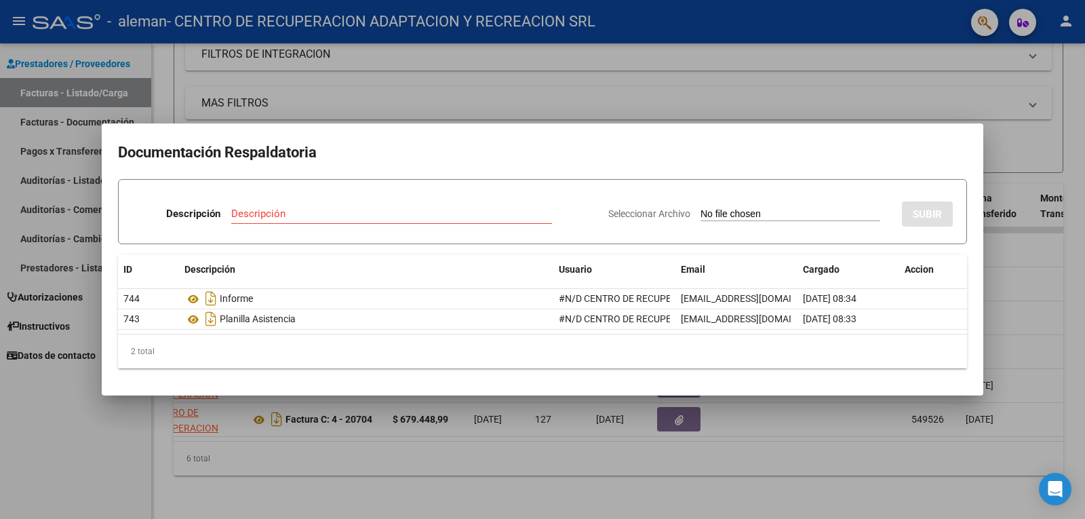
click at [1007, 144] on div at bounding box center [542, 259] width 1085 height 519
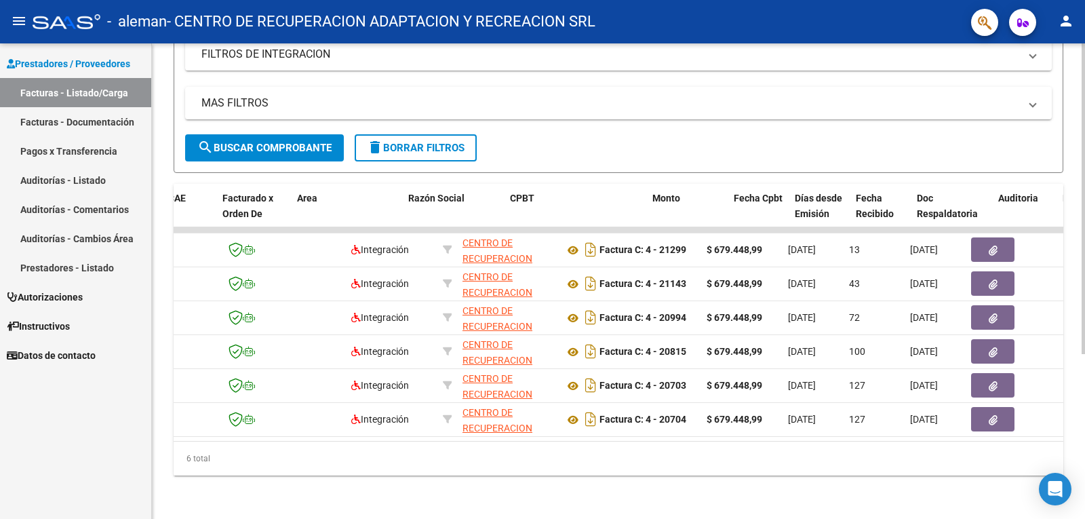
scroll to position [0, 184]
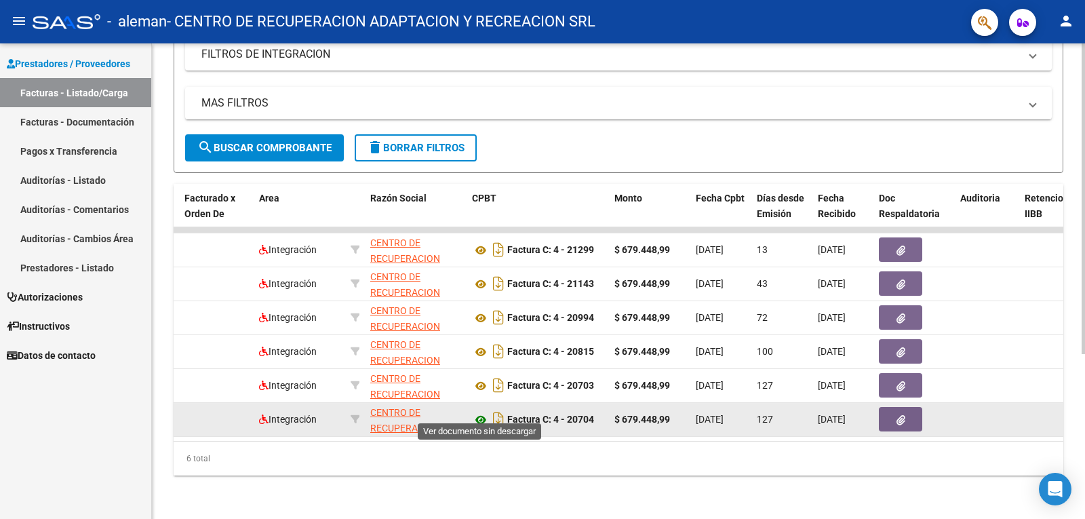
click at [482, 412] on icon at bounding box center [481, 420] width 18 height 16
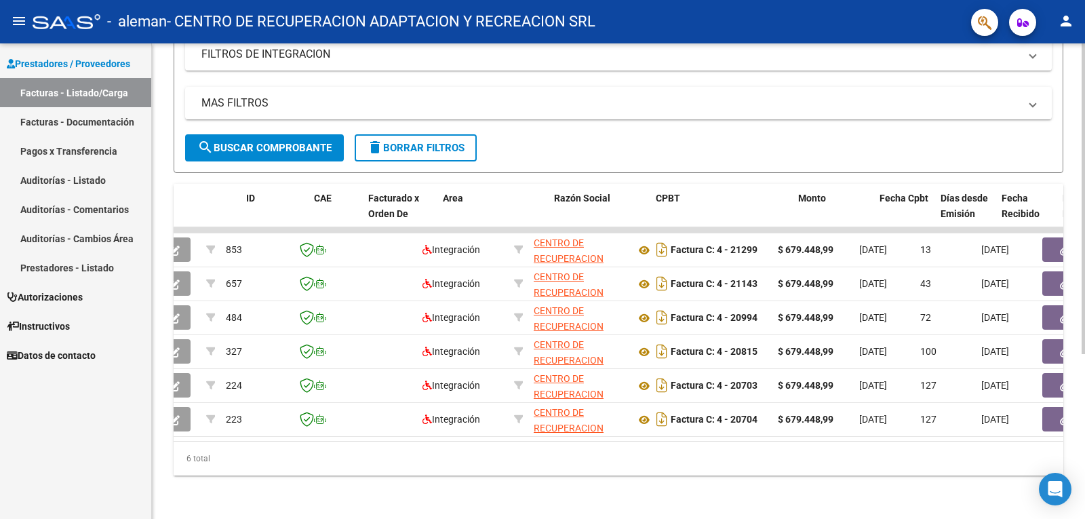
scroll to position [0, 0]
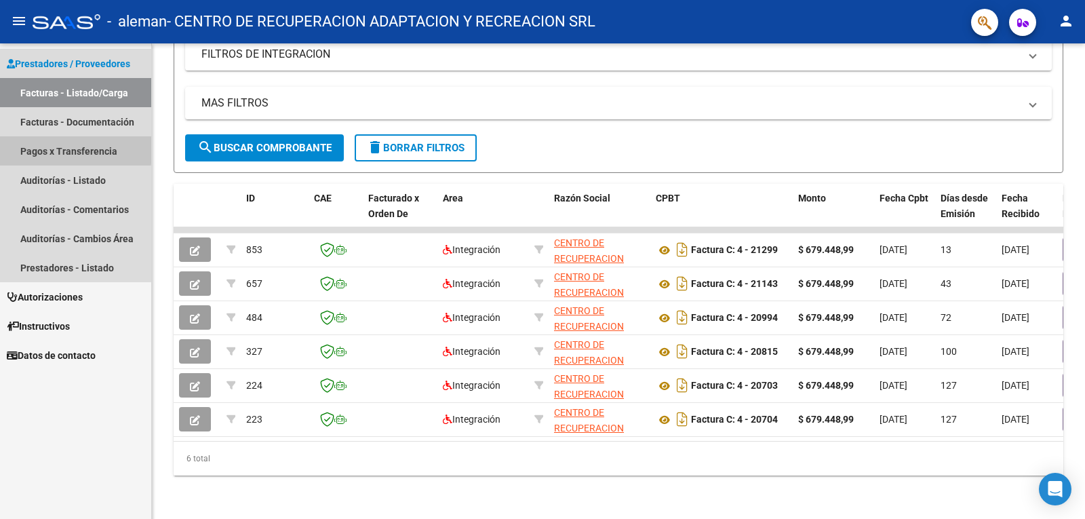
click at [66, 149] on link "Pagos x Transferencia" at bounding box center [75, 150] width 151 height 29
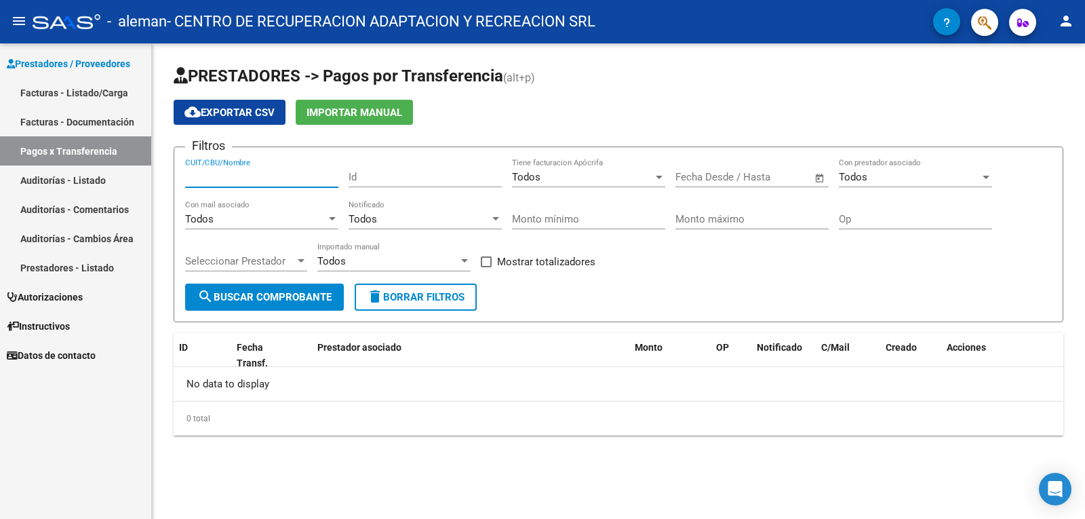
click at [256, 177] on input "CUIT/CBU/Nombre" at bounding box center [261, 177] width 153 height 12
click at [212, 178] on input "CUIT/CBU/Nombre" at bounding box center [261, 177] width 153 height 12
click at [195, 174] on input "CUIT/CBU/Nombre" at bounding box center [261, 177] width 153 height 12
paste input "679448.99"
type input "679448.99"
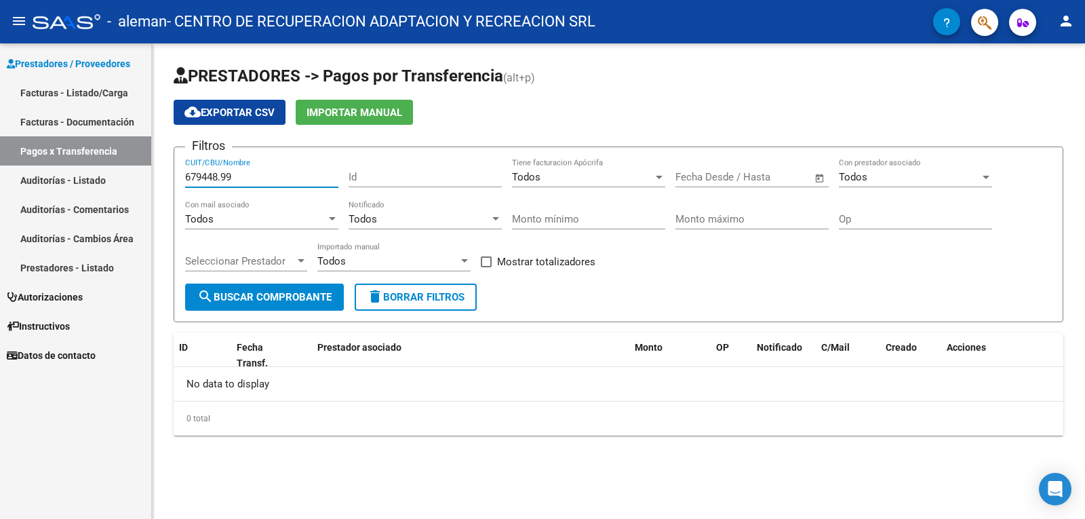
click at [737, 220] on input "Monto máximo" at bounding box center [752, 219] width 153 height 12
paste input "679448.99"
type input "679448.99"
click at [256, 172] on input "679448.99" at bounding box center [261, 177] width 153 height 12
type input "6"
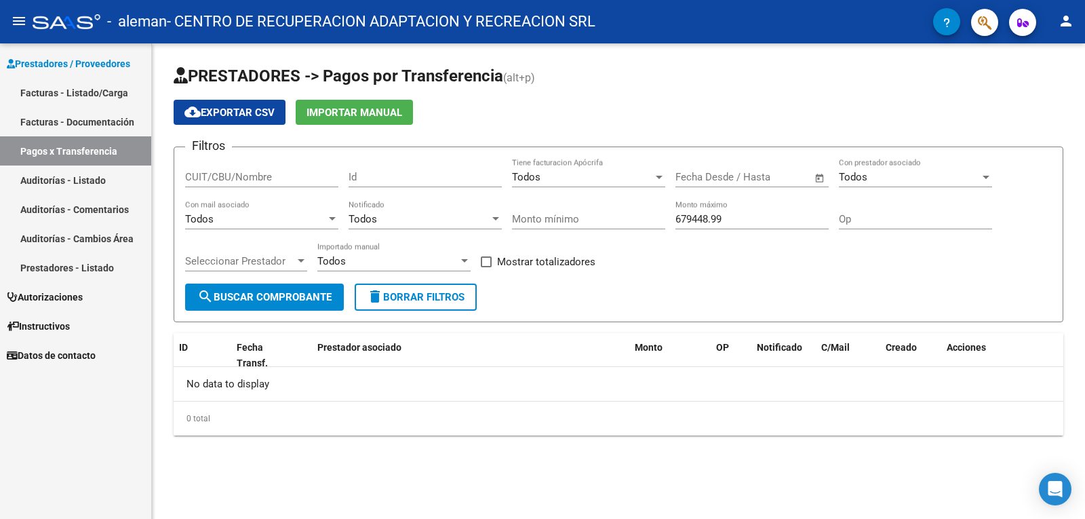
click at [201, 174] on input "CUIT/CBU/Nombre" at bounding box center [261, 177] width 153 height 12
paste input "30-64024169-8"
type input "30-64024169-8"
click at [378, 175] on input "Id" at bounding box center [425, 177] width 153 height 12
type input "657"
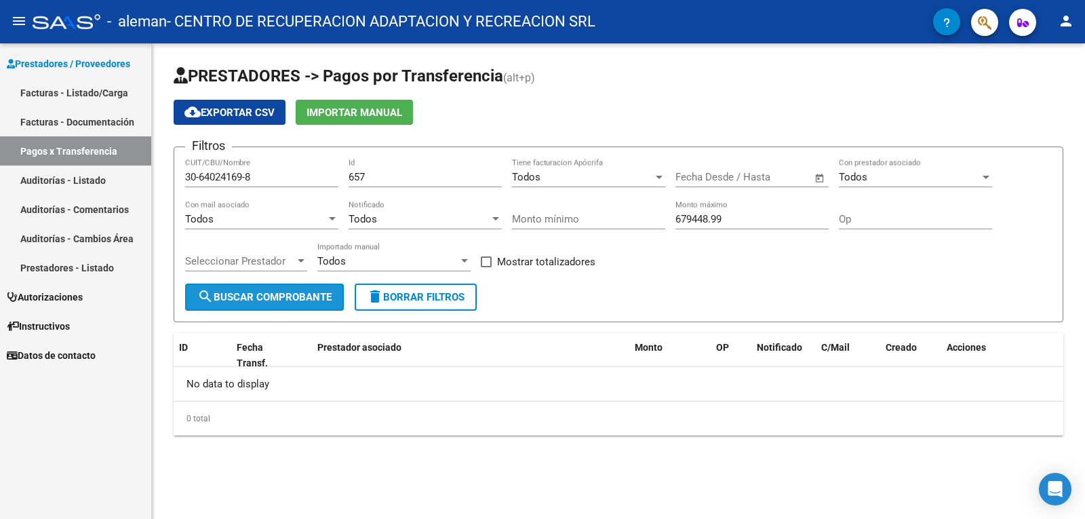
click at [235, 292] on span "search Buscar Comprobante" at bounding box center [264, 297] width 134 height 12
click at [492, 261] on label "Mostrar totalizadores" at bounding box center [538, 262] width 115 height 16
click at [486, 267] on input "Mostrar totalizadores" at bounding box center [486, 267] width 1 height 1
checkbox input "true"
click at [302, 257] on div at bounding box center [301, 261] width 12 height 11
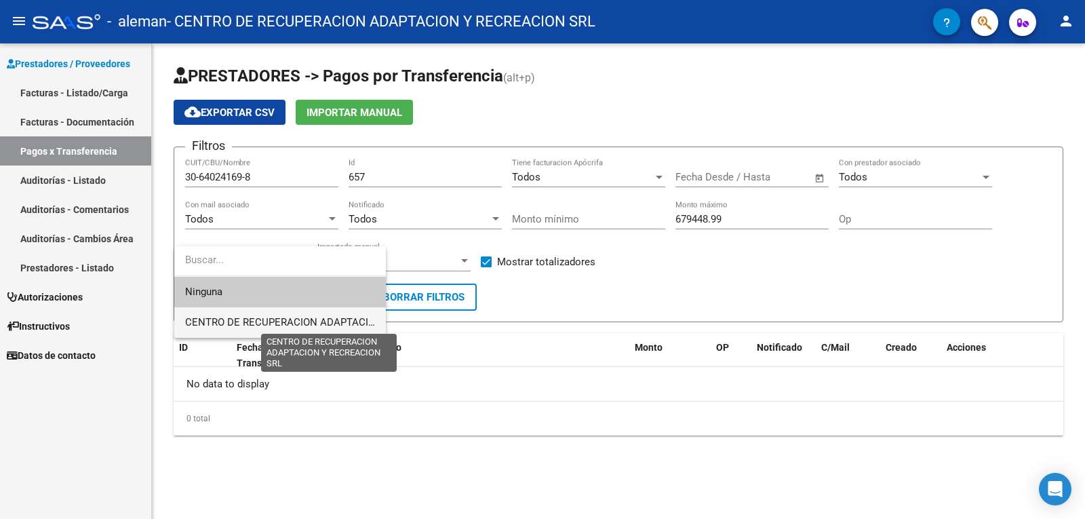
click at [271, 320] on span "CENTRO DE RECUPERACION ADAPTACION Y RECREACION SRL" at bounding box center [330, 322] width 291 height 12
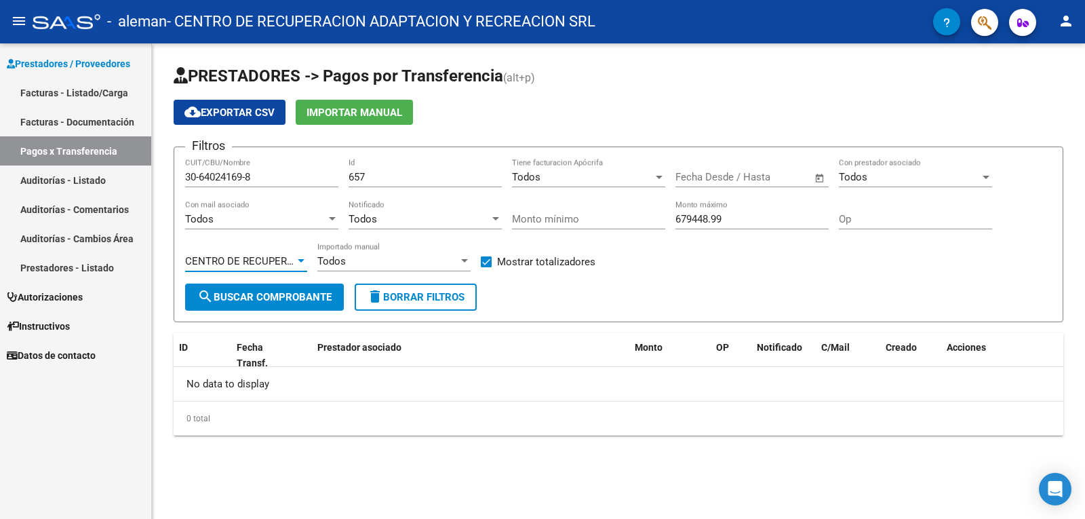
click at [267, 299] on span "search Buscar Comprobante" at bounding box center [264, 297] width 134 height 12
click at [572, 220] on input "Monto mínimo" at bounding box center [588, 219] width 153 height 12
click at [528, 376] on div "No data to display" at bounding box center [619, 384] width 890 height 34
click at [247, 294] on span "search Buscar Comprobante" at bounding box center [264, 297] width 134 height 12
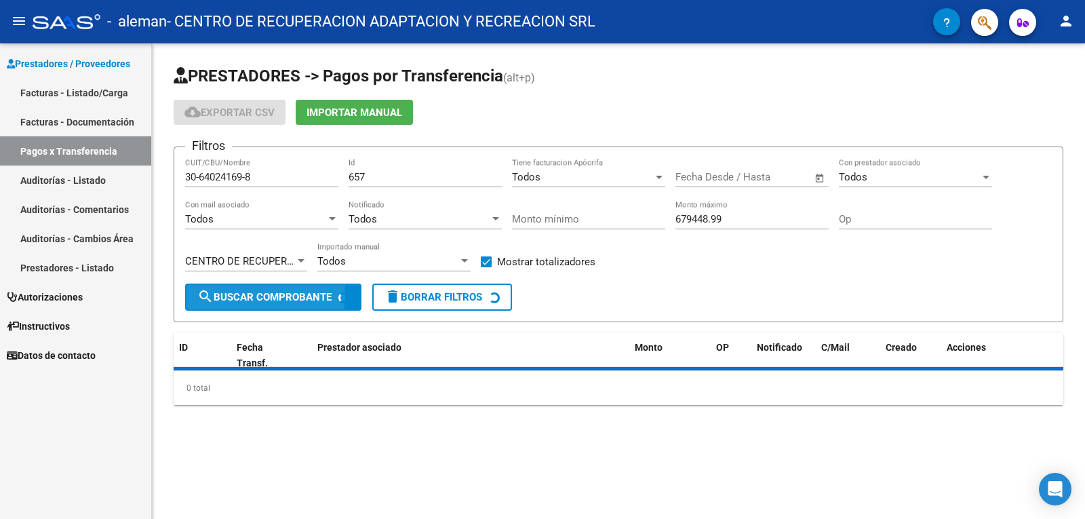
click at [247, 294] on span "search Buscar Comprobante" at bounding box center [264, 297] width 134 height 12
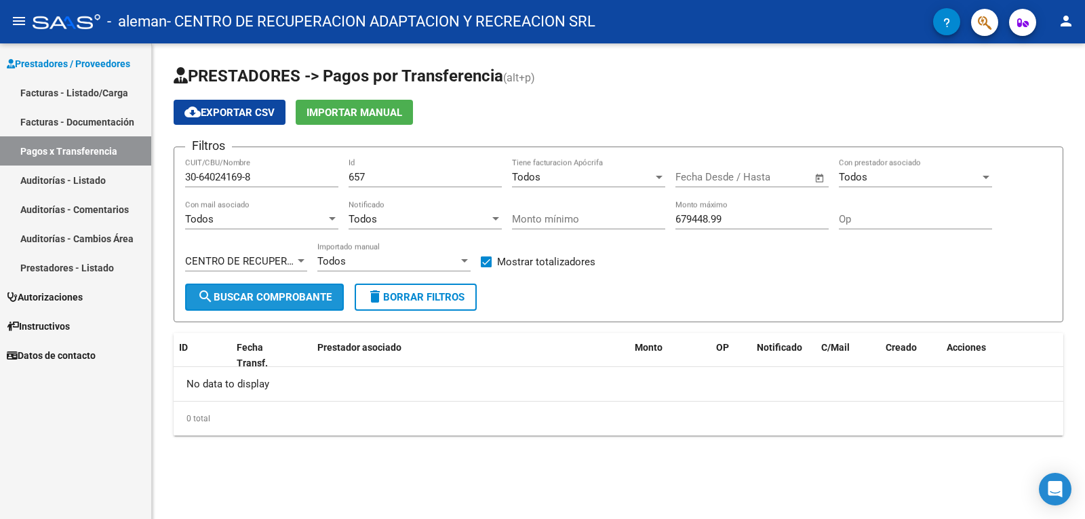
click at [247, 294] on span "search Buscar Comprobante" at bounding box center [264, 297] width 134 height 12
click at [226, 115] on span "cloud_download Exportar CSV" at bounding box center [229, 112] width 90 height 12
click at [820, 180] on span "Open calendar" at bounding box center [820, 177] width 33 height 33
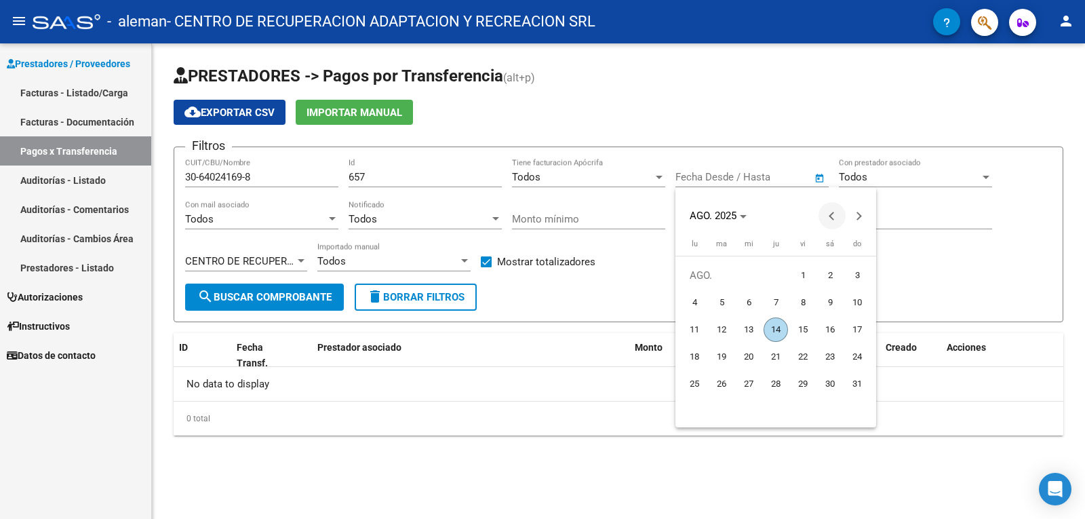
click at [822, 218] on span "Previous month" at bounding box center [832, 215] width 27 height 27
click at [722, 302] on span "1" at bounding box center [721, 302] width 24 height 24
type input "[DATE]"
click at [855, 216] on button "Next month" at bounding box center [859, 215] width 27 height 27
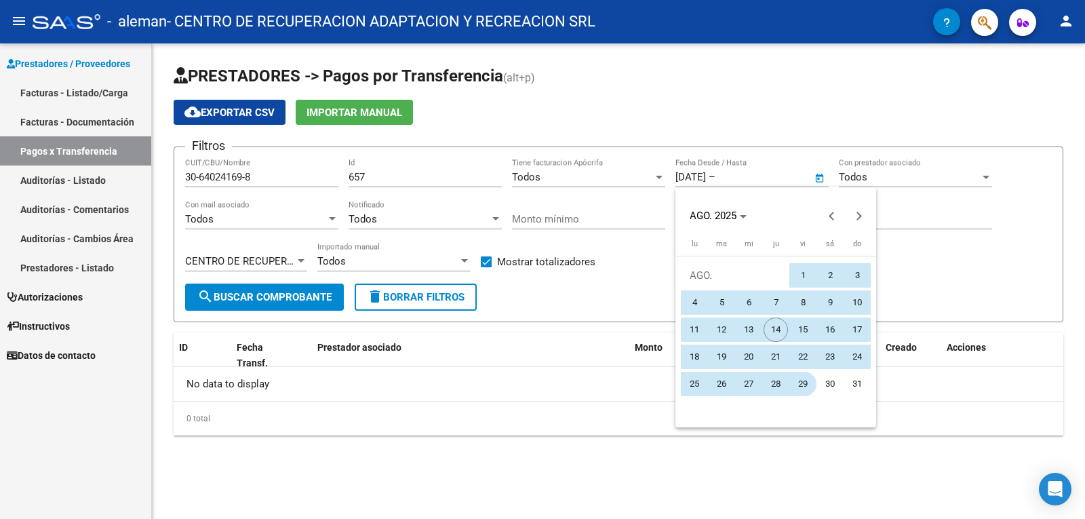
click at [806, 385] on span "29" at bounding box center [803, 384] width 24 height 24
type input "[DATE]"
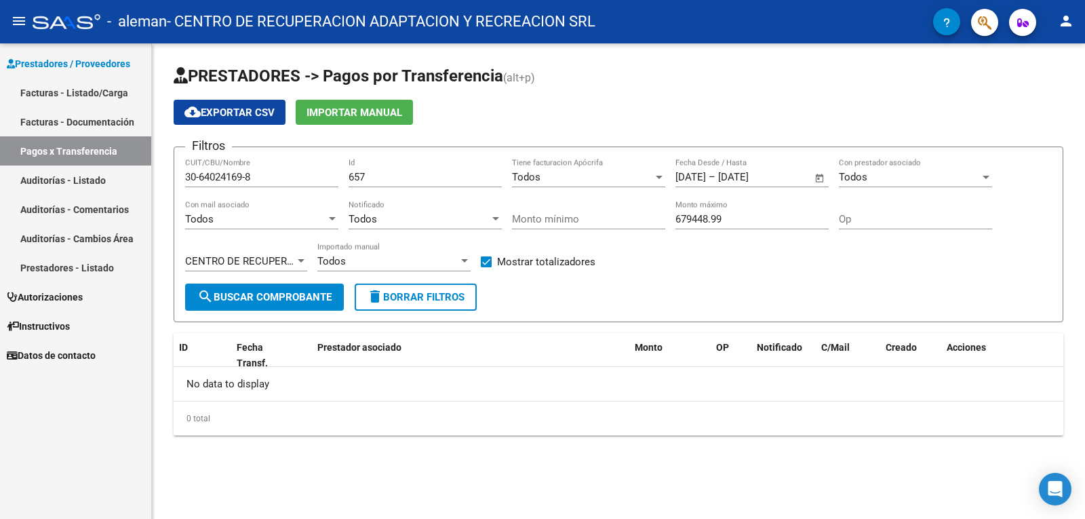
click at [252, 299] on span "search Buscar Comprobante" at bounding box center [264, 297] width 134 height 12
click at [276, 217] on div "Todos" at bounding box center [255, 219] width 141 height 12
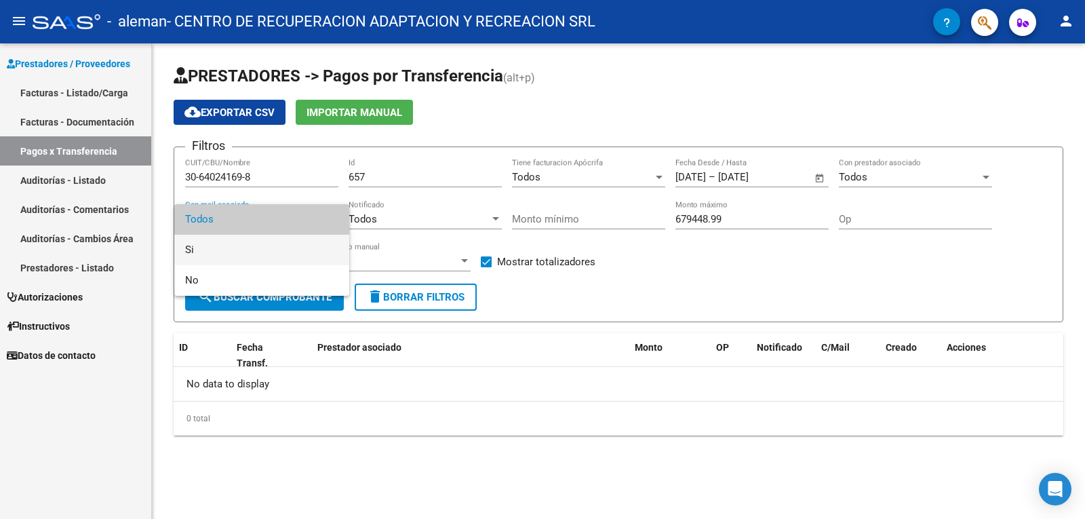
click at [227, 257] on span "Si" at bounding box center [261, 250] width 153 height 31
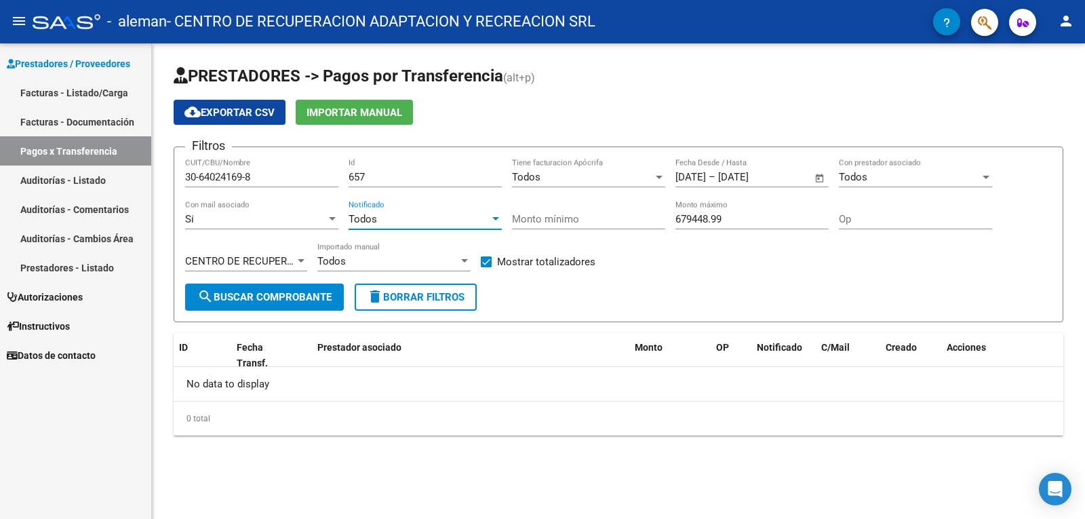
click at [412, 223] on div "Todos" at bounding box center [419, 219] width 141 height 12
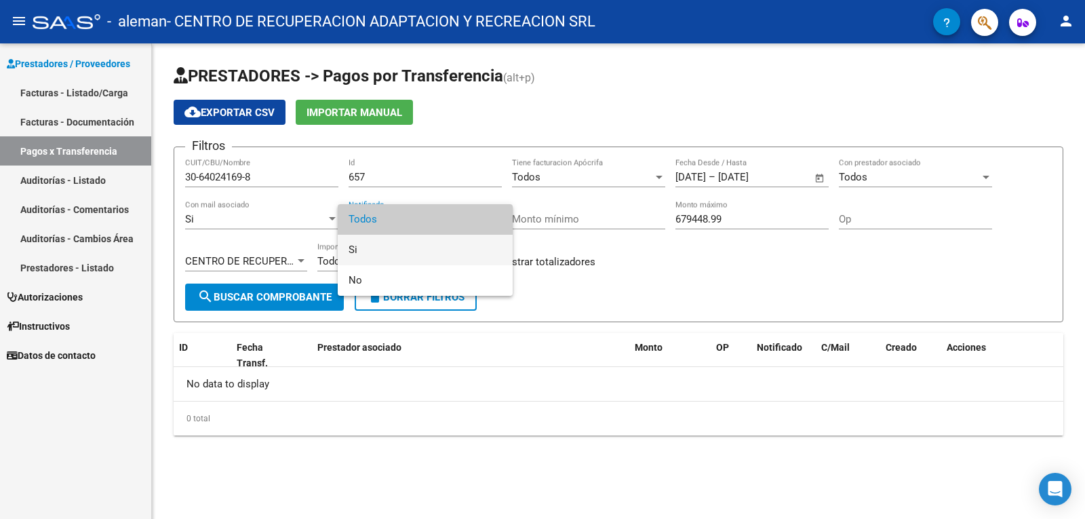
click at [383, 254] on span "Si" at bounding box center [425, 250] width 153 height 31
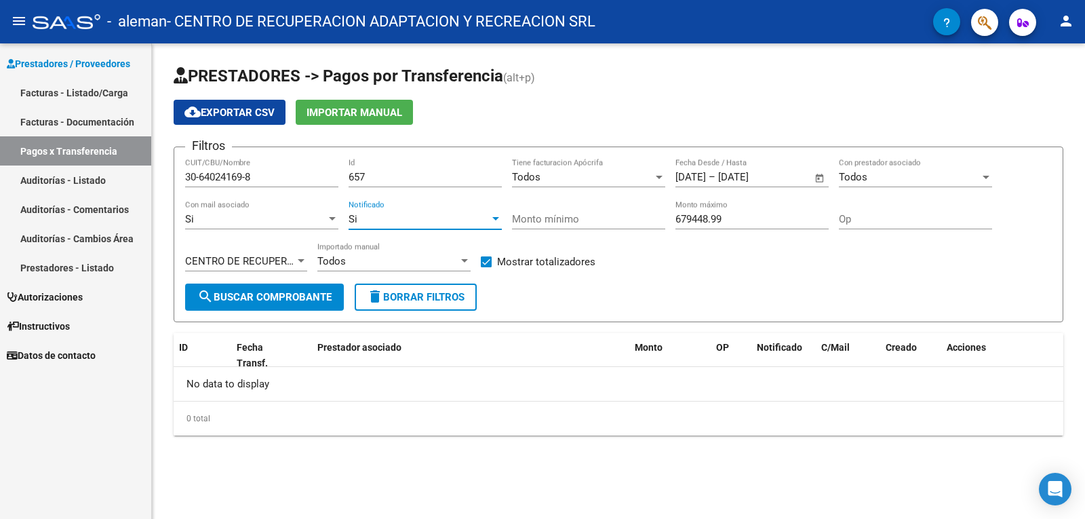
click at [547, 222] on input "Monto mínimo" at bounding box center [588, 219] width 153 height 12
click at [619, 180] on div "Todos" at bounding box center [582, 177] width 141 height 12
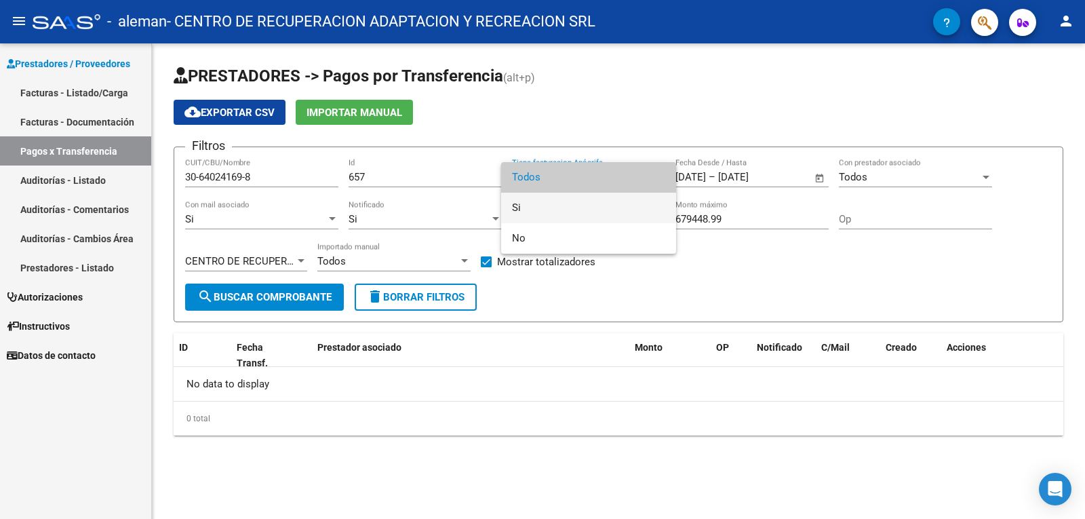
click at [549, 216] on span "Si" at bounding box center [588, 208] width 153 height 31
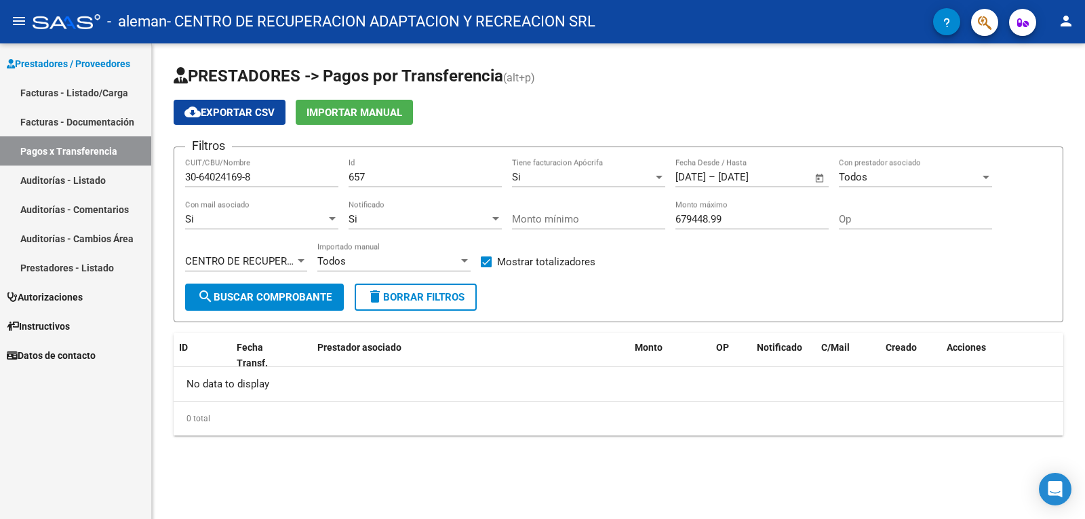
click at [856, 170] on div "Todos Con prestador asociado" at bounding box center [915, 172] width 153 height 29
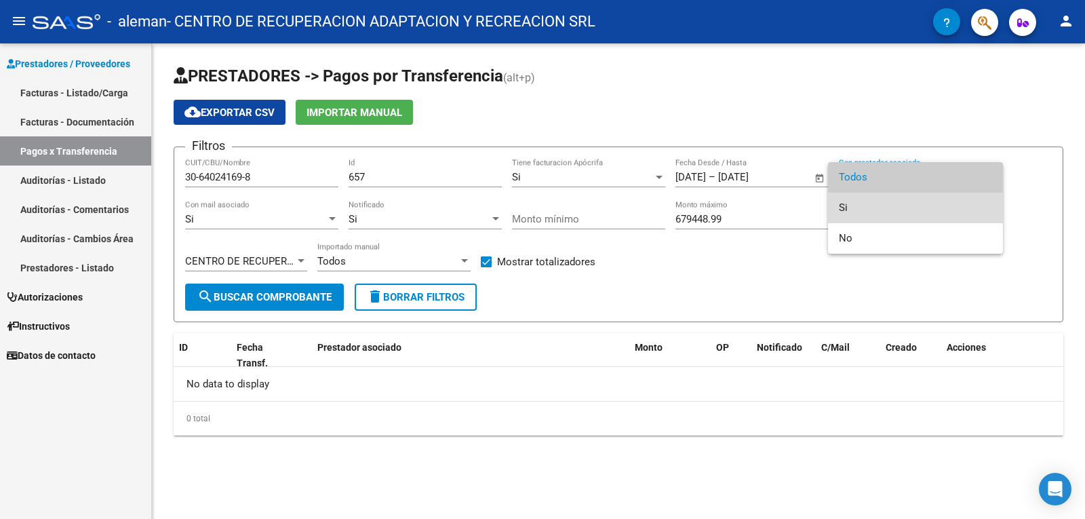
click at [861, 203] on span "Si" at bounding box center [915, 208] width 153 height 31
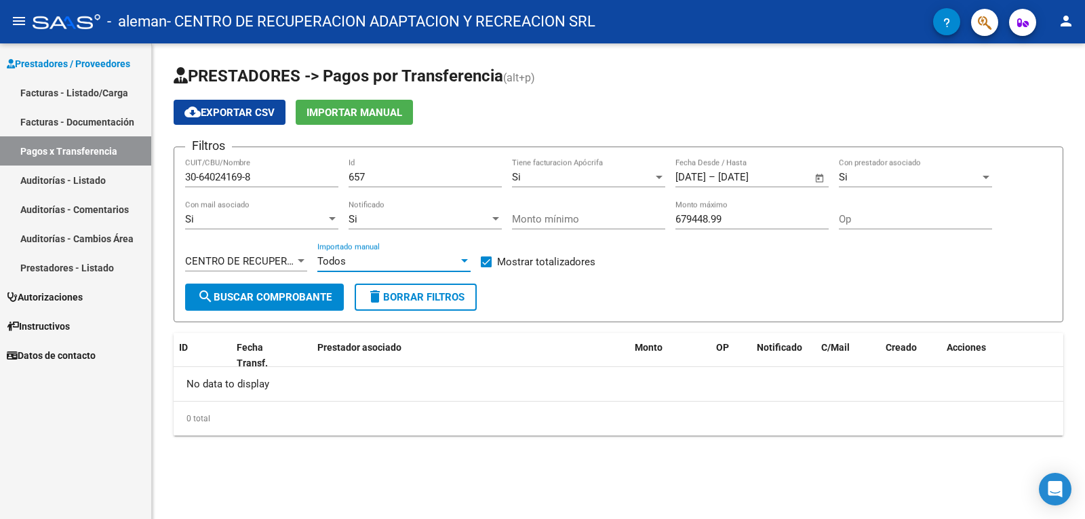
click at [347, 261] on div "Todos" at bounding box center [387, 261] width 141 height 12
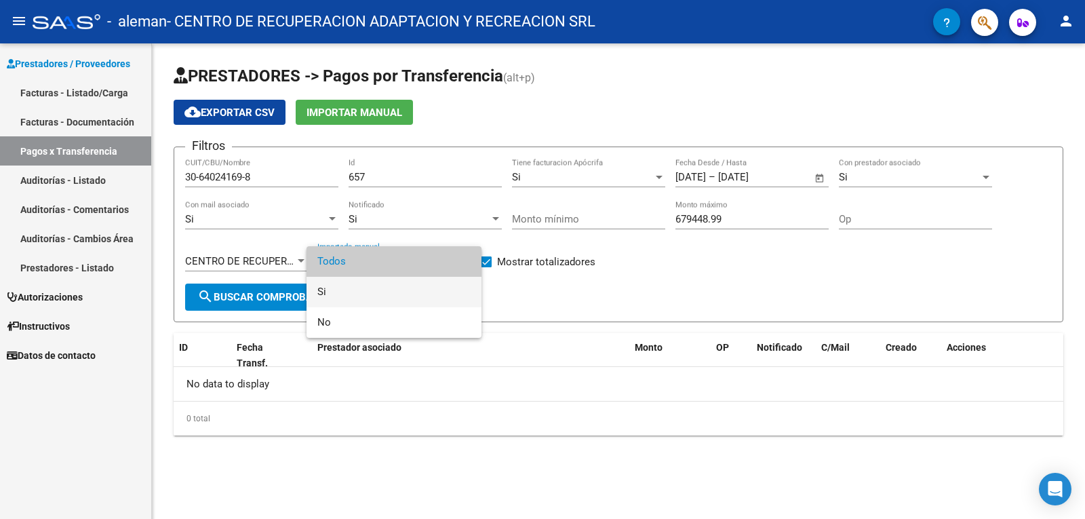
click at [338, 290] on span "Si" at bounding box center [393, 292] width 153 height 31
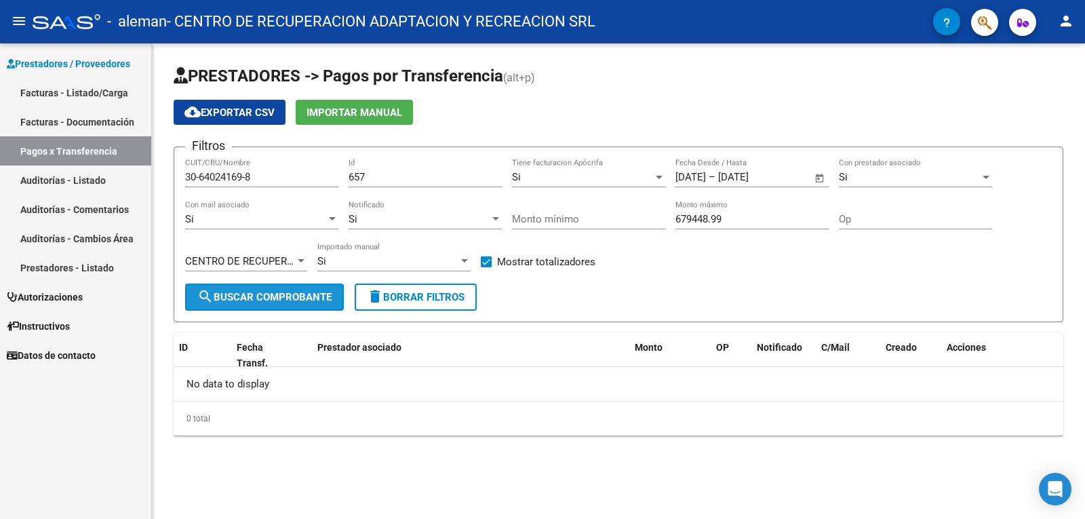
click at [266, 298] on span "search Buscar Comprobante" at bounding box center [264, 297] width 134 height 12
click at [199, 173] on input "30-64024169-8" at bounding box center [261, 177] width 153 height 12
click at [247, 173] on input "3064024169-8" at bounding box center [261, 177] width 153 height 12
type input "30640241698"
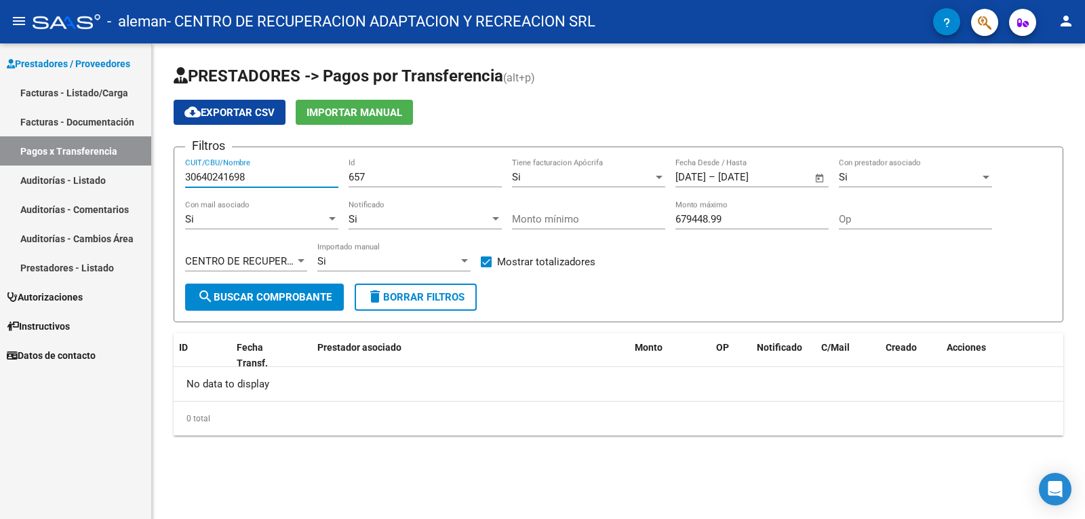
click at [219, 290] on button "search Buscar Comprobante" at bounding box center [264, 297] width 159 height 27
click at [661, 176] on div at bounding box center [659, 177] width 7 height 3
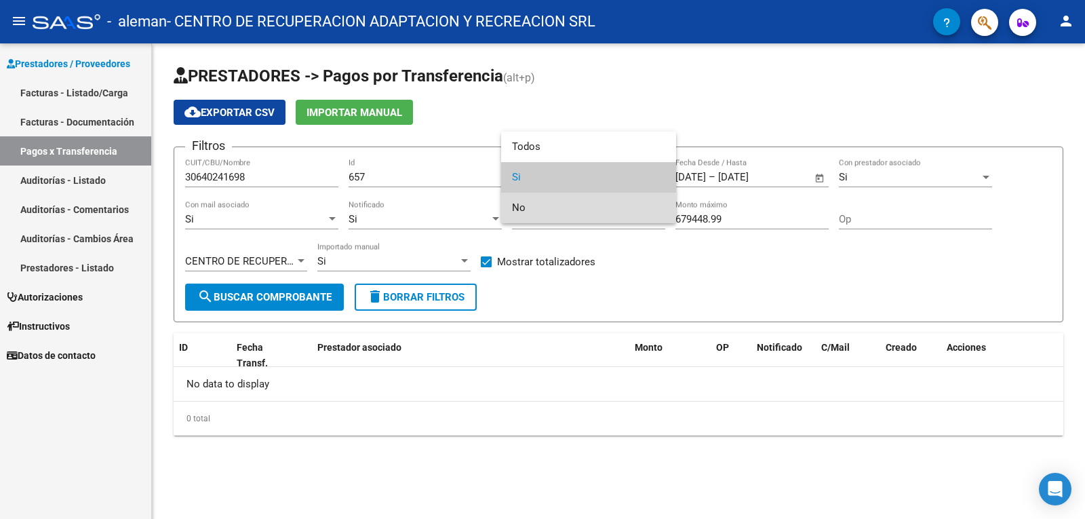
click at [568, 212] on span "No" at bounding box center [588, 208] width 153 height 31
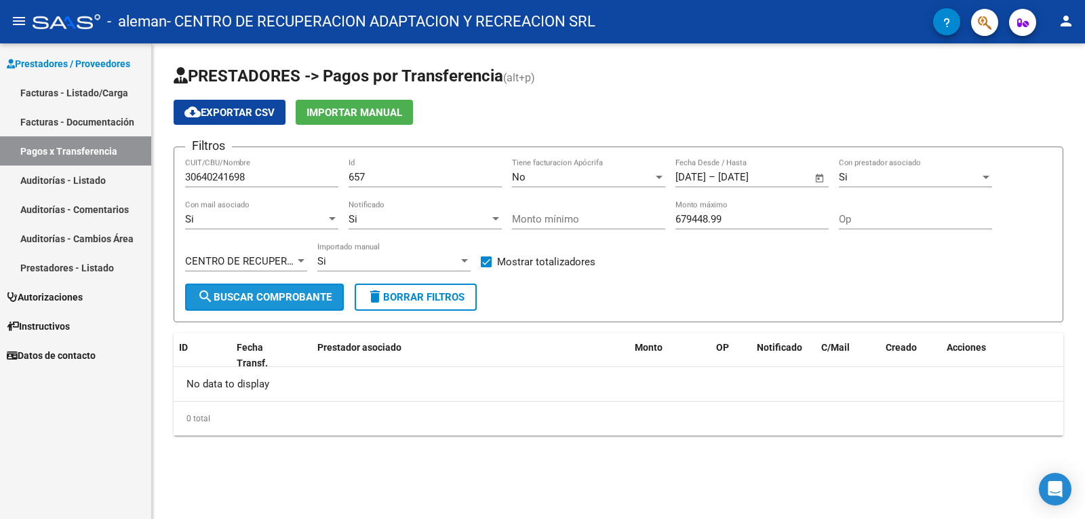
click at [258, 299] on span "search Buscar Comprobante" at bounding box center [264, 297] width 134 height 12
click at [330, 219] on div at bounding box center [332, 218] width 7 height 3
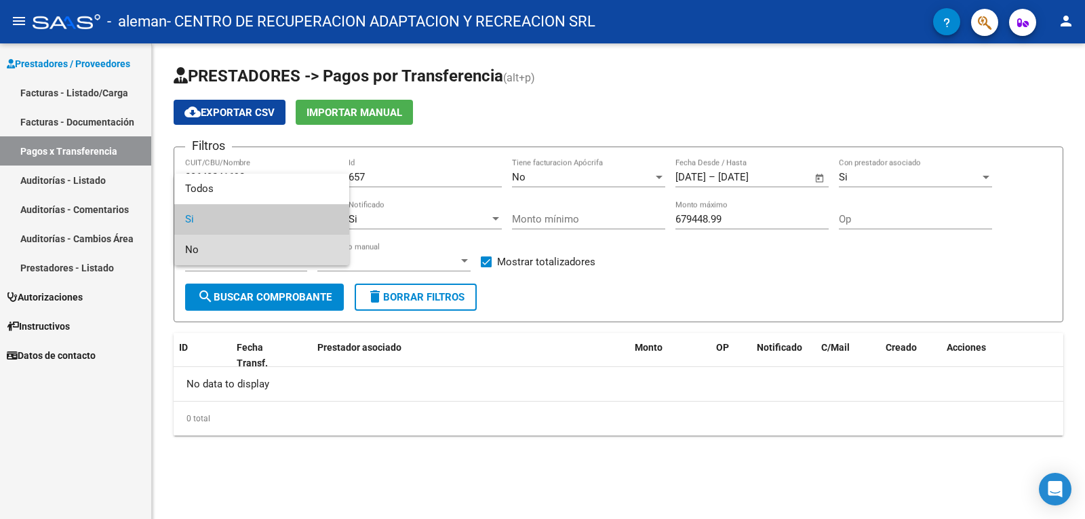
click at [215, 255] on span "No" at bounding box center [261, 250] width 153 height 31
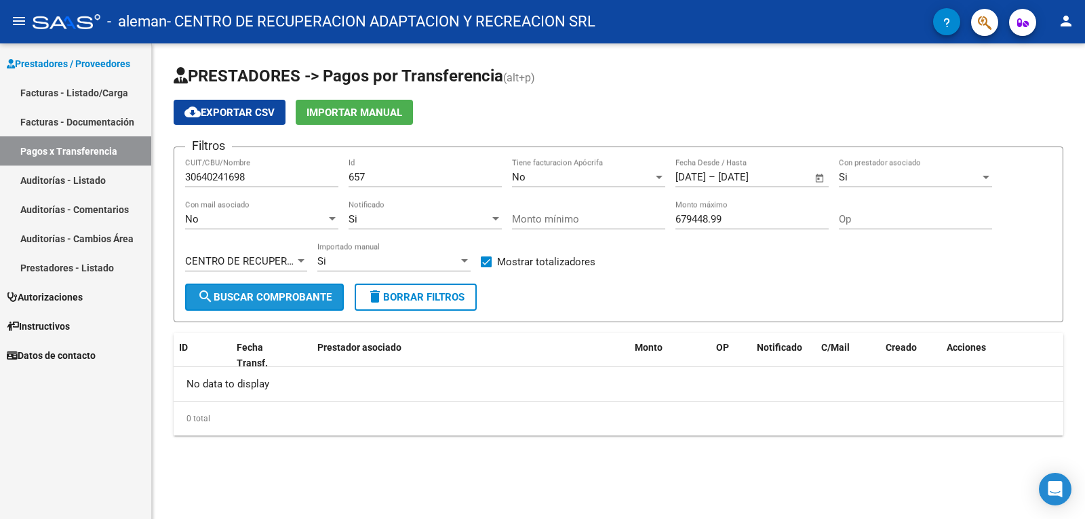
click at [237, 289] on button "search Buscar Comprobante" at bounding box center [264, 297] width 159 height 27
click at [393, 216] on div "Si" at bounding box center [419, 219] width 141 height 12
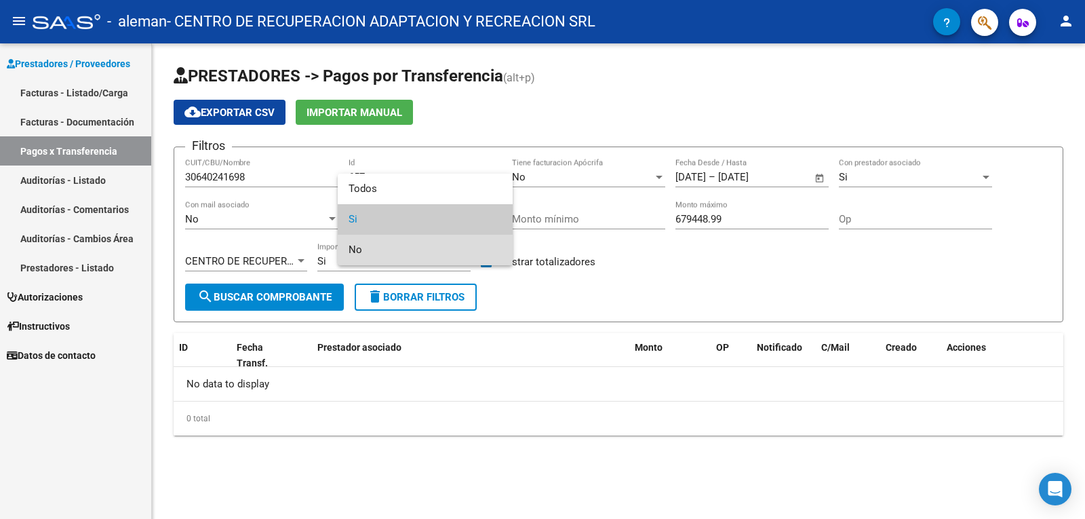
click at [383, 252] on span "No" at bounding box center [425, 250] width 153 height 31
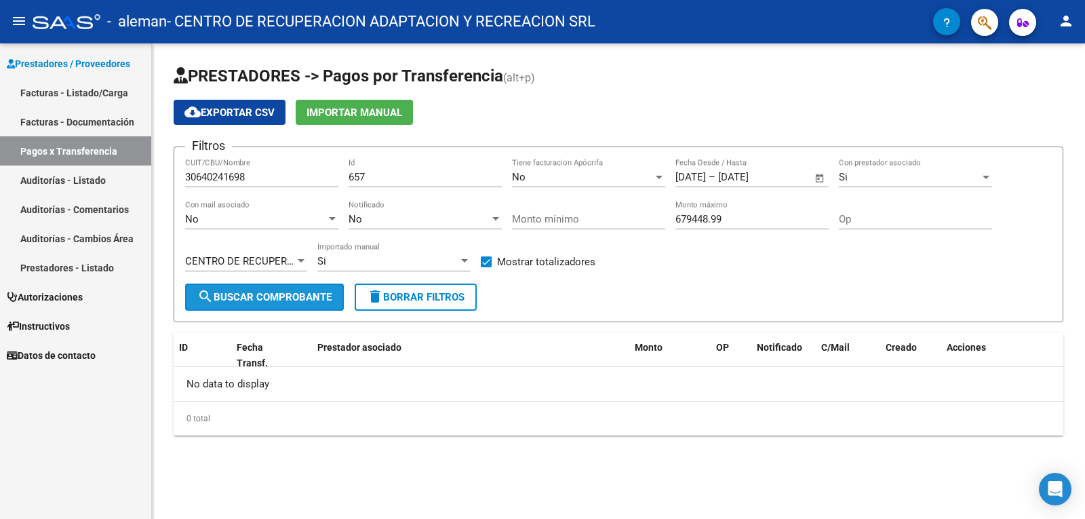
click at [274, 288] on button "search Buscar Comprobante" at bounding box center [264, 297] width 159 height 27
click at [872, 176] on div "Si" at bounding box center [909, 177] width 141 height 12
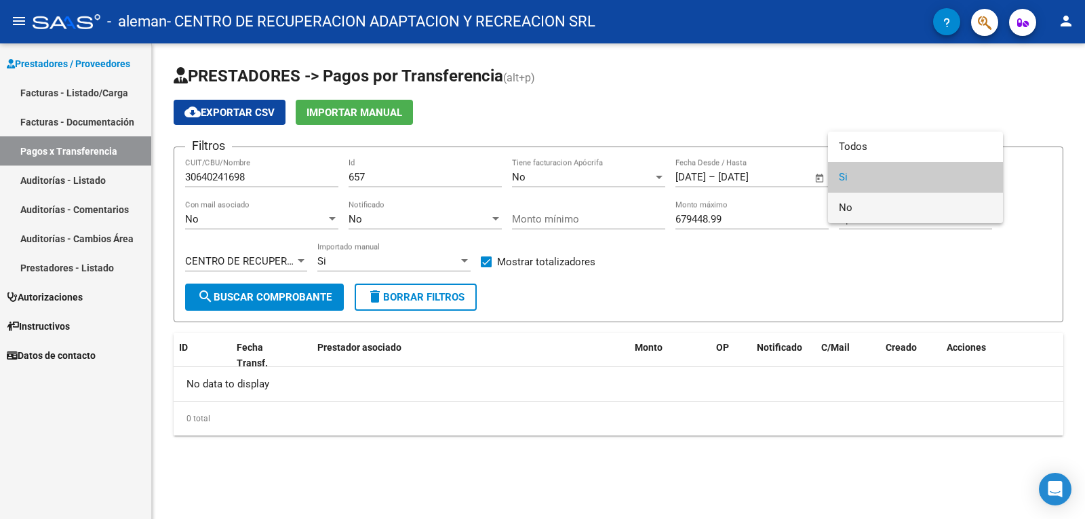
click at [866, 206] on span "No" at bounding box center [915, 208] width 153 height 31
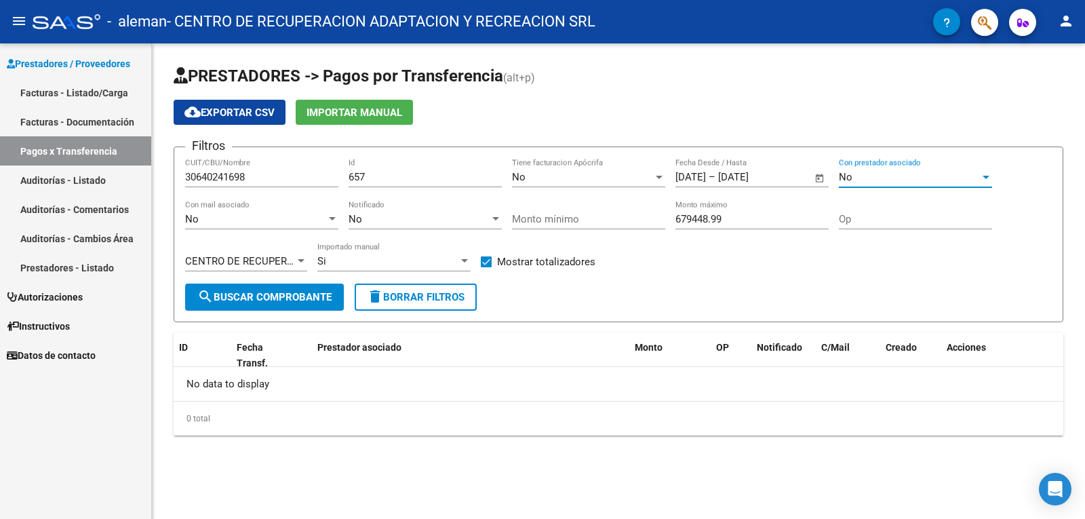
click at [867, 182] on div "No" at bounding box center [909, 177] width 141 height 12
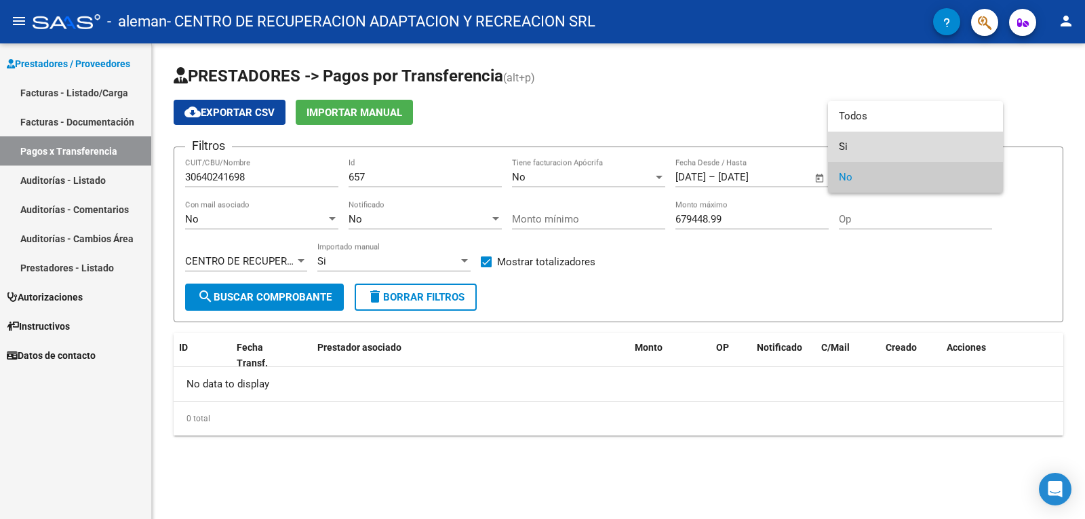
click at [859, 144] on span "Si" at bounding box center [915, 147] width 153 height 31
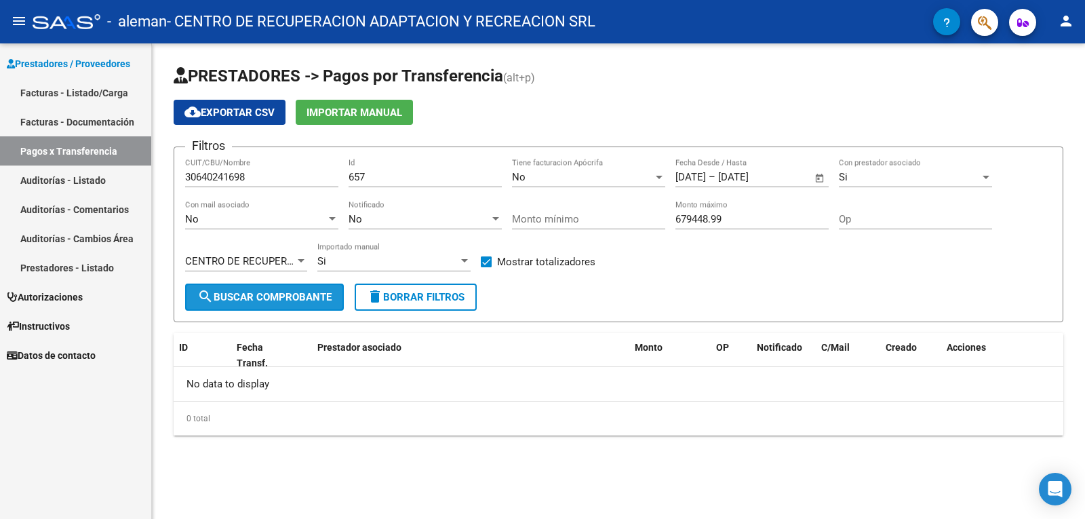
click at [249, 305] on button "search Buscar Comprobante" at bounding box center [264, 297] width 159 height 27
click at [351, 255] on div "Si" at bounding box center [387, 261] width 141 height 12
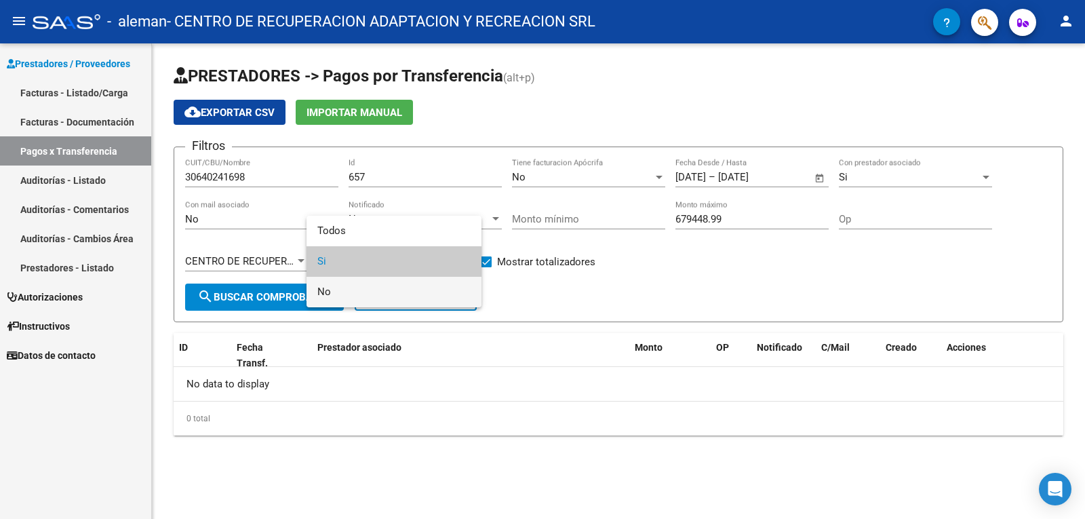
drag, startPoint x: 336, startPoint y: 292, endPoint x: 253, endPoint y: 314, distance: 86.4
click at [336, 292] on span "No" at bounding box center [393, 292] width 153 height 31
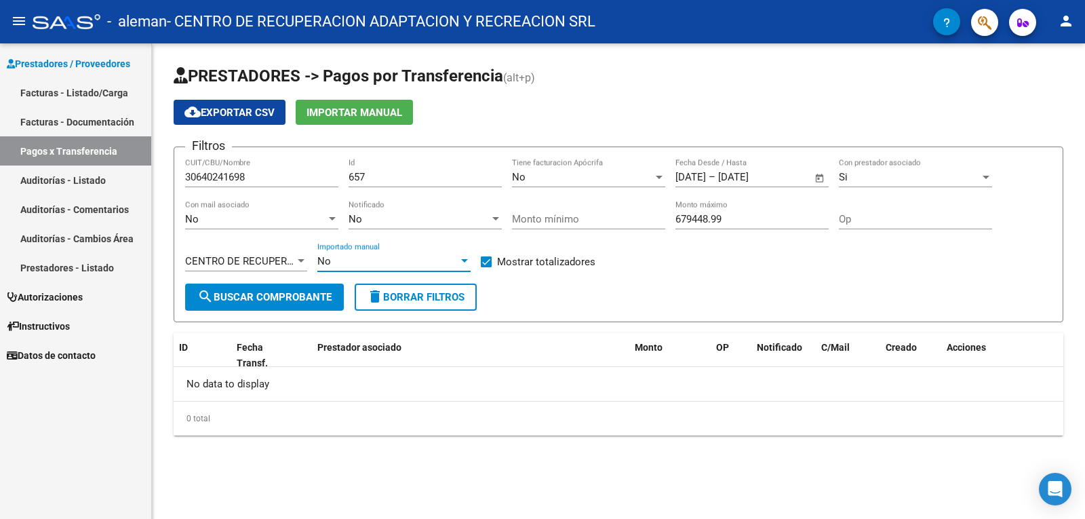
click at [252, 307] on button "search Buscar Comprobante" at bounding box center [264, 297] width 159 height 27
click at [354, 269] on div "No Importado manual" at bounding box center [393, 256] width 153 height 29
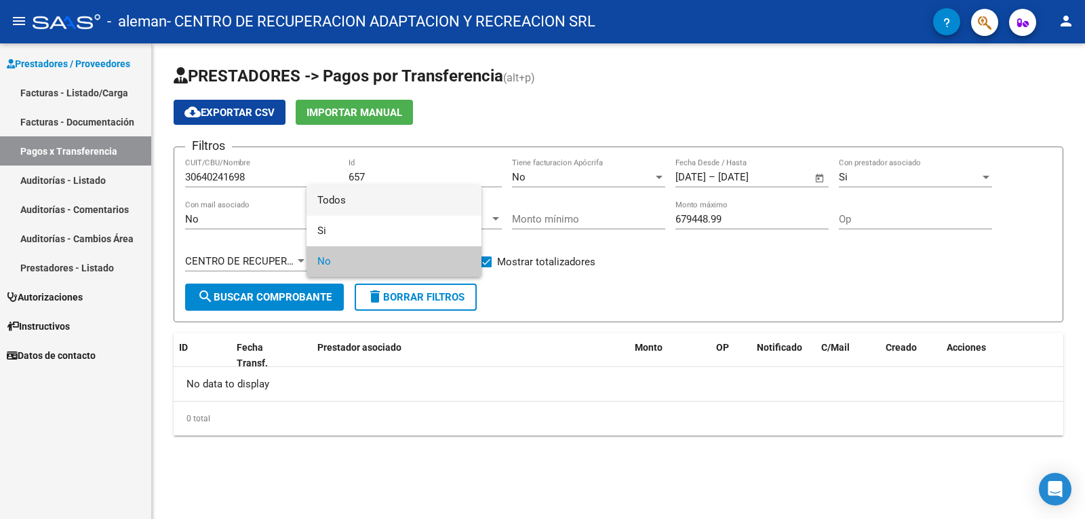
click at [347, 199] on span "Todos" at bounding box center [393, 200] width 153 height 31
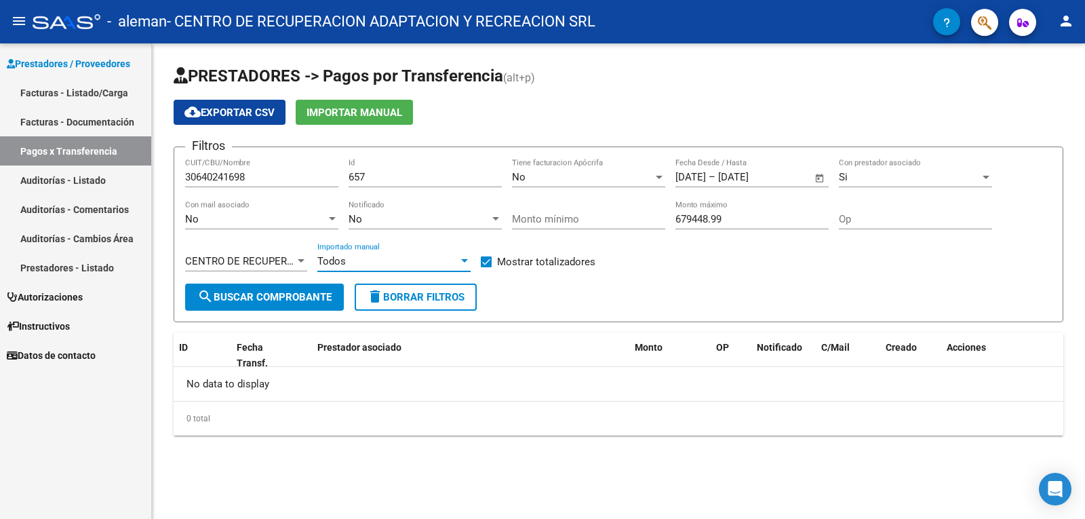
click at [298, 298] on span "search Buscar Comprobante" at bounding box center [264, 297] width 134 height 12
click at [457, 264] on div "Todos" at bounding box center [387, 261] width 141 height 12
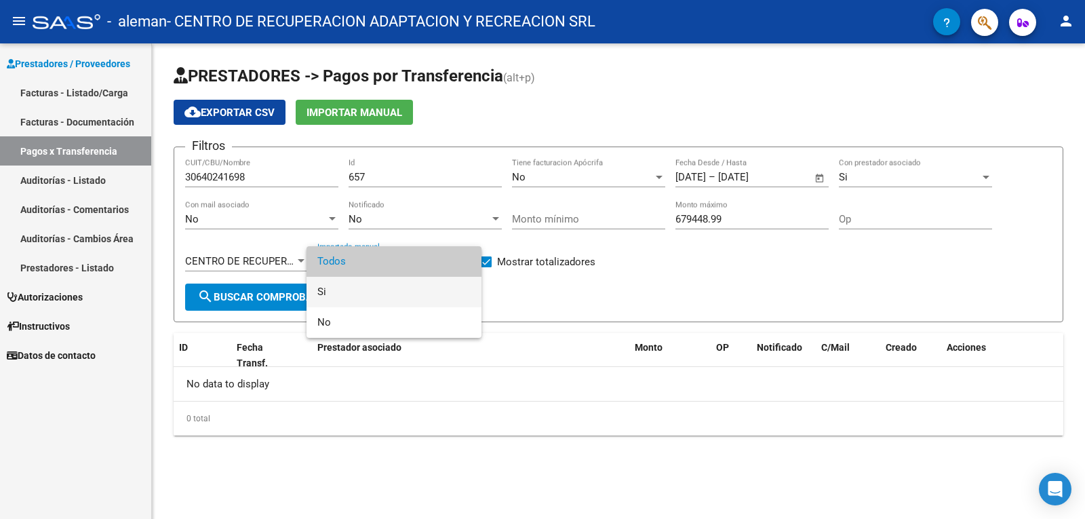
click at [340, 292] on span "Si" at bounding box center [393, 292] width 153 height 31
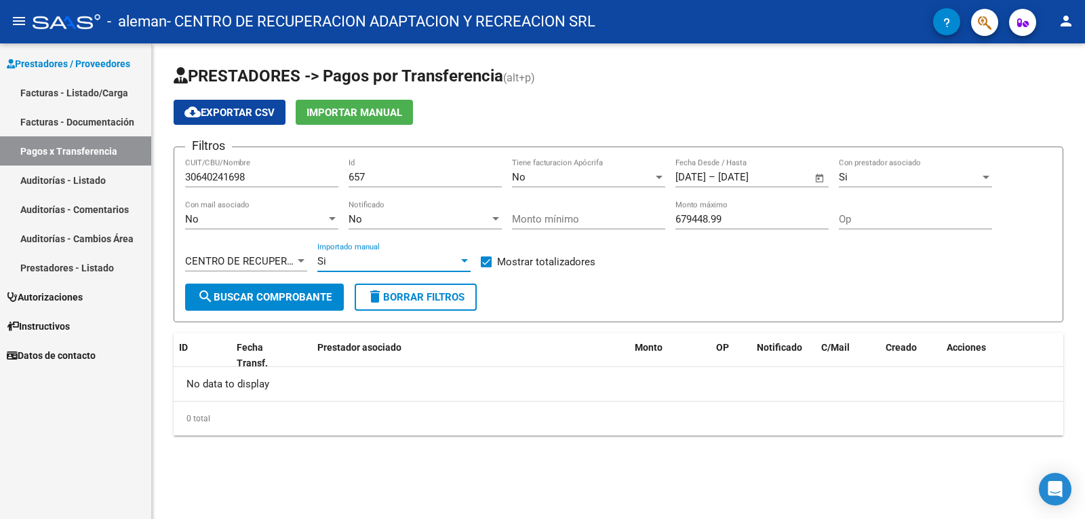
click at [262, 304] on button "search Buscar Comprobante" at bounding box center [264, 297] width 159 height 27
click at [381, 219] on div "No" at bounding box center [419, 219] width 141 height 12
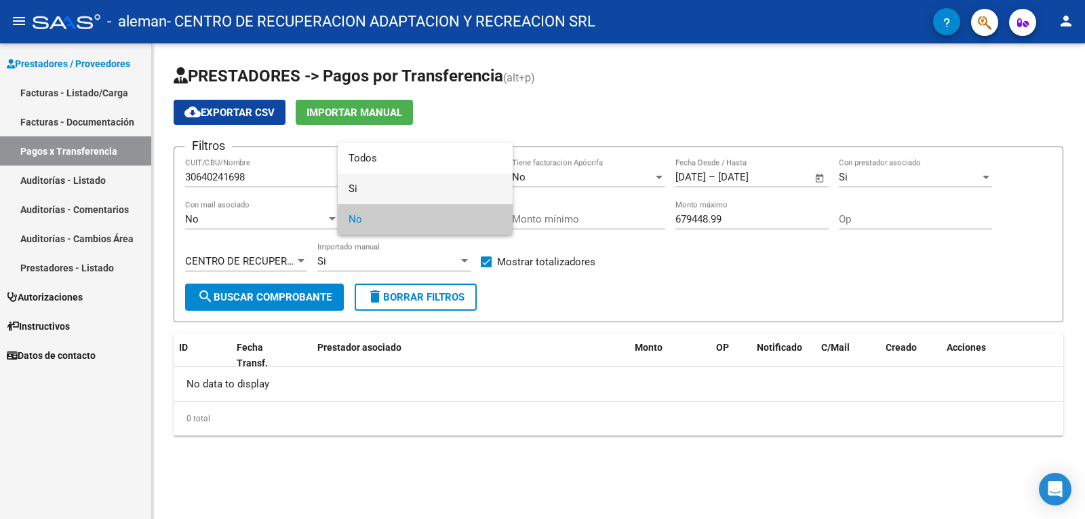
click at [366, 184] on span "Si" at bounding box center [425, 189] width 153 height 31
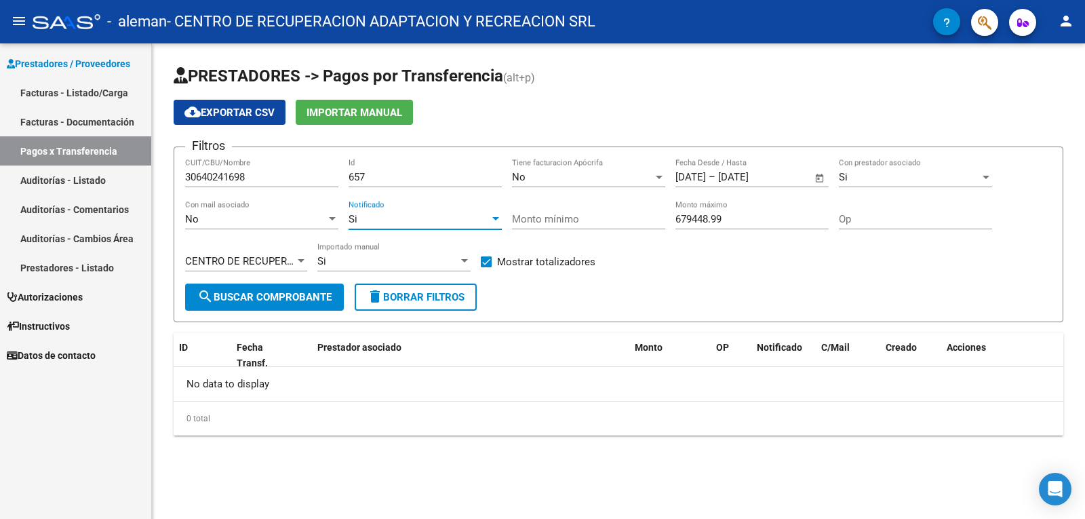
click at [286, 298] on span "search Buscar Comprobante" at bounding box center [264, 297] width 134 height 12
click at [249, 216] on div "No" at bounding box center [255, 219] width 141 height 12
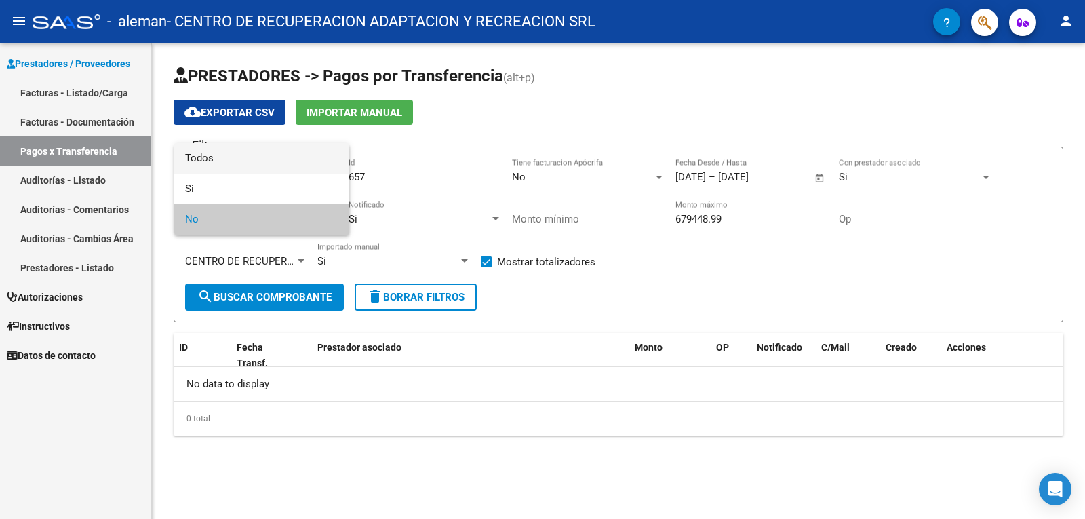
drag, startPoint x: 216, startPoint y: 155, endPoint x: 220, endPoint y: 206, distance: 51.0
click at [216, 157] on span "Todos" at bounding box center [261, 158] width 153 height 31
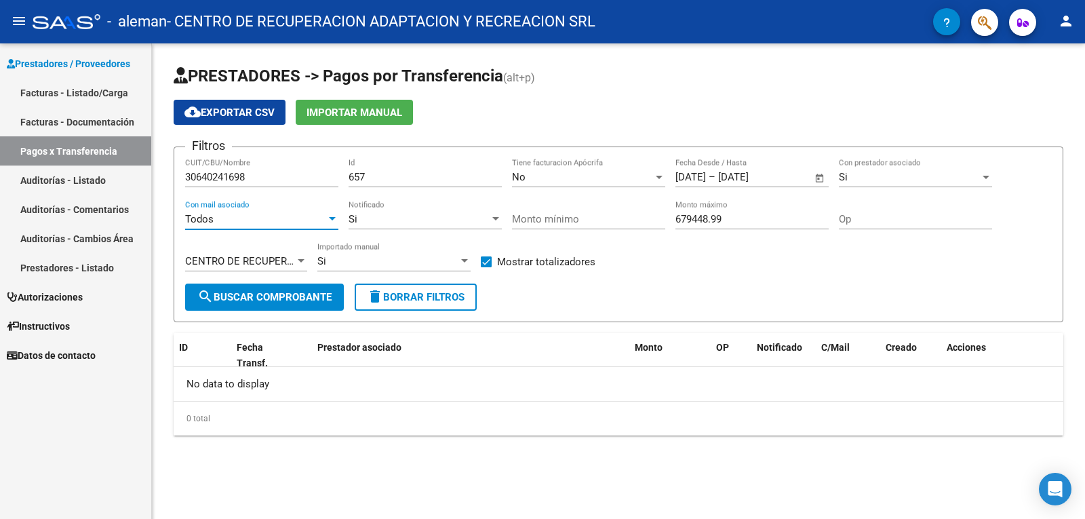
click at [240, 306] on button "search Buscar Comprobante" at bounding box center [264, 297] width 159 height 27
click at [535, 177] on div "No" at bounding box center [582, 177] width 141 height 12
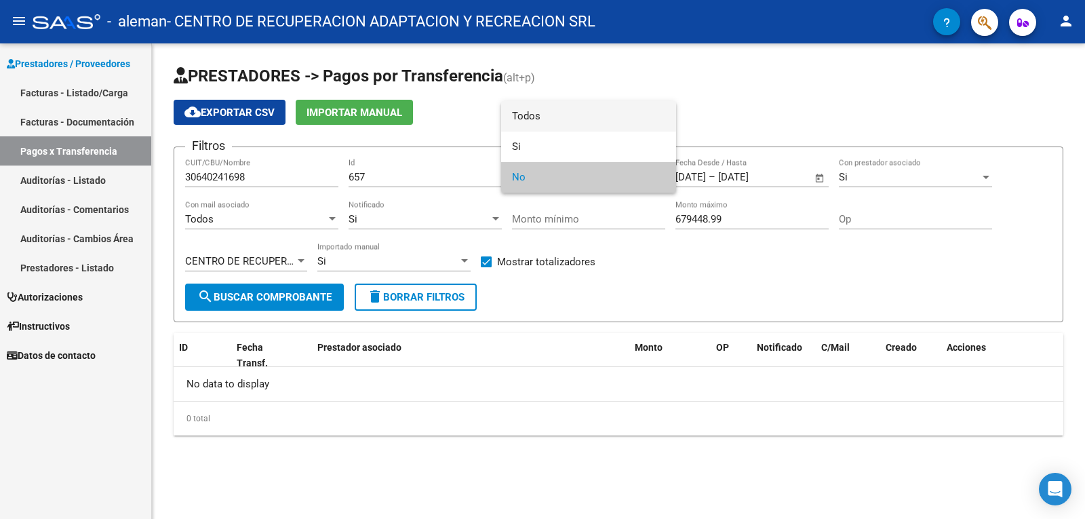
drag, startPoint x: 531, startPoint y: 115, endPoint x: 336, endPoint y: 345, distance: 302.2
click at [531, 115] on span "Todos" at bounding box center [588, 116] width 153 height 31
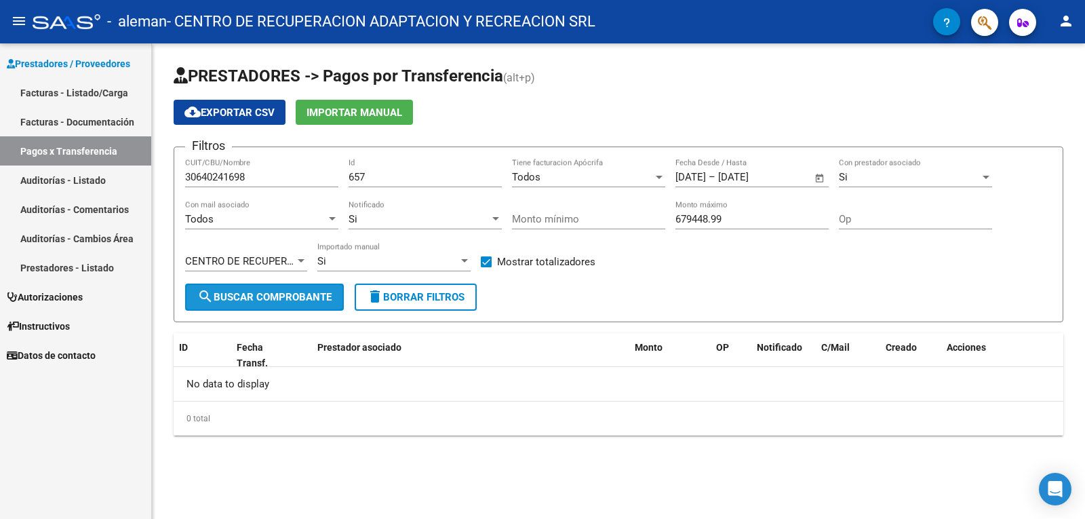
click at [264, 299] on span "search Buscar Comprobante" at bounding box center [264, 297] width 134 height 12
click at [874, 173] on div "Si" at bounding box center [909, 177] width 141 height 12
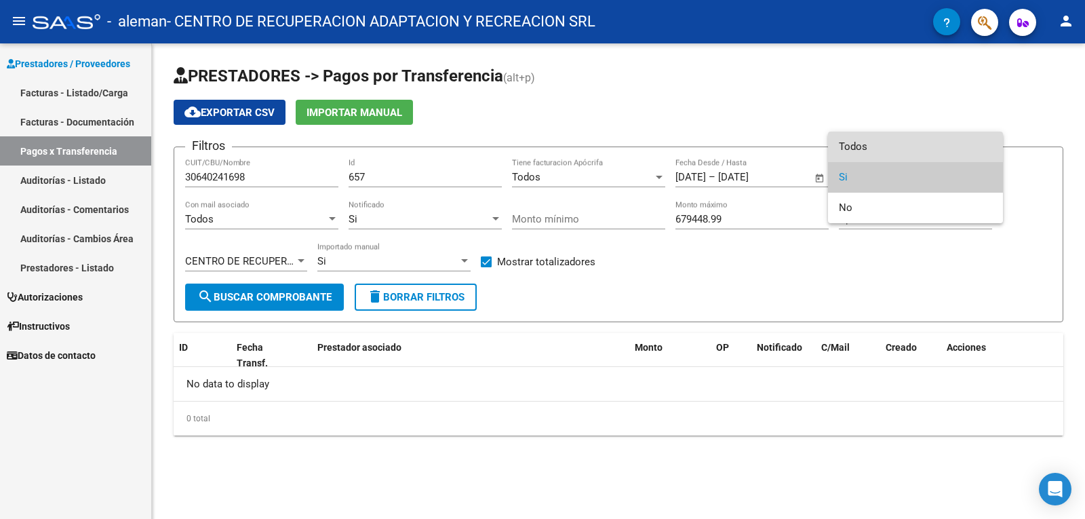
click at [859, 149] on span "Todos" at bounding box center [915, 147] width 153 height 31
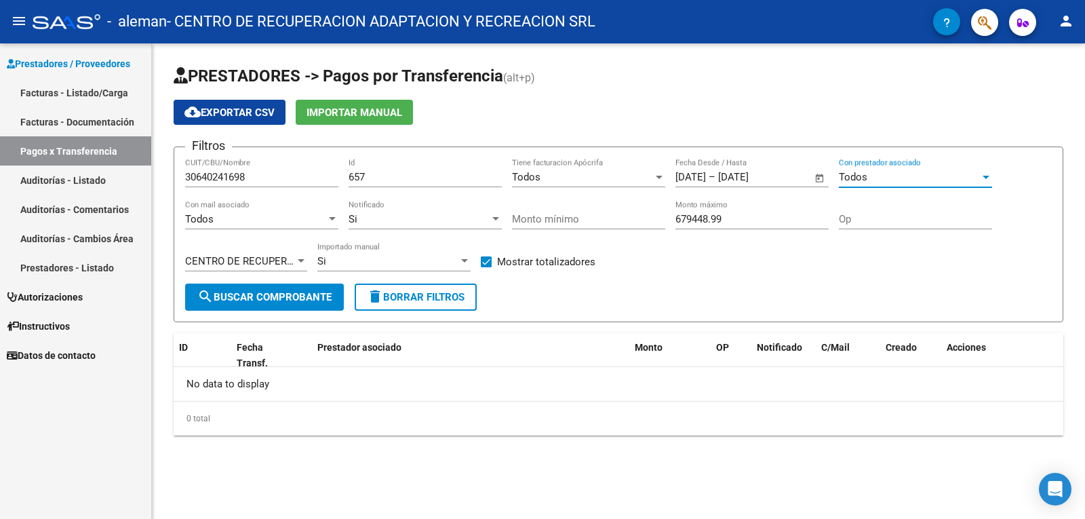
click at [261, 298] on span "search Buscar Comprobante" at bounding box center [264, 297] width 134 height 12
click at [367, 113] on span "Importar Manual" at bounding box center [355, 112] width 96 height 12
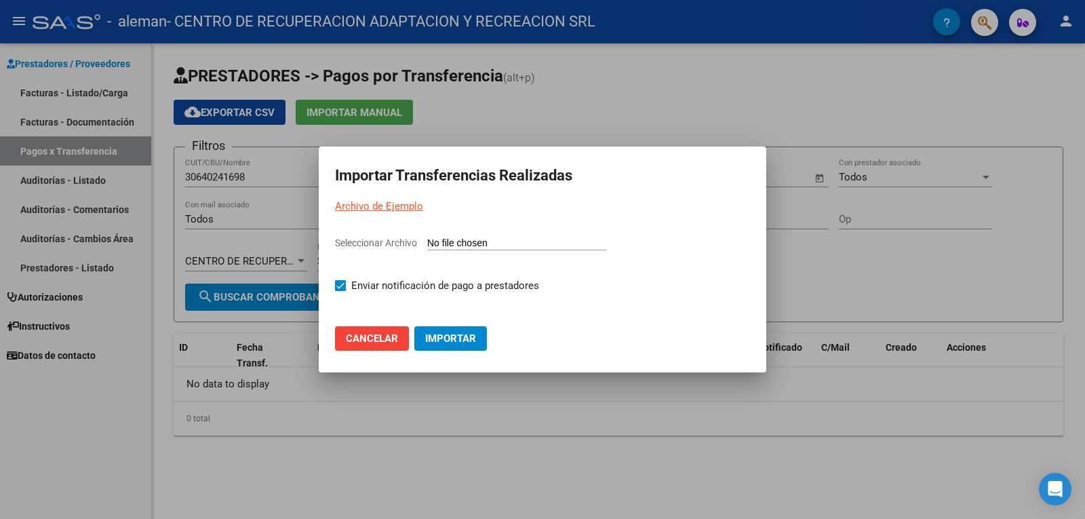
click at [384, 340] on span "Cancelar" at bounding box center [372, 338] width 52 height 12
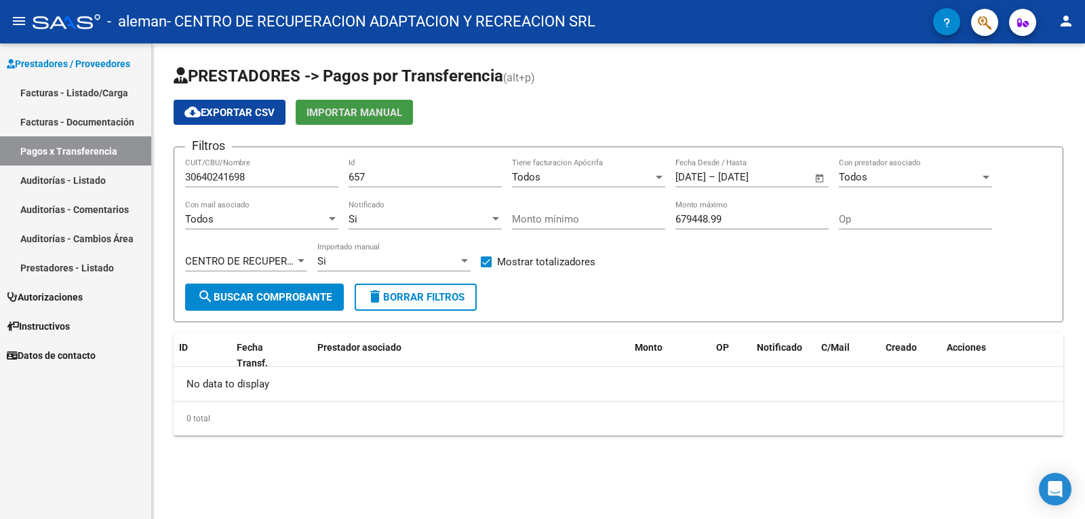
click at [315, 376] on div "No data to display" at bounding box center [619, 384] width 890 height 34
click at [332, 343] on span "Prestador asociado" at bounding box center [359, 347] width 84 height 11
click at [237, 351] on span "Fecha Transf." at bounding box center [252, 355] width 31 height 26
click at [185, 346] on span "ID" at bounding box center [183, 347] width 9 height 11
click at [204, 346] on div "ID" at bounding box center [202, 348] width 47 height 16
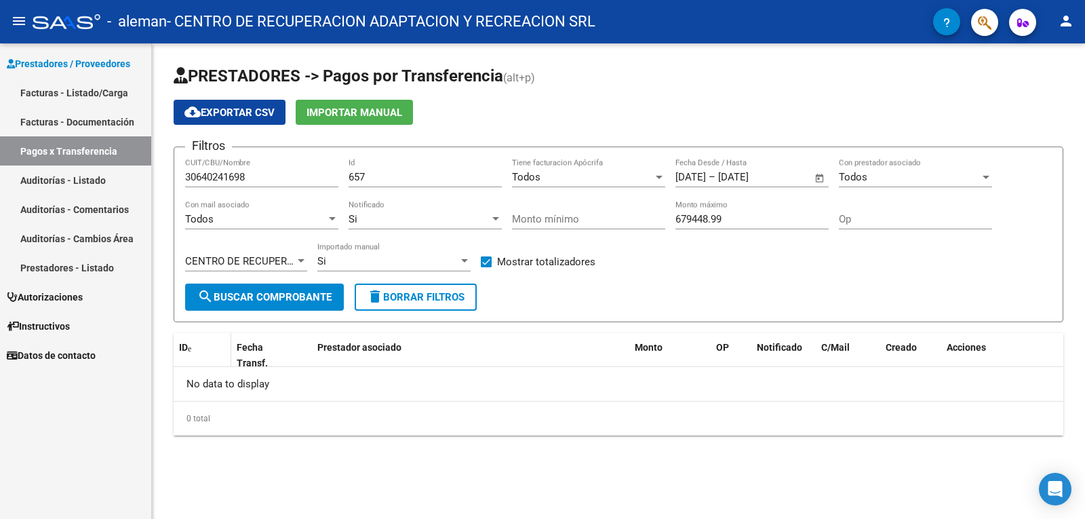
click at [207, 359] on datatable-header-cell "ID" at bounding box center [203, 355] width 58 height 45
click at [204, 424] on div "0 total" at bounding box center [619, 419] width 890 height 34
click at [208, 421] on div "0 total" at bounding box center [619, 419] width 890 height 34
click at [955, 347] on span "Acciones" at bounding box center [966, 347] width 39 height 11
click at [66, 333] on span "Instructivos" at bounding box center [38, 326] width 63 height 15
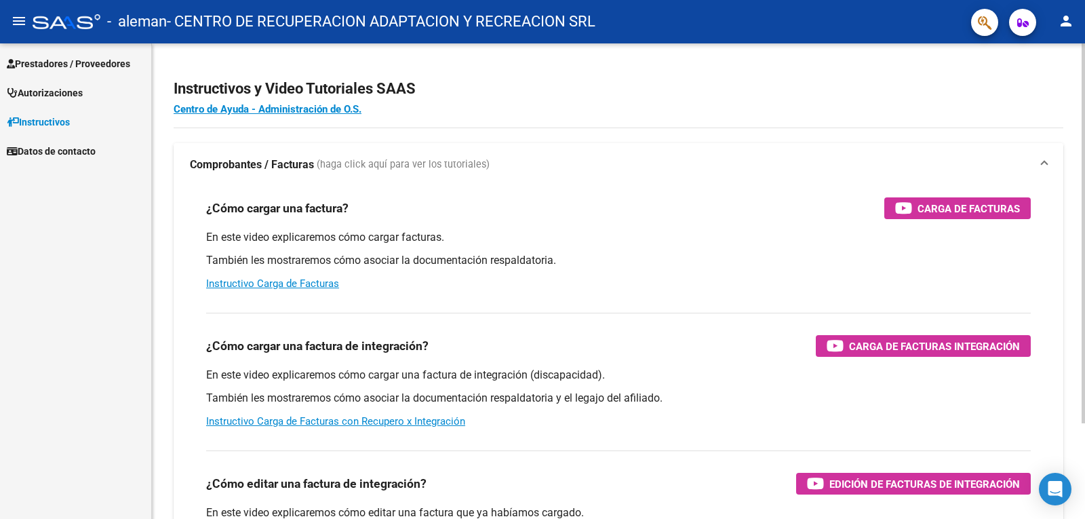
click at [217, 167] on strong "Comprobantes / Facturas" at bounding box center [252, 164] width 124 height 15
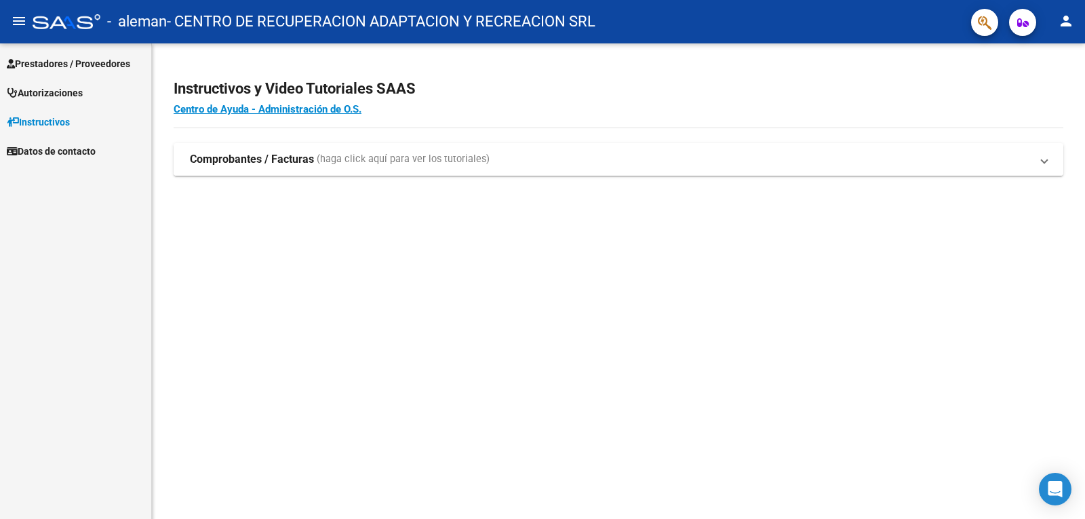
click at [1047, 159] on span at bounding box center [1044, 159] width 5 height 15
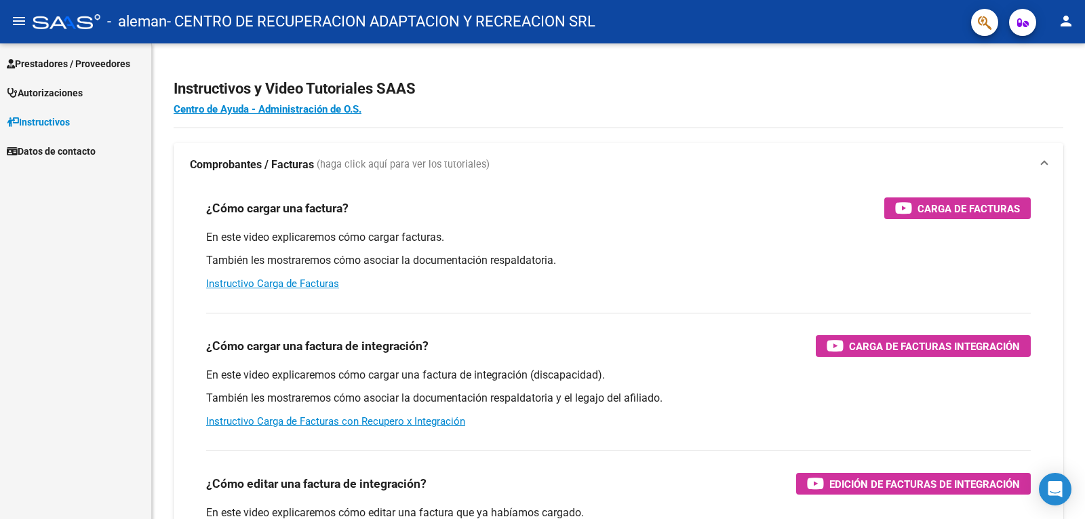
click at [77, 155] on span "Datos de contacto" at bounding box center [51, 151] width 89 height 15
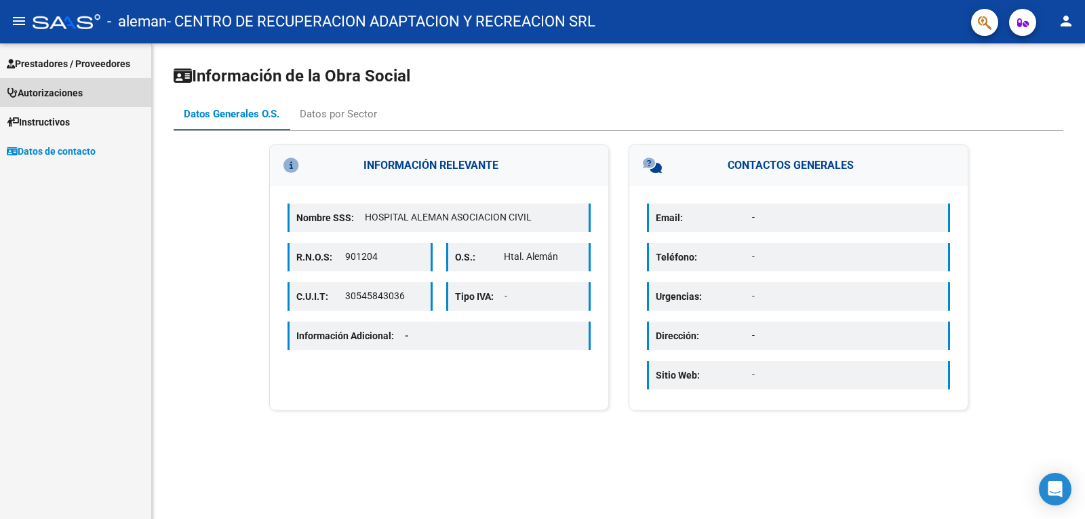
click at [66, 99] on span "Autorizaciones" at bounding box center [45, 92] width 76 height 15
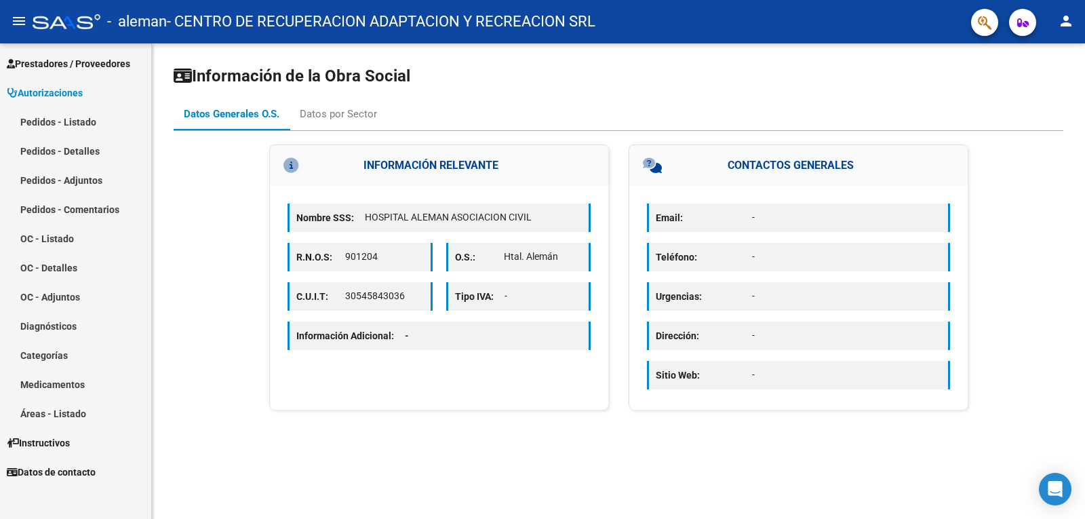
click at [46, 96] on span "Autorizaciones" at bounding box center [45, 92] width 76 height 15
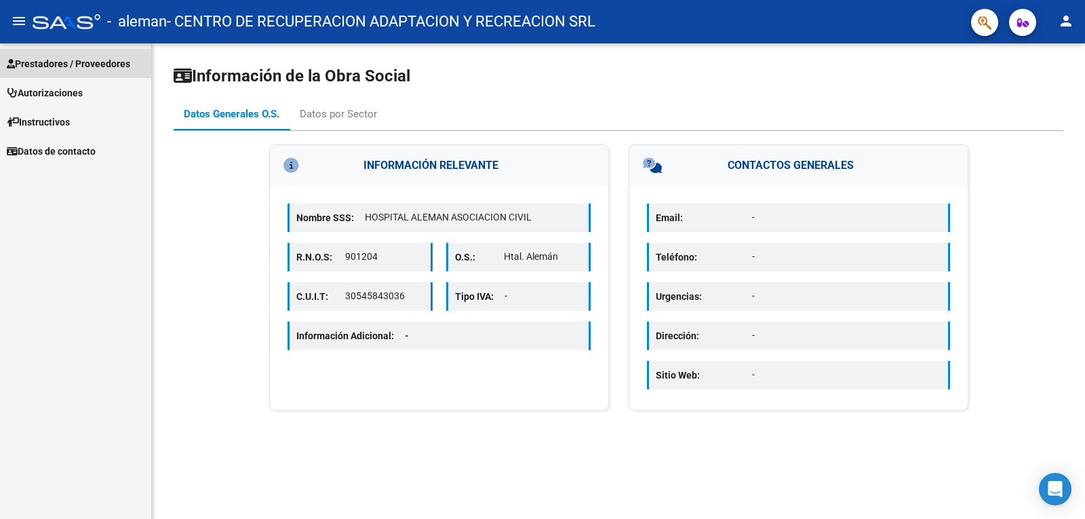
click at [84, 62] on span "Prestadores / Proveedores" at bounding box center [68, 63] width 123 height 15
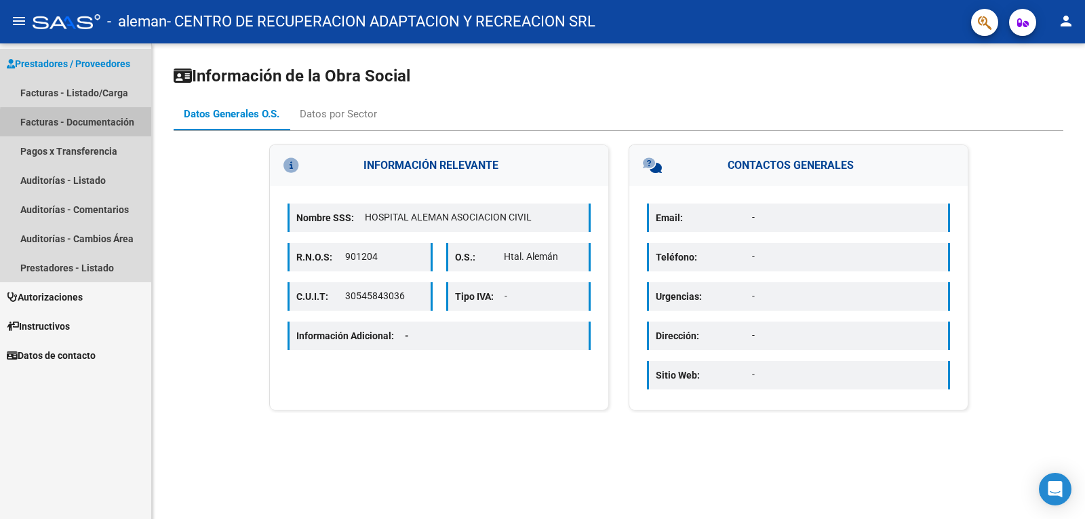
click at [104, 125] on link "Facturas - Documentación" at bounding box center [75, 121] width 151 height 29
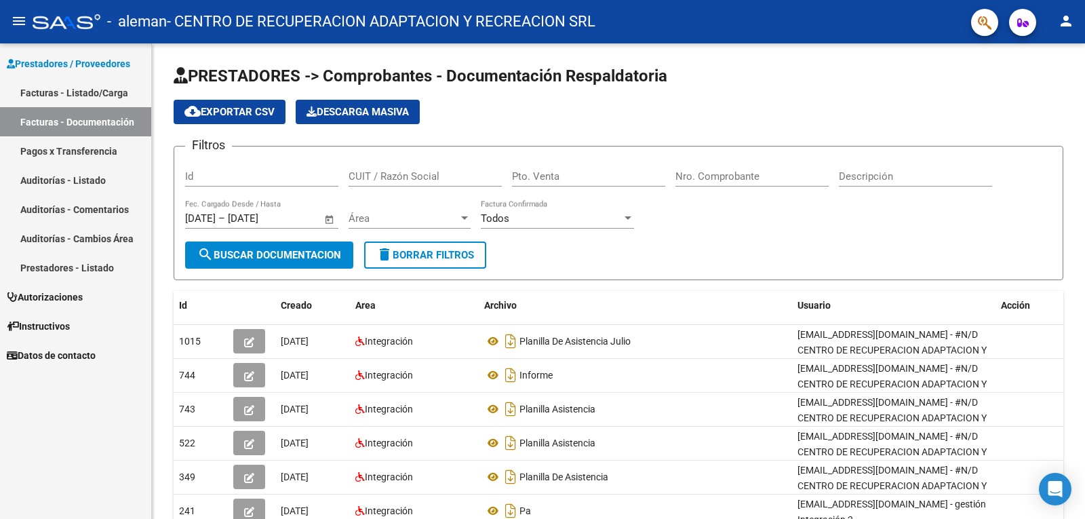
click at [92, 94] on link "Facturas - Listado/Carga" at bounding box center [75, 92] width 151 height 29
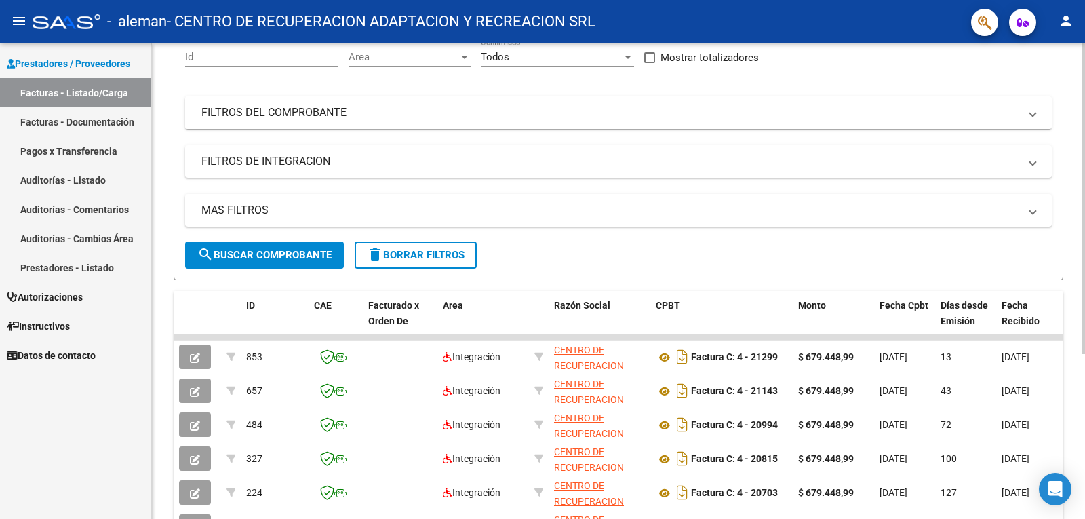
scroll to position [136, 0]
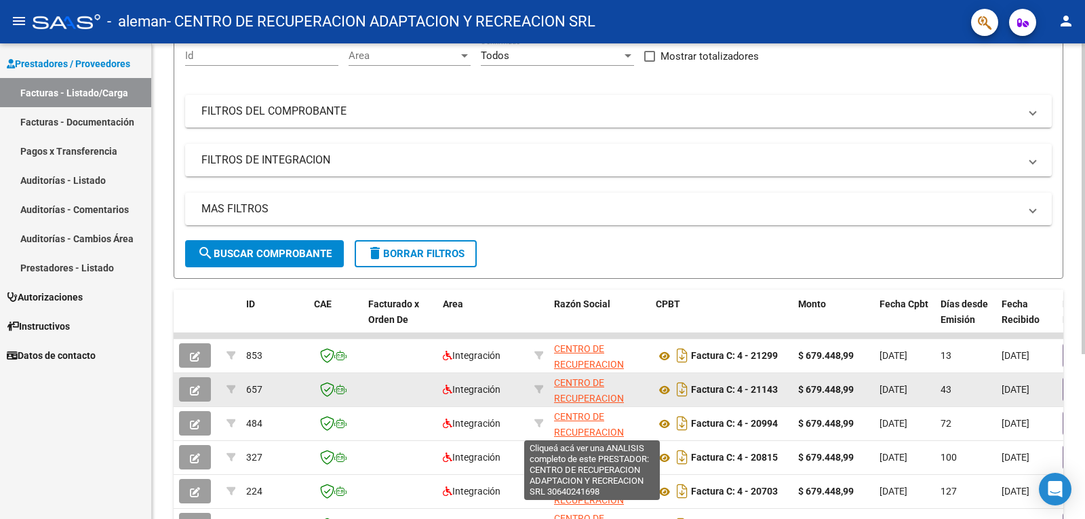
click at [585, 393] on span "CENTRO DE RECUPERACION ADAPTACION Y RECREACION SRL" at bounding box center [592, 405] width 77 height 57
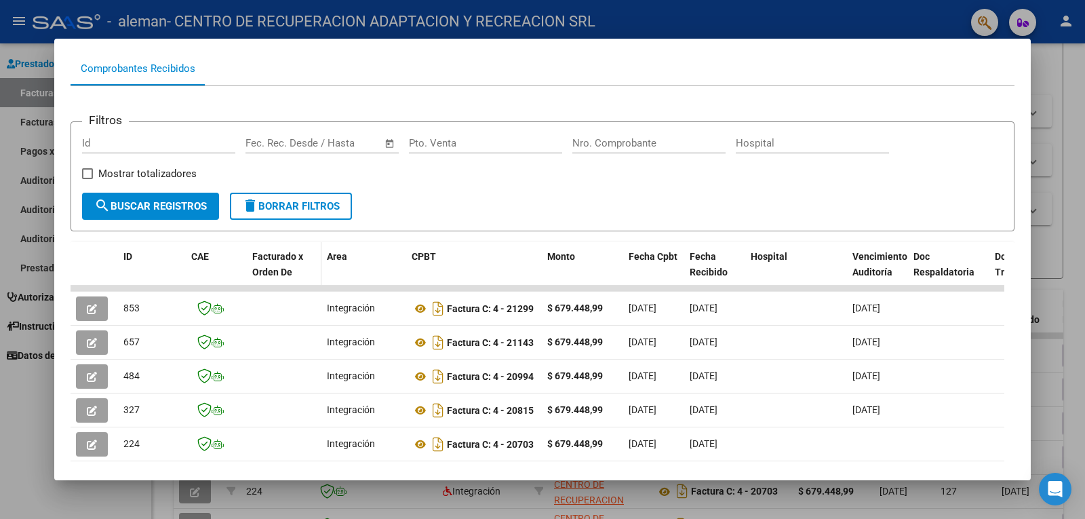
click at [288, 267] on span "Facturado x Orden De" at bounding box center [277, 264] width 51 height 26
click at [296, 279] on div "Facturado x Orden De" at bounding box center [284, 264] width 64 height 31
click at [293, 273] on span at bounding box center [293, 273] width 3 height 8
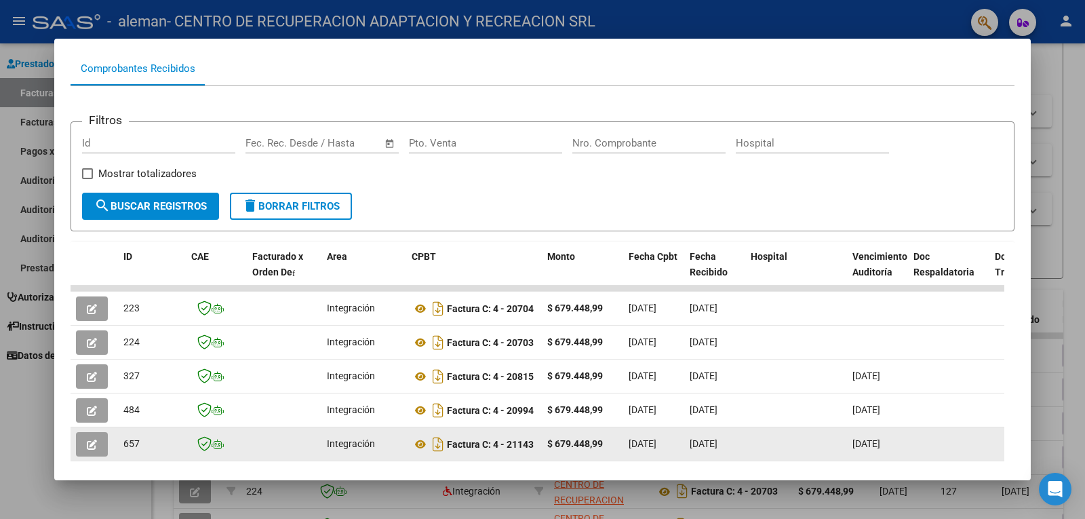
click at [158, 440] on div "657" at bounding box center [151, 444] width 57 height 16
click at [86, 436] on button "button" at bounding box center [92, 444] width 32 height 24
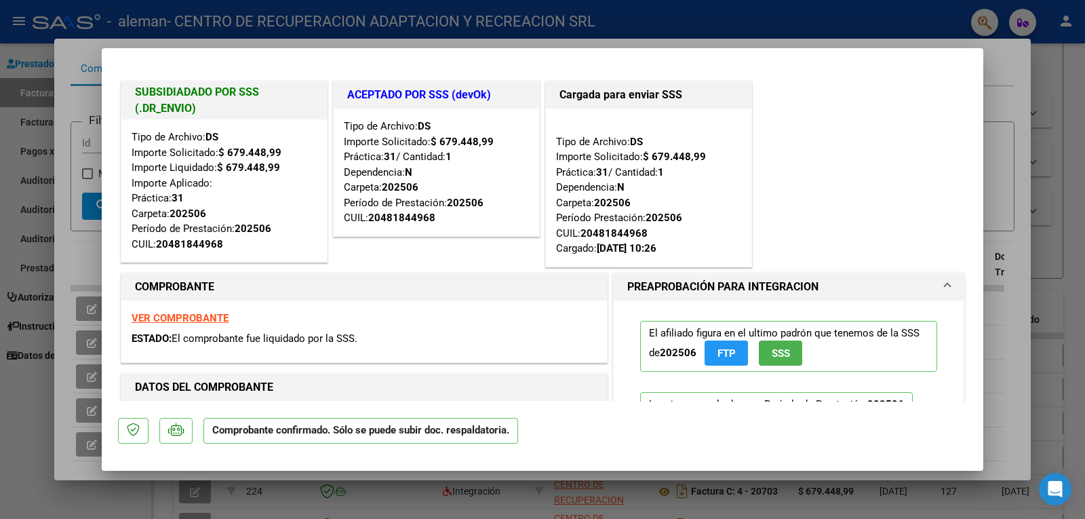
scroll to position [0, 0]
click at [1035, 93] on div at bounding box center [542, 259] width 1085 height 519
type input "$ 0,00"
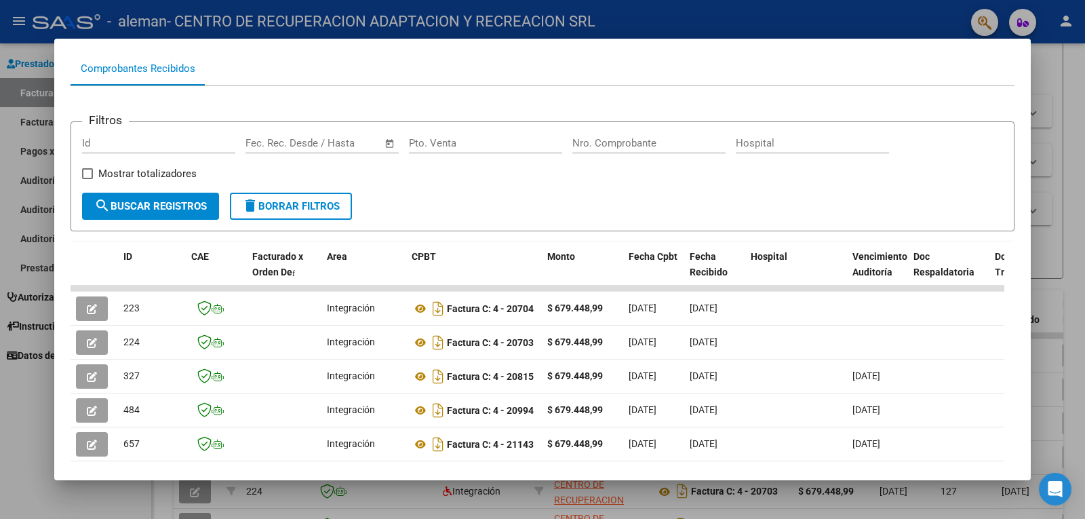
click at [1070, 94] on div at bounding box center [542, 259] width 1085 height 519
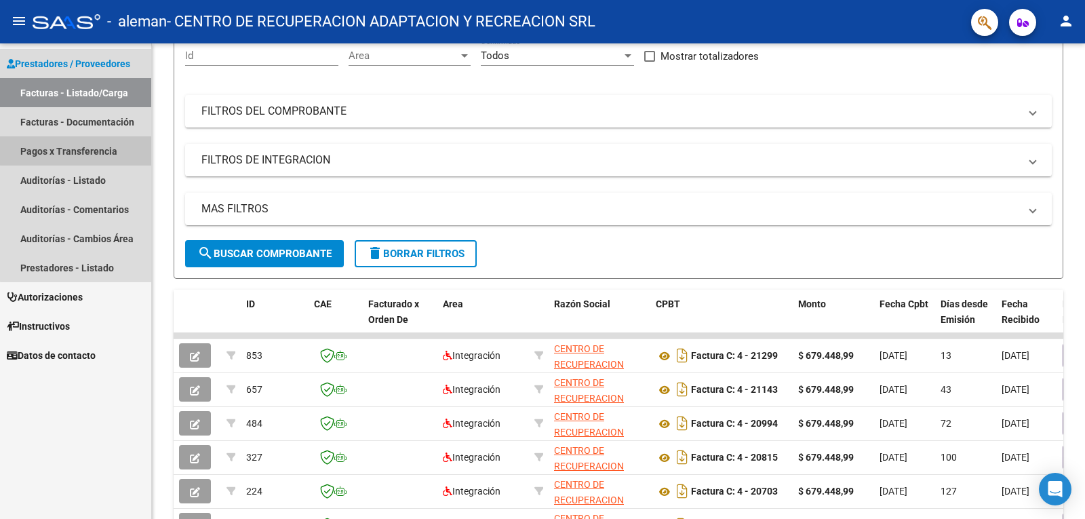
click at [109, 149] on link "Pagos x Transferencia" at bounding box center [75, 150] width 151 height 29
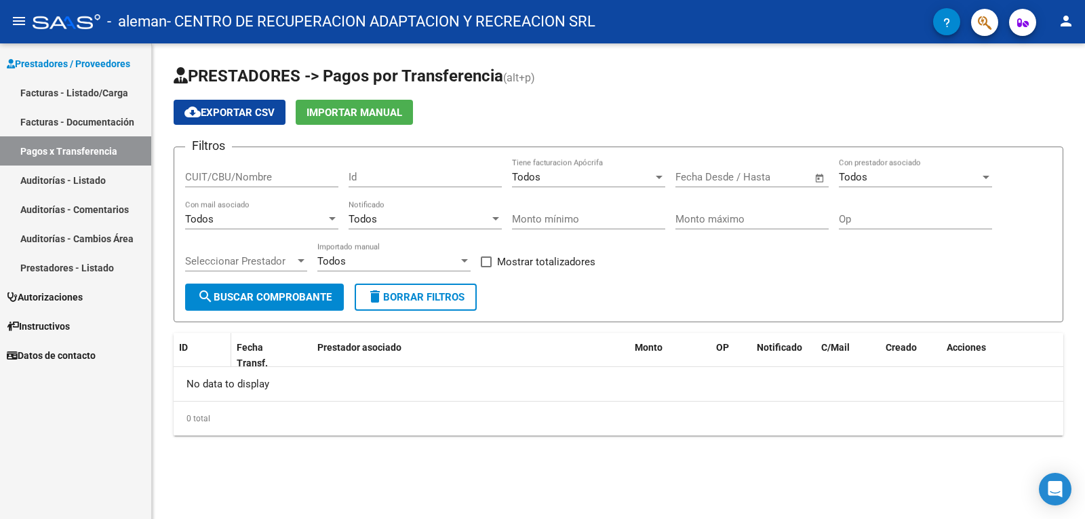
click at [209, 338] on datatable-header-cell "ID" at bounding box center [203, 355] width 58 height 45
click at [267, 364] on span "Fecha Transf." at bounding box center [252, 355] width 31 height 26
click at [253, 302] on span "search Buscar Comprobante" at bounding box center [264, 297] width 134 height 12
click at [186, 113] on mat-icon "cloud_download" at bounding box center [192, 112] width 16 height 16
click at [102, 184] on link "Auditorías - Listado" at bounding box center [75, 179] width 151 height 29
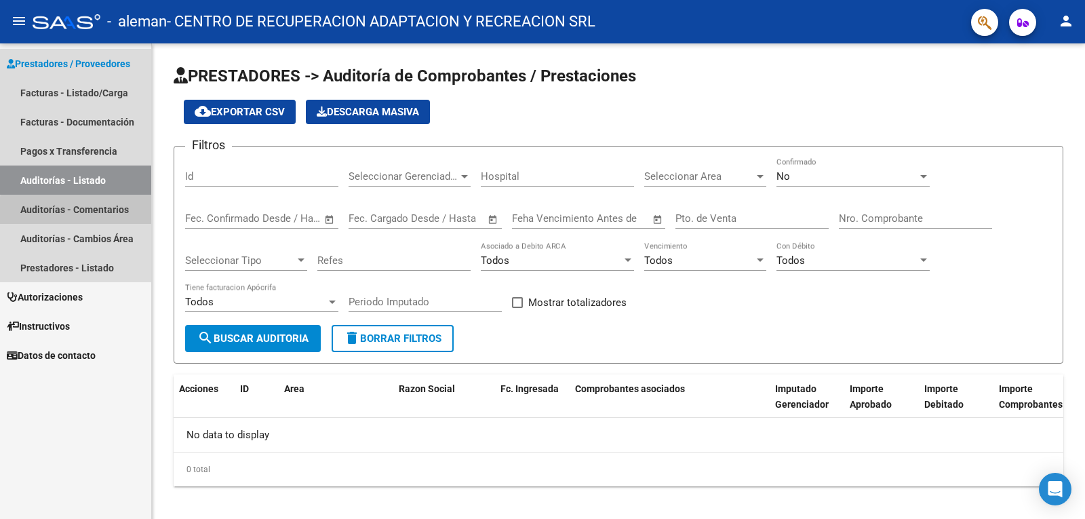
click at [87, 212] on link "Auditorías - Comentarios" at bounding box center [75, 209] width 151 height 29
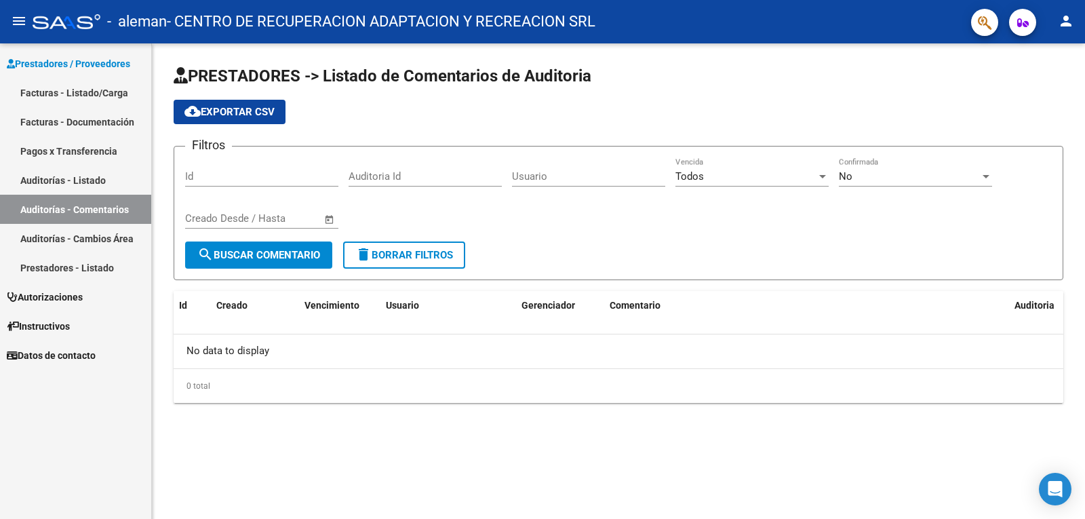
click at [105, 59] on span "Prestadores / Proveedores" at bounding box center [68, 63] width 123 height 15
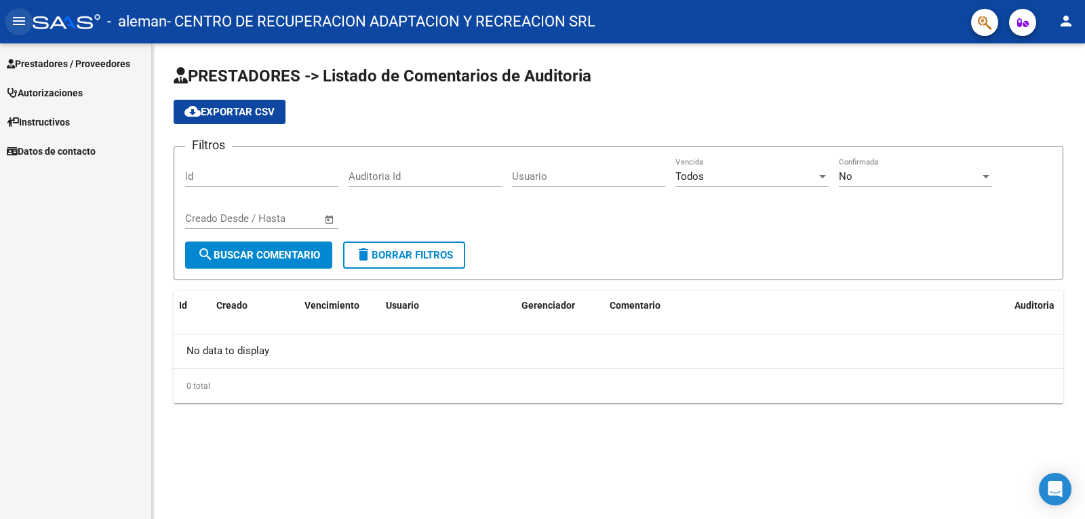
click at [20, 16] on mat-icon "menu" at bounding box center [19, 21] width 16 height 16
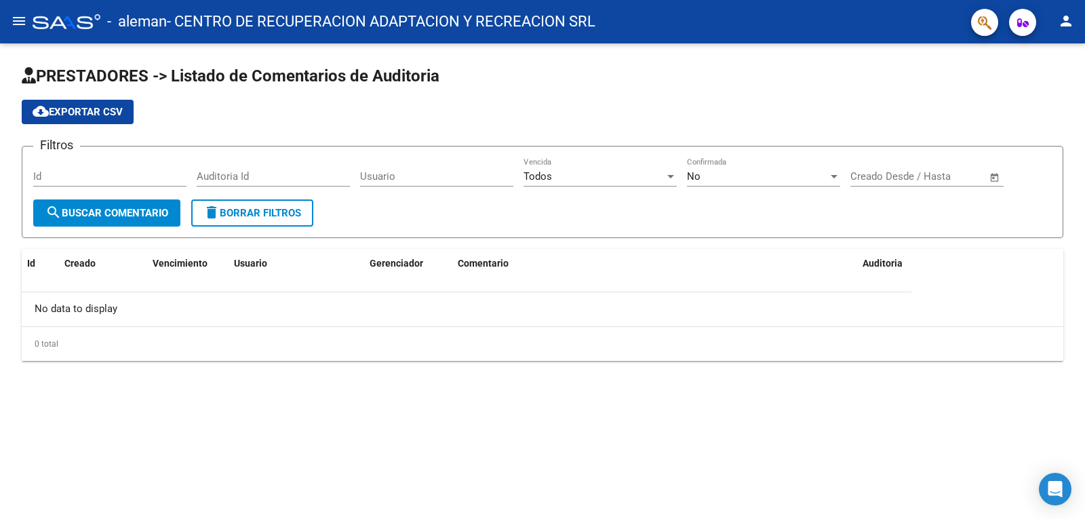
click at [20, 16] on mat-icon "menu" at bounding box center [19, 21] width 16 height 16
